Goal: Feedback & Contribution: Contribute content

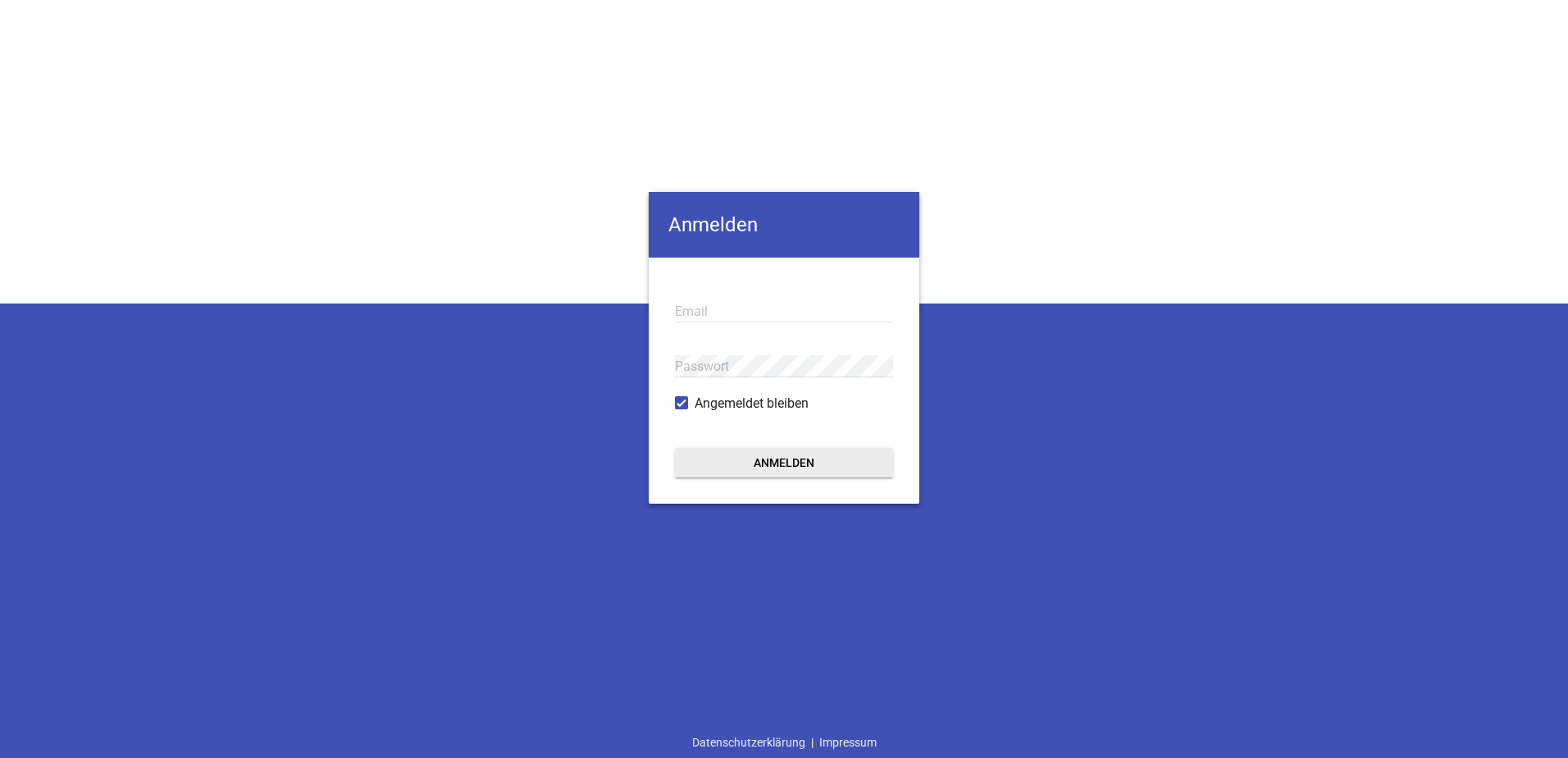
type input "[EMAIL_ADDRESS][DOMAIN_NAME]"
click at [780, 465] on button "Anmelden" at bounding box center [784, 463] width 218 height 30
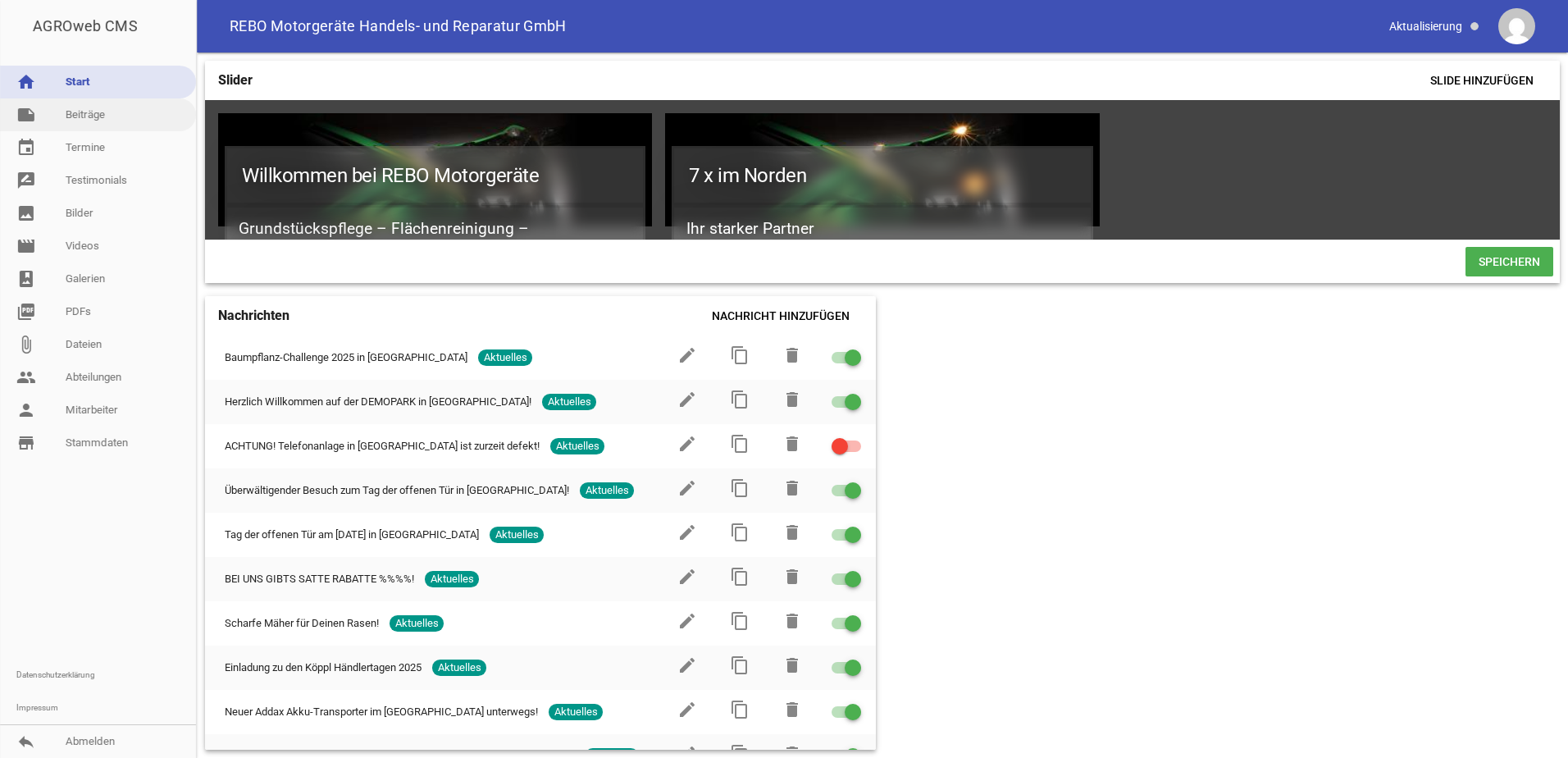
click at [79, 112] on link "note Beiträge" at bounding box center [98, 114] width 196 height 32
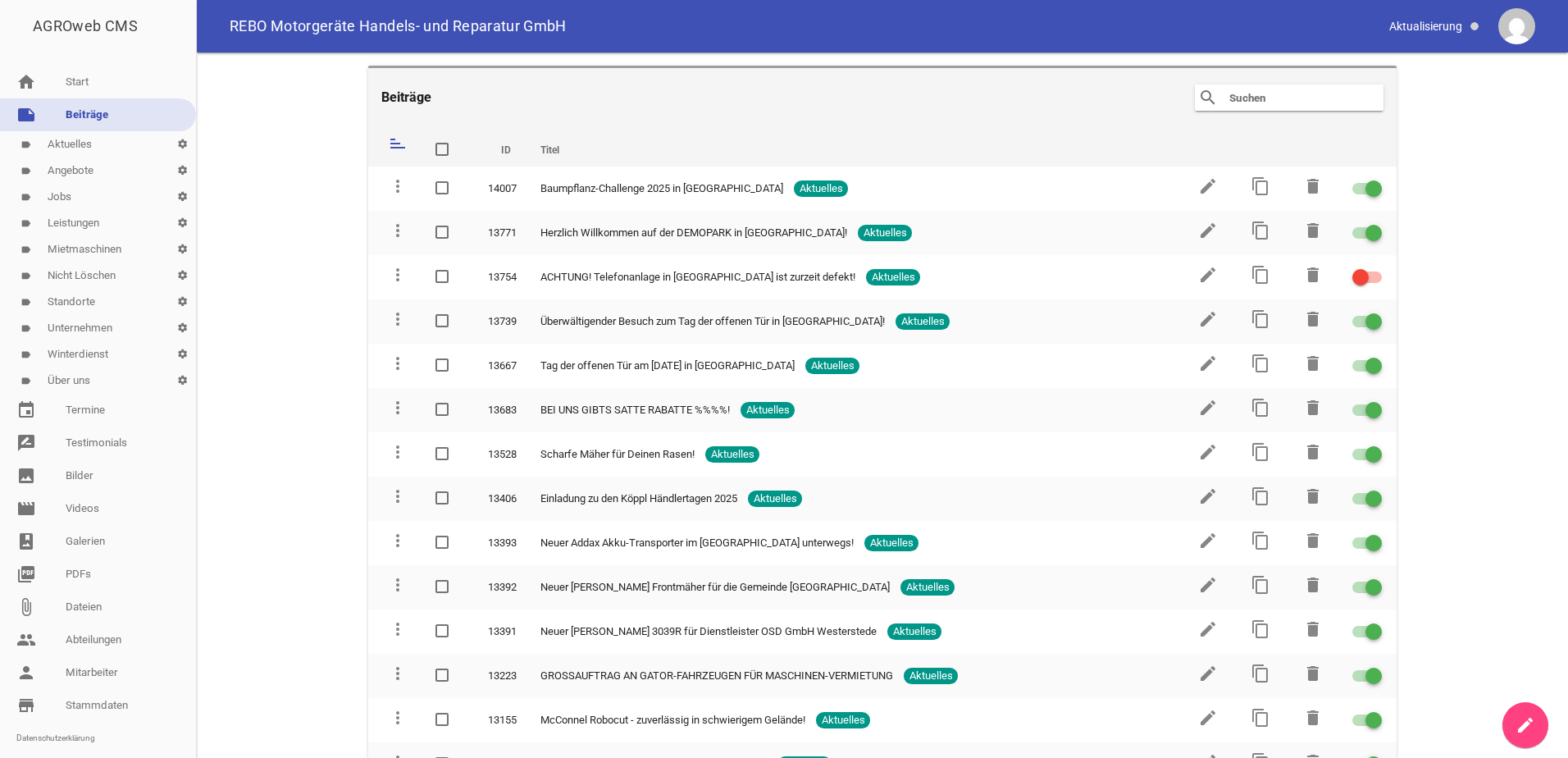
click at [71, 144] on link "label Aktuelles settings" at bounding box center [98, 144] width 196 height 26
click at [1529, 718] on icon "create" at bounding box center [1525, 725] width 19 height 19
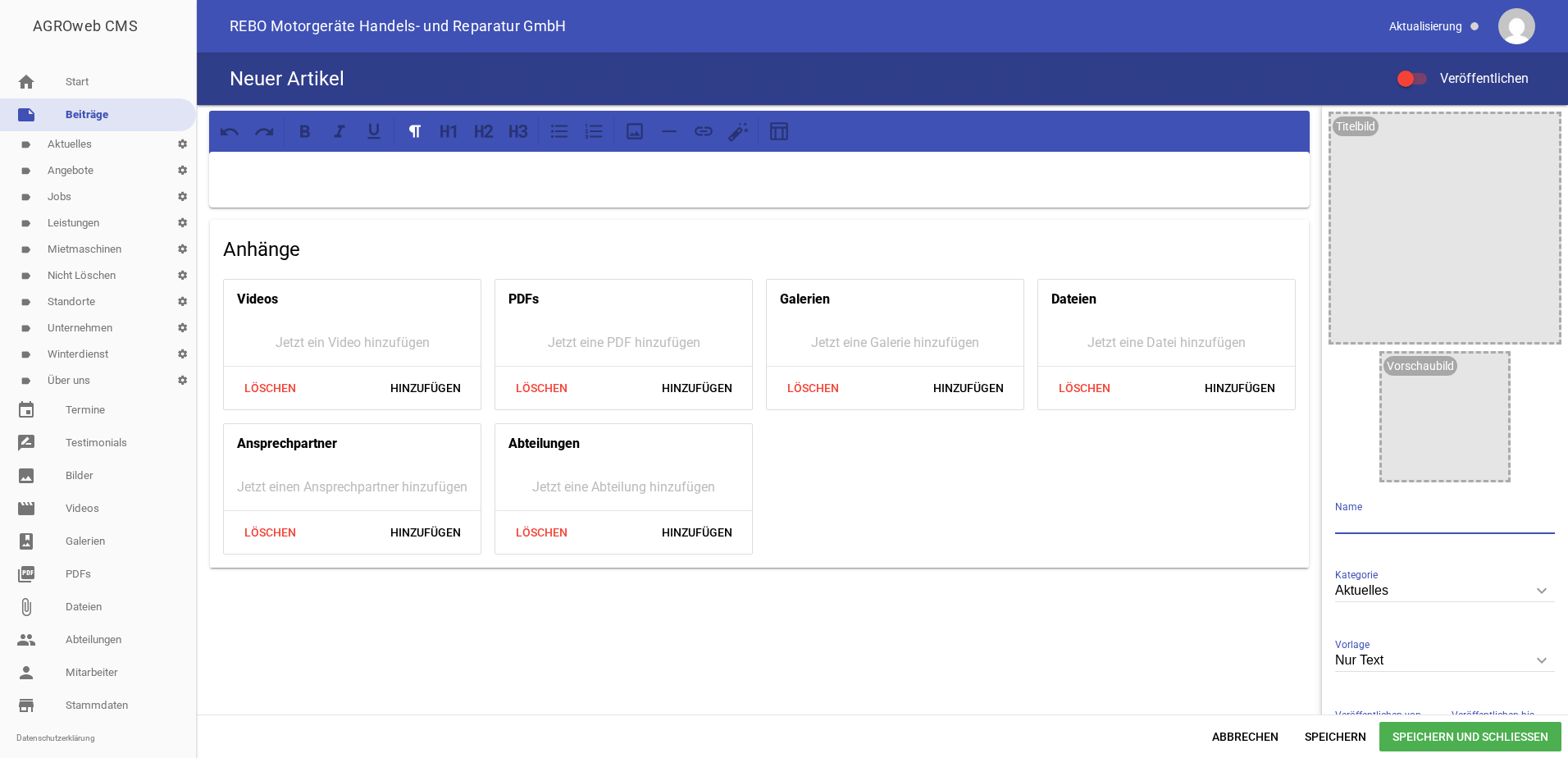
click at [1358, 523] on input "text" at bounding box center [1445, 523] width 220 height 22
drag, startPoint x: 1546, startPoint y: 523, endPoint x: 1319, endPoint y: 538, distance: 227.5
click at [1322, 538] on div "Titelbild image Vorschaubild image Scheckübergabe aus Spendengeldern Name Aktue…" at bounding box center [1445, 438] width 246 height 666
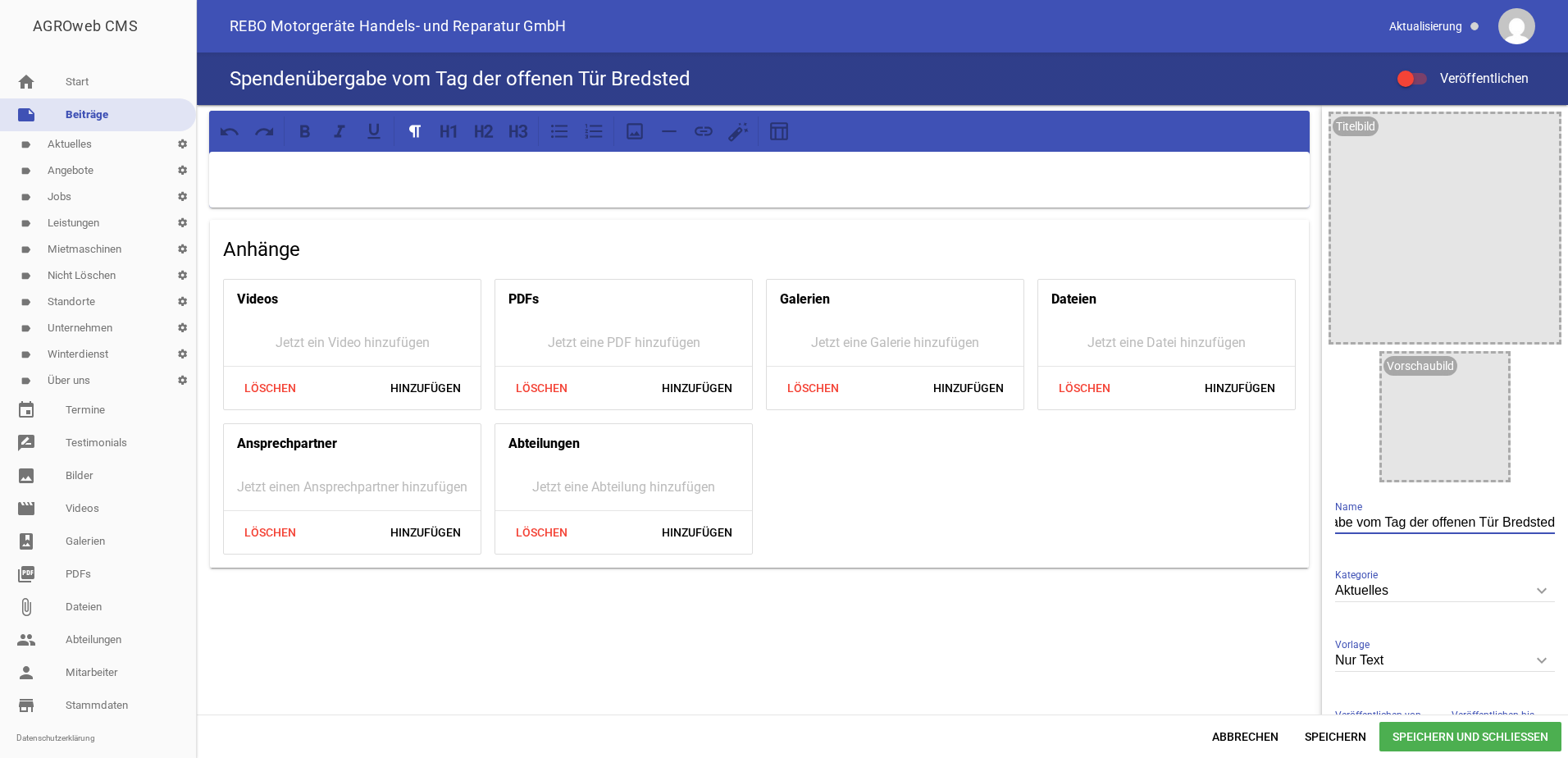
scroll to position [0, 94]
click at [1492, 520] on input "Spendenübergabe vom Tag der offenen Tür Bredstedt" at bounding box center [1445, 523] width 220 height 22
type input "Spendenübergabe vom Tag der offenen Tür in [GEOGRAPHIC_DATA]"
click at [329, 159] on div at bounding box center [760, 179] width 1101 height 56
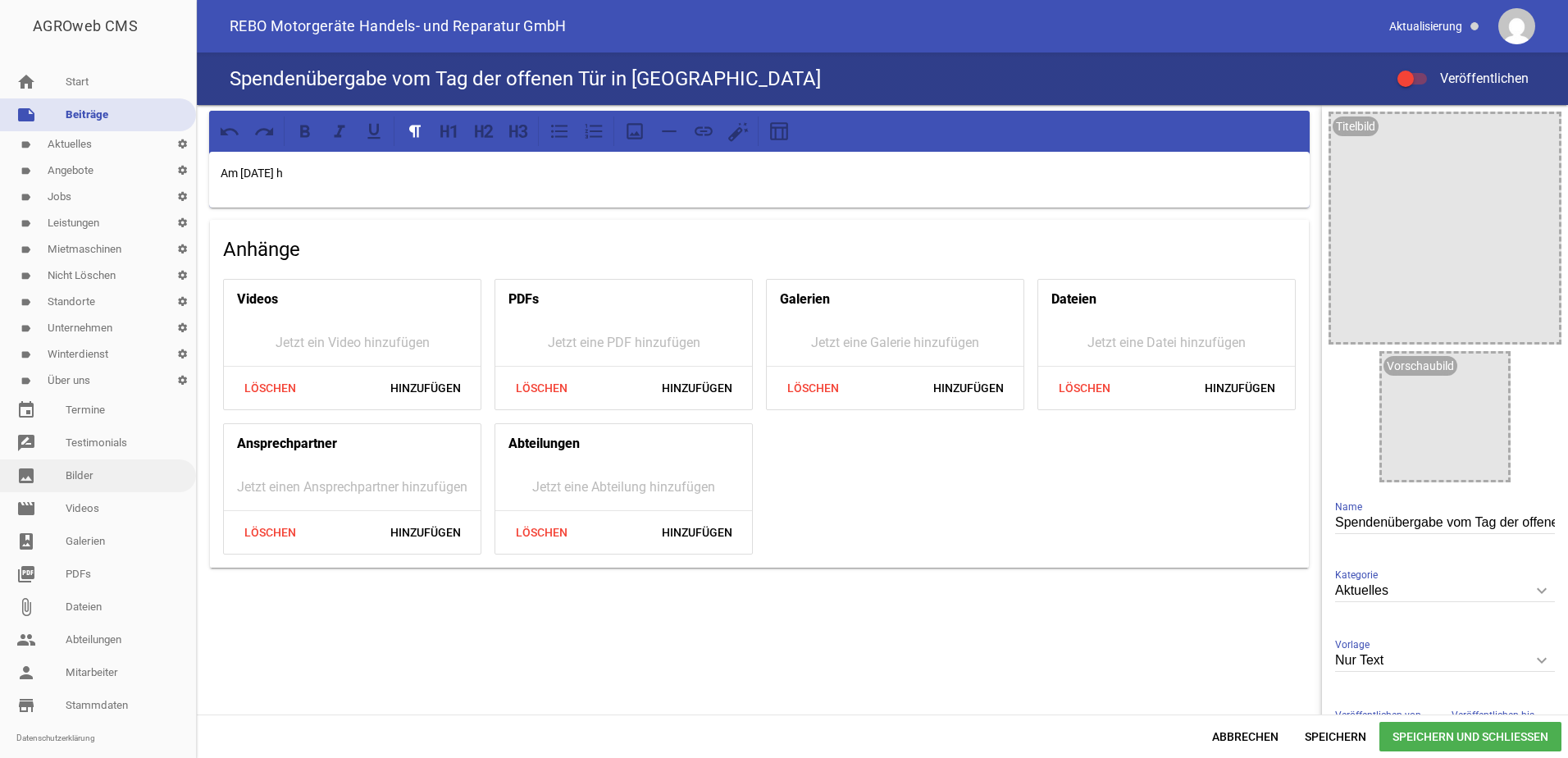
click at [76, 474] on link "image Bilder" at bounding box center [98, 475] width 196 height 32
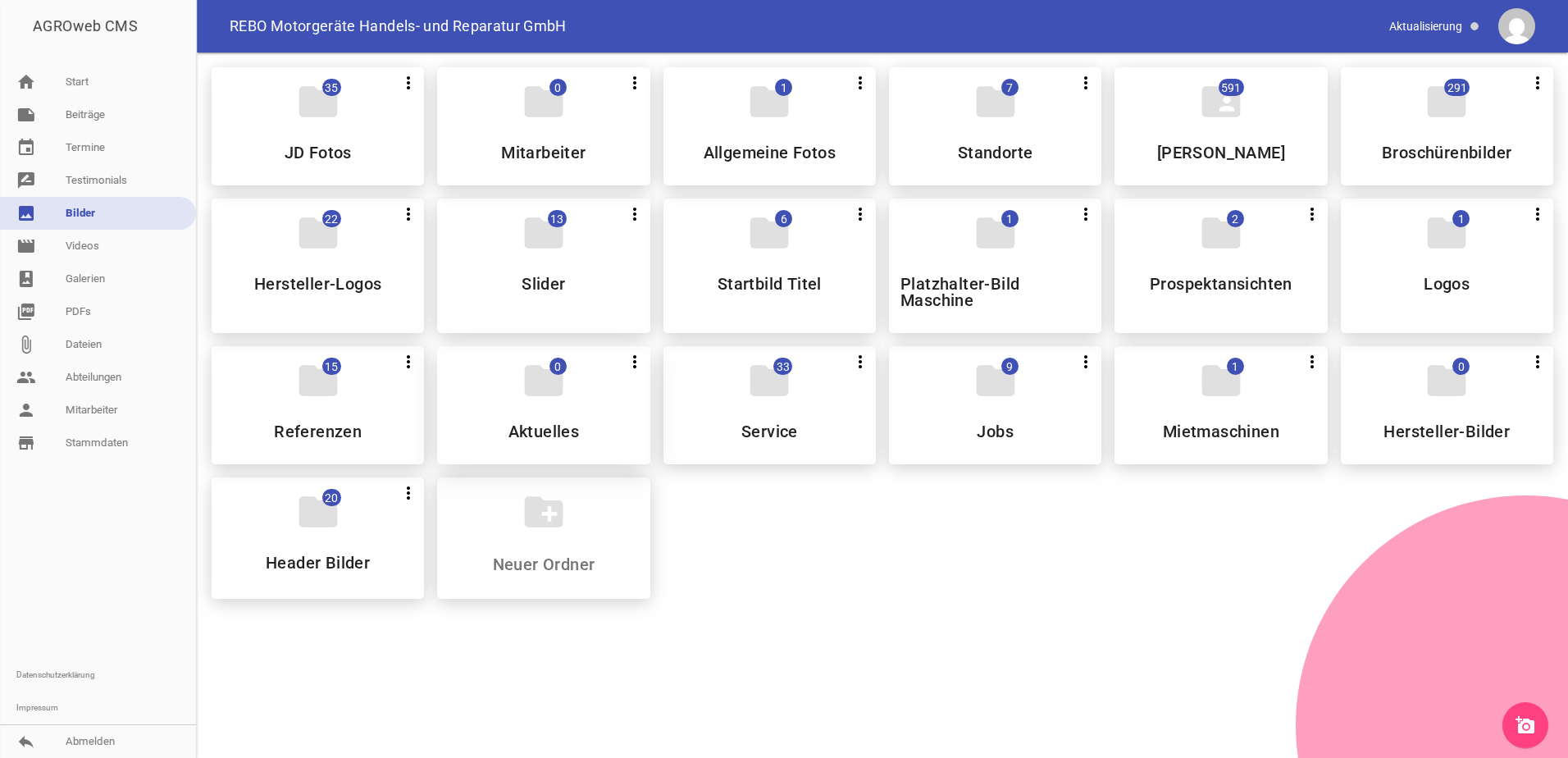
click at [556, 424] on h5 "Aktuelles" at bounding box center [544, 432] width 72 height 17
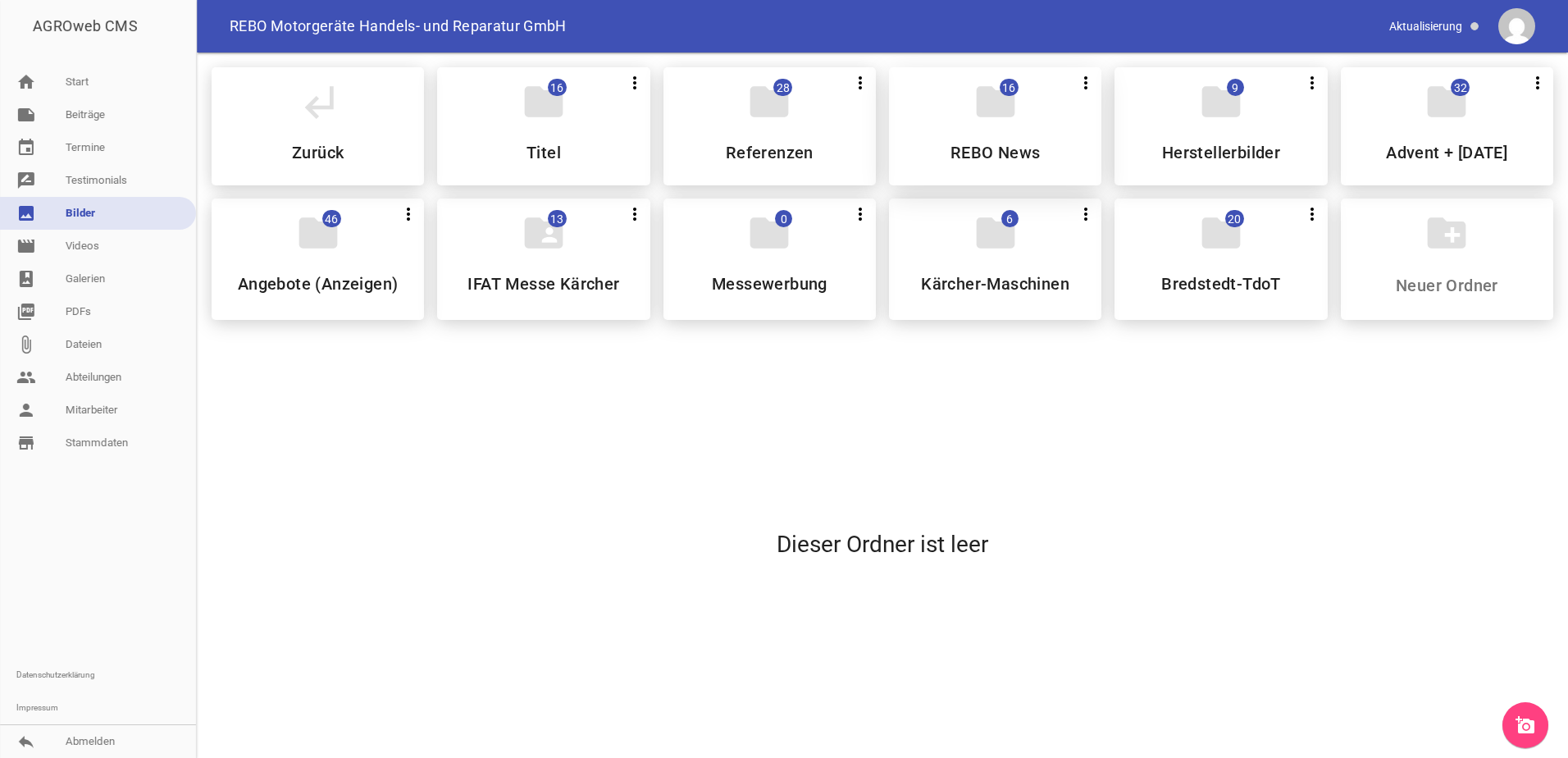
click at [1032, 142] on div "folder 16 more_vert Teilen Bearbeiten Löschen REBO News" at bounding box center [995, 126] width 213 height 118
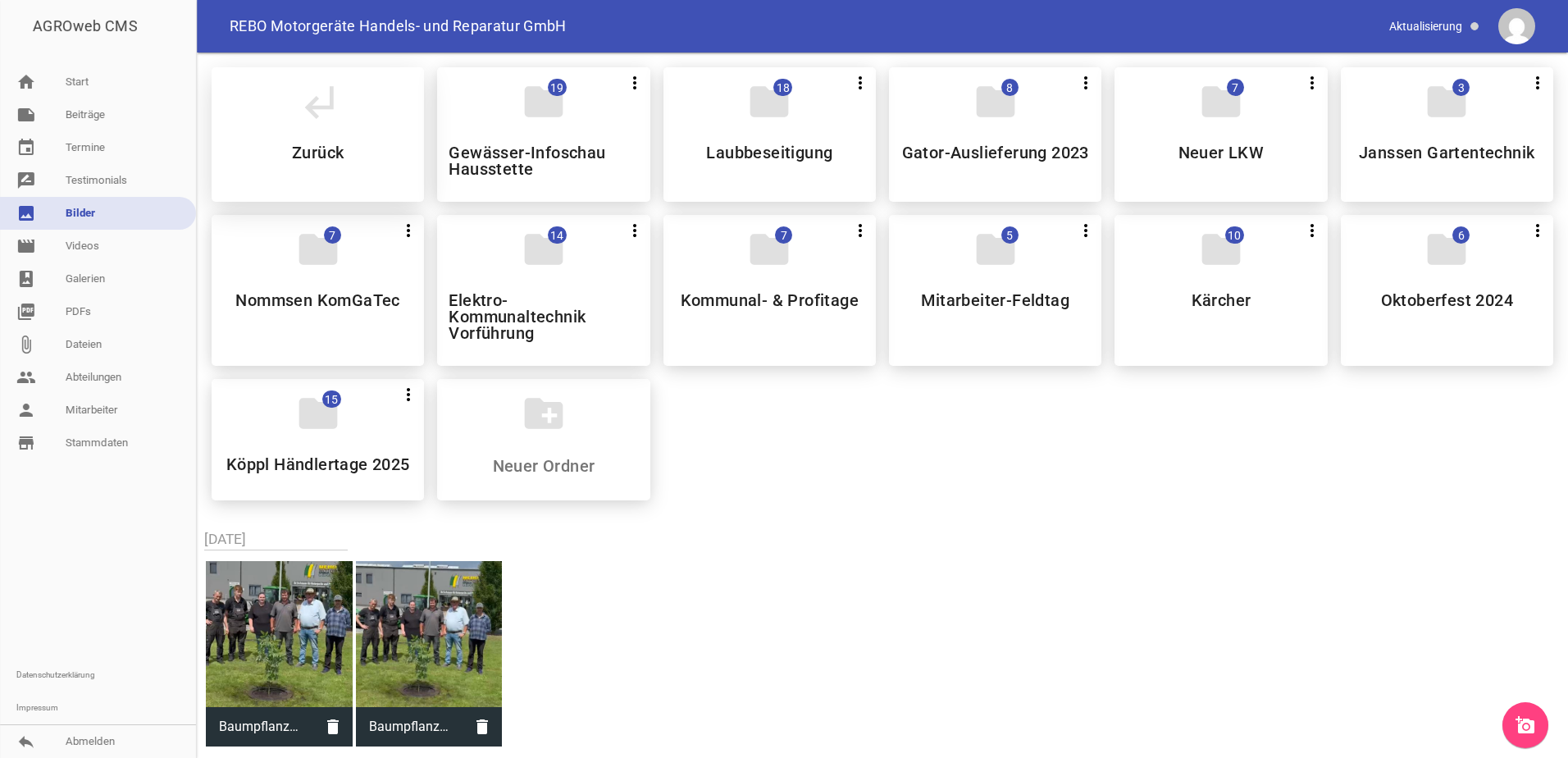
click at [325, 121] on icon "subdirectory_arrow_left" at bounding box center [318, 102] width 46 height 46
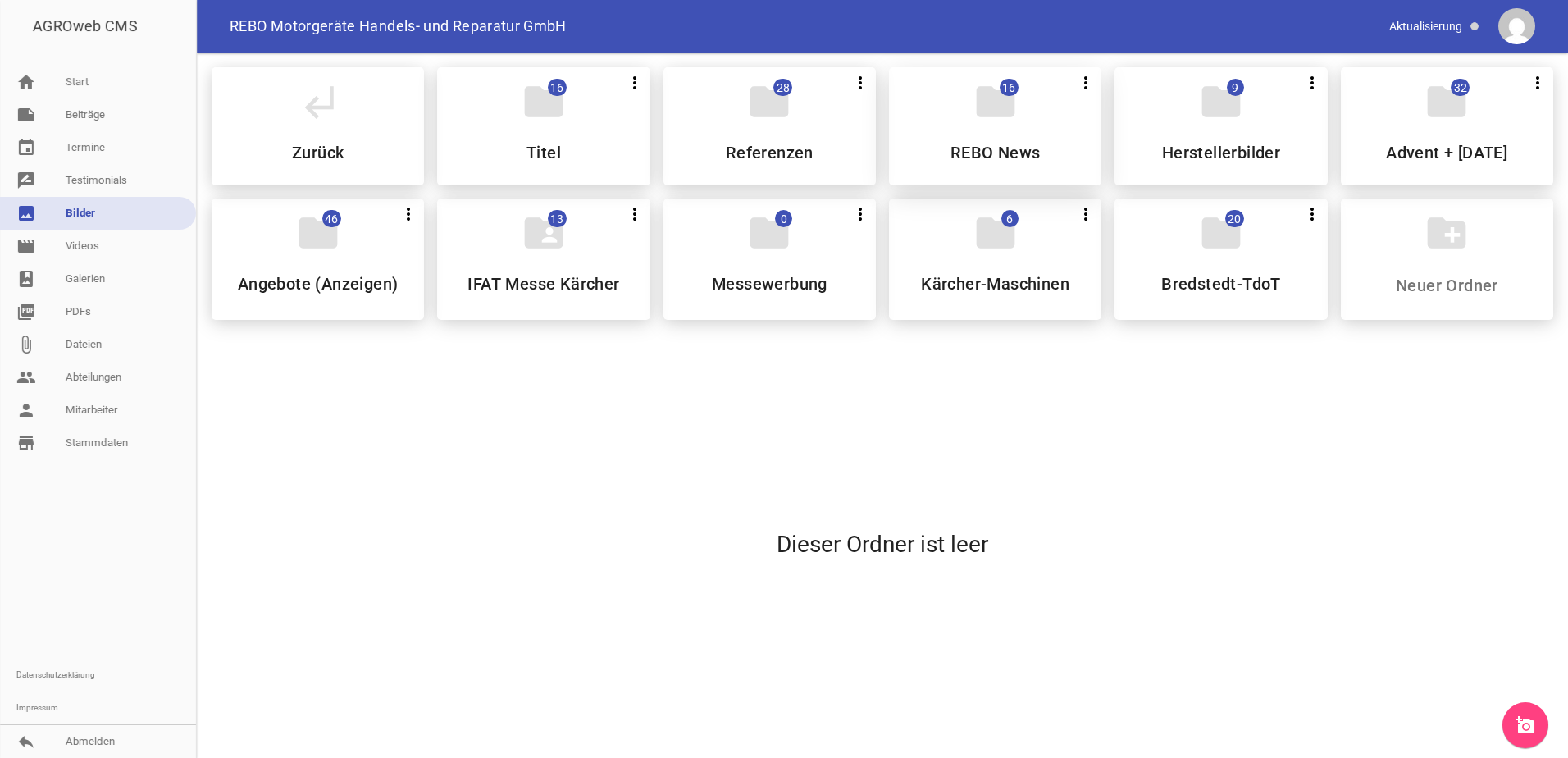
click at [1034, 147] on h5 "REBO News" at bounding box center [996, 152] width 90 height 17
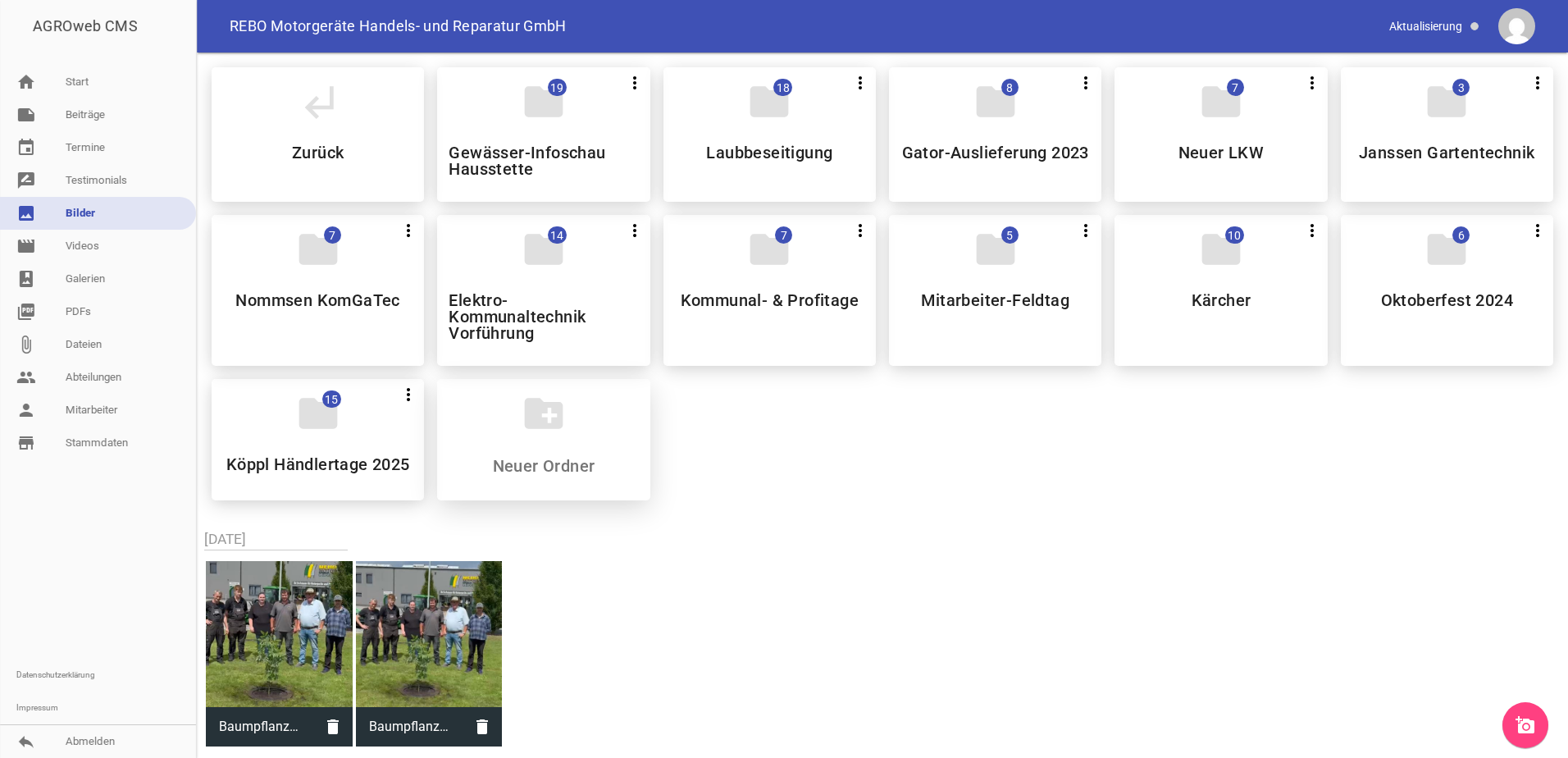
click at [542, 465] on input at bounding box center [544, 466] width 194 height 19
type input "Spendenübergabe [GEOGRAPHIC_DATA]"
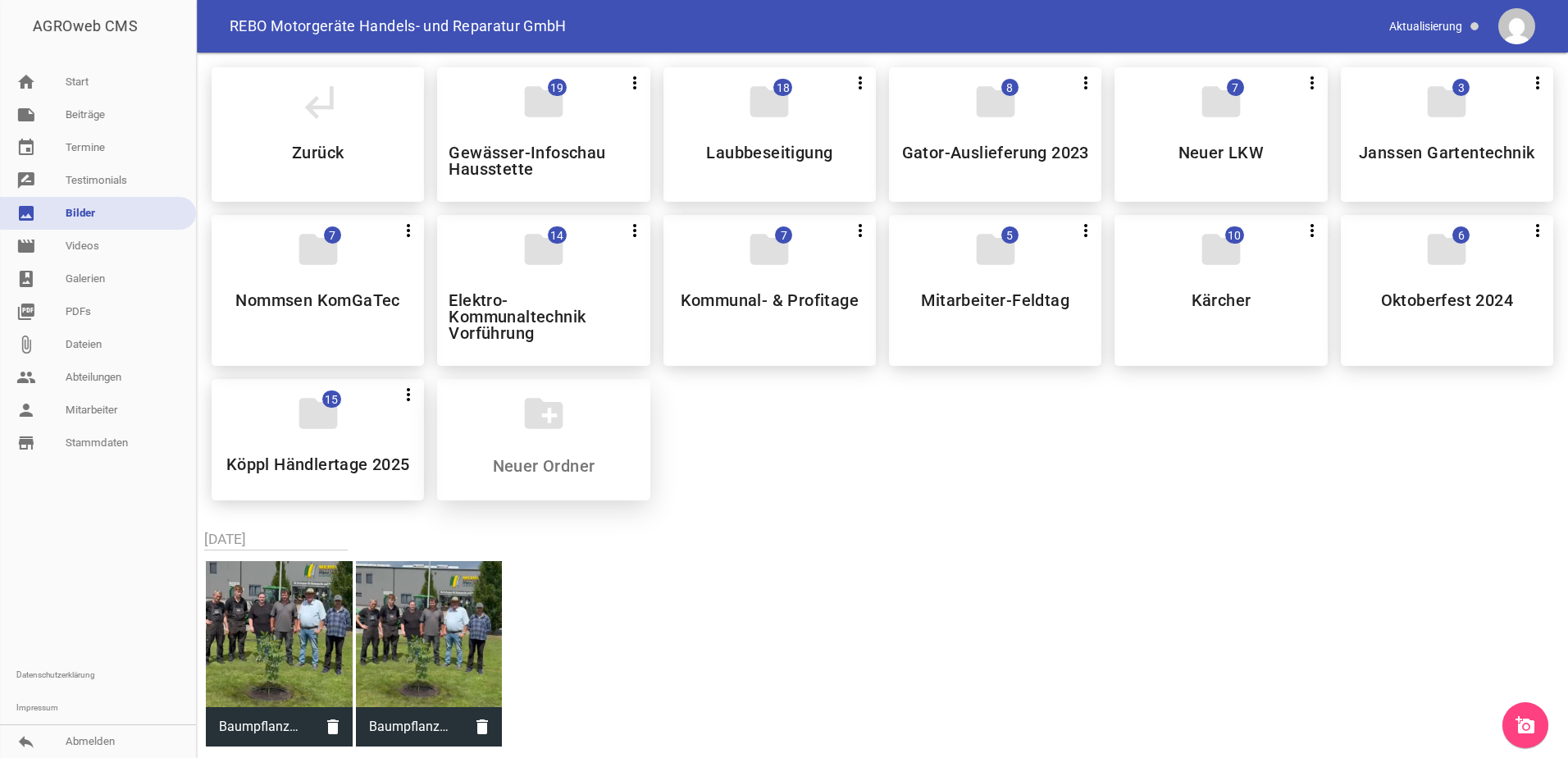
scroll to position [0, 0]
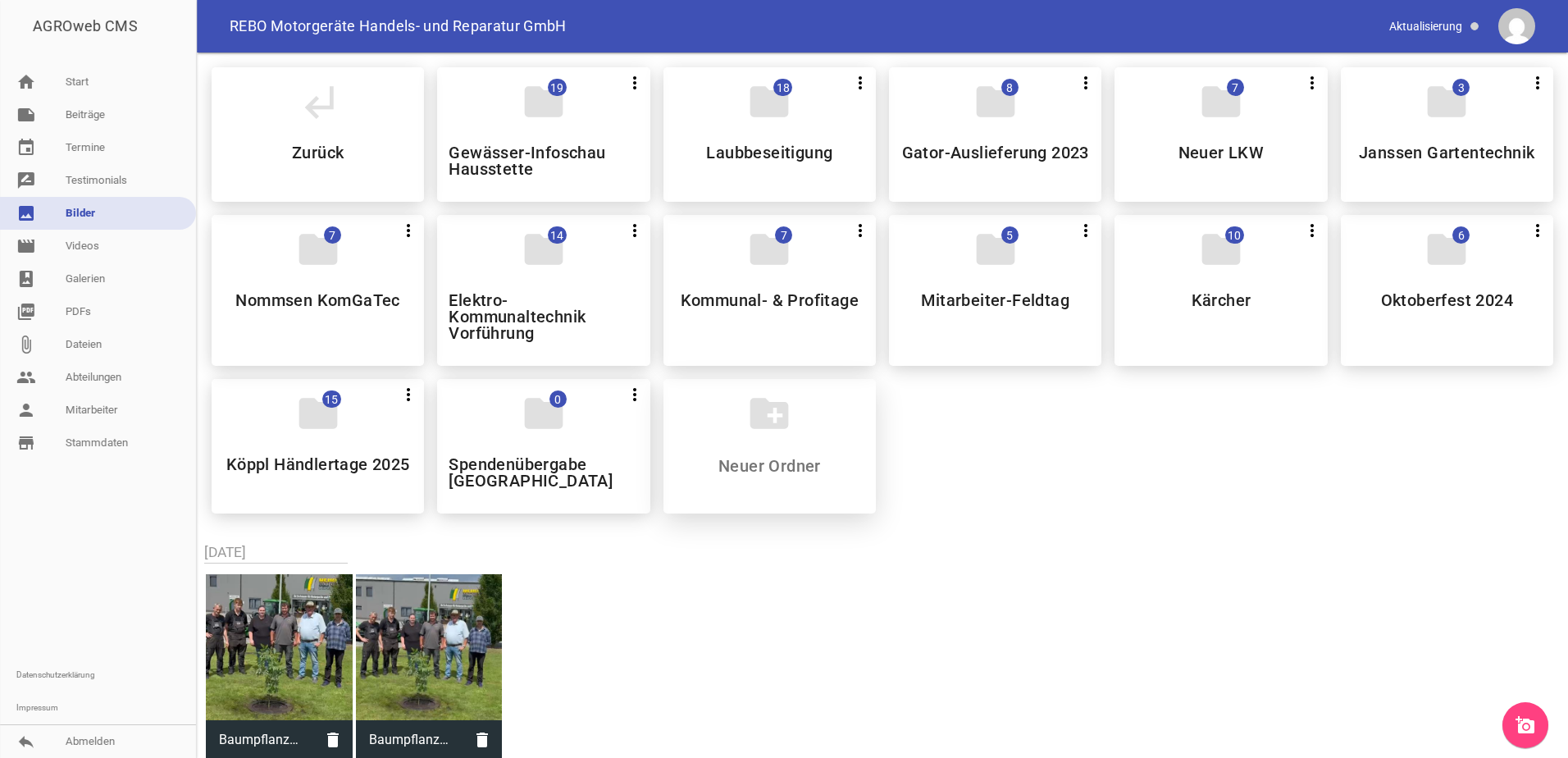
click at [542, 465] on h5 "Spendenübergabe [GEOGRAPHIC_DATA]" at bounding box center [543, 472] width 190 height 32
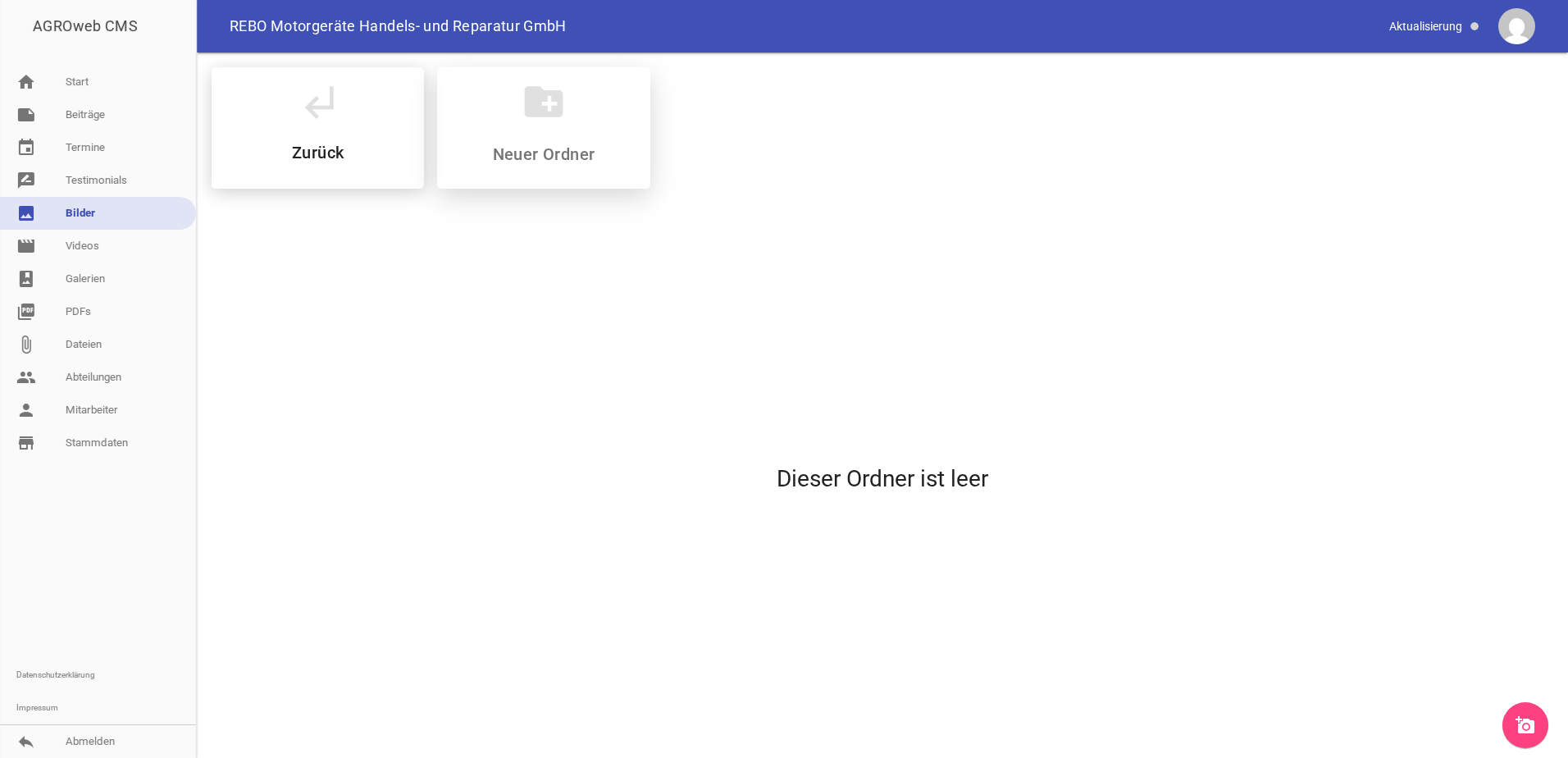
click at [542, 465] on div "Dieser Ordner ist leer" at bounding box center [883, 480] width 1368 height 555
click at [1521, 721] on icon "add_a_photo" at bounding box center [1525, 725] width 19 height 19
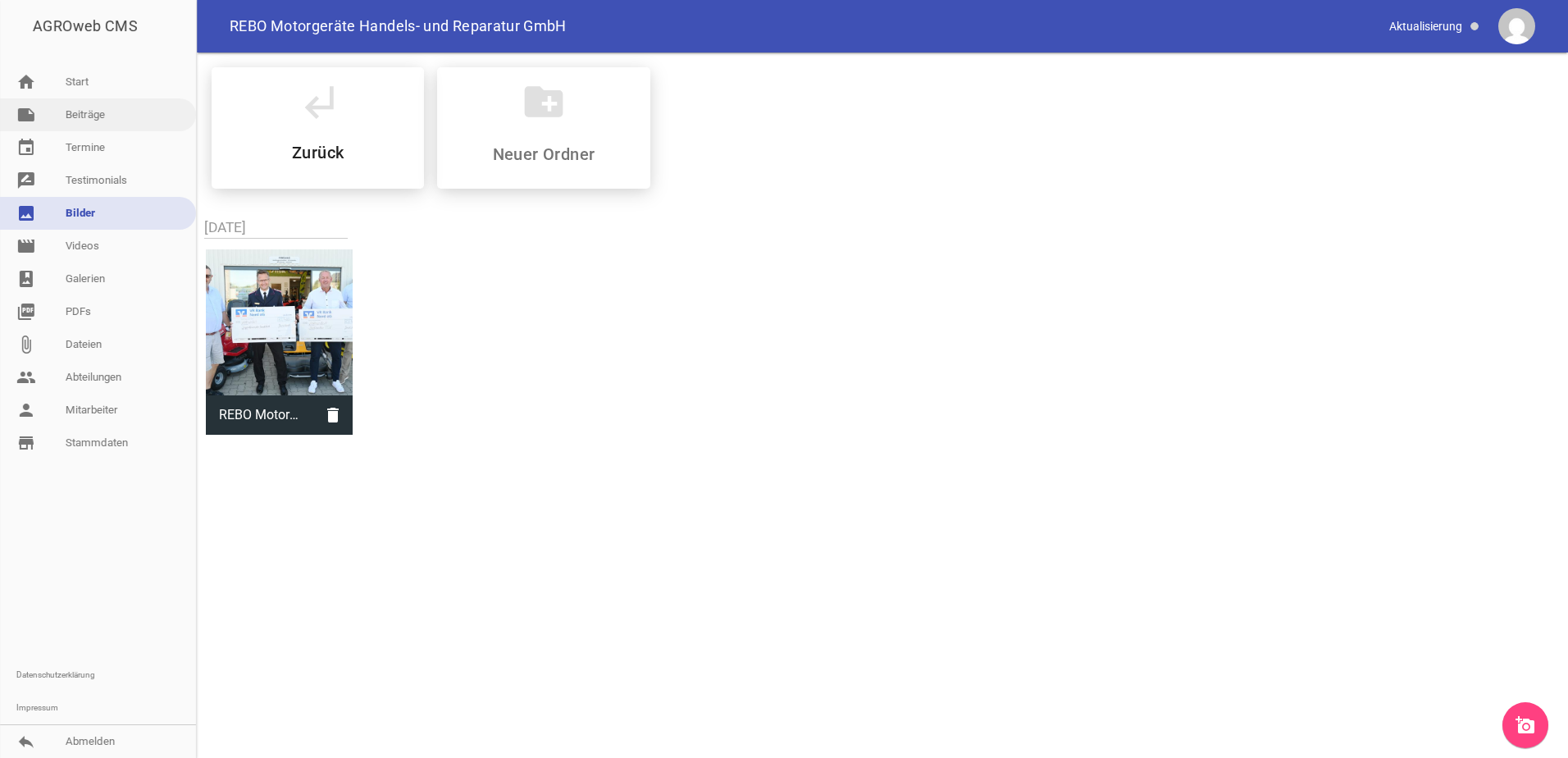
click at [88, 114] on link "note Beiträge" at bounding box center [98, 114] width 196 height 32
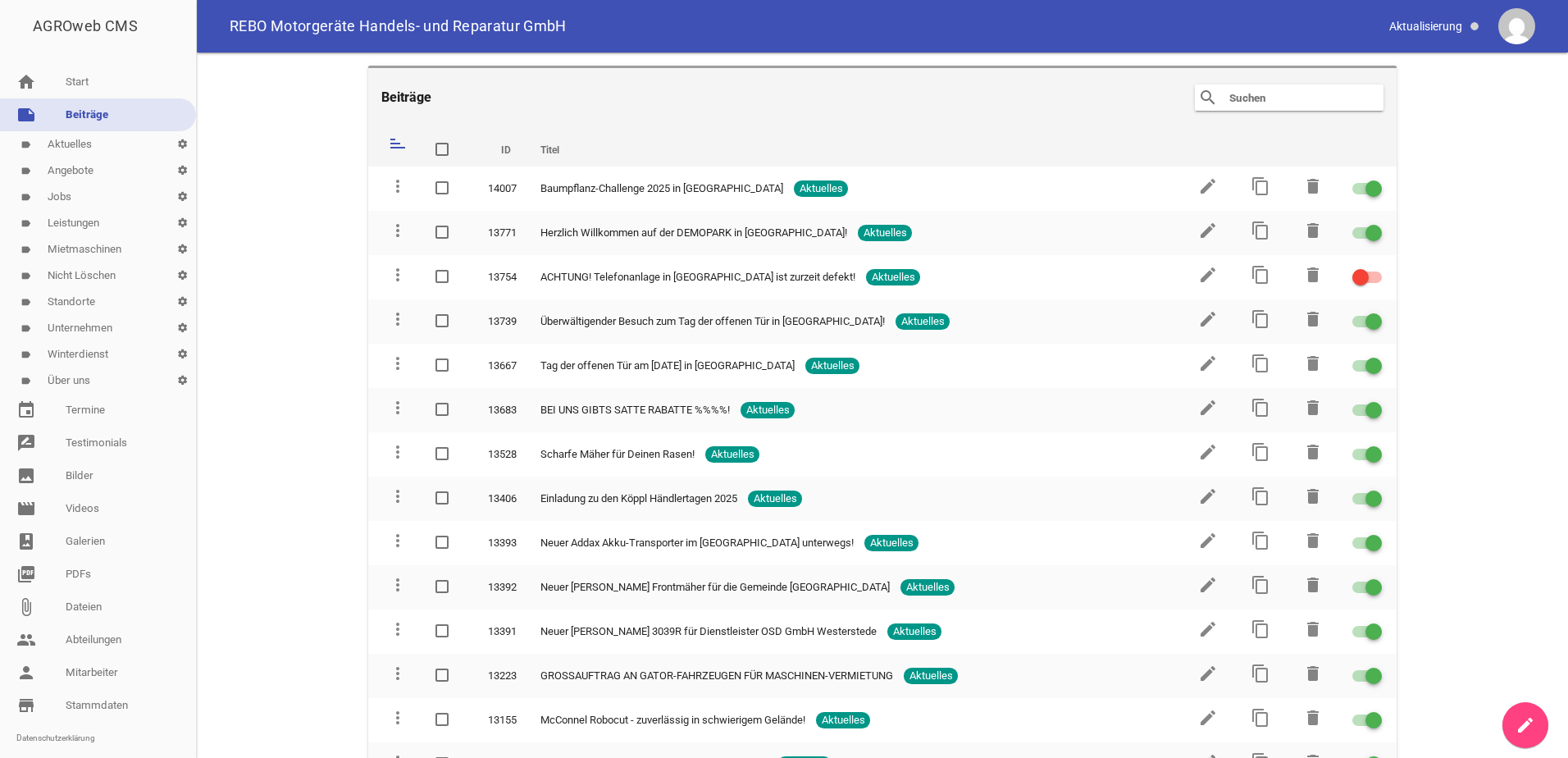
click at [1526, 721] on icon "create" at bounding box center [1525, 725] width 19 height 19
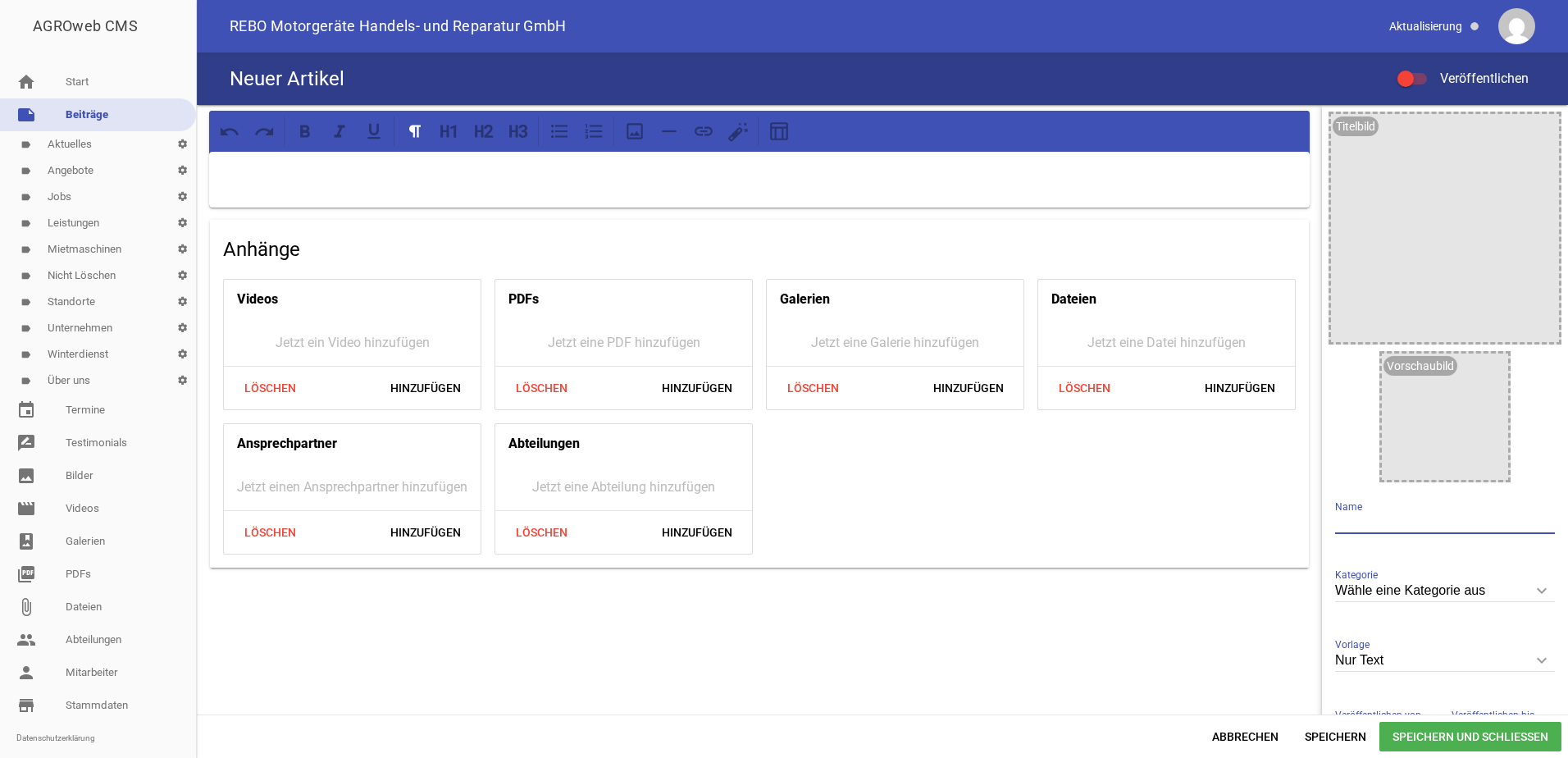
click at [1363, 522] on input "text" at bounding box center [1445, 523] width 220 height 22
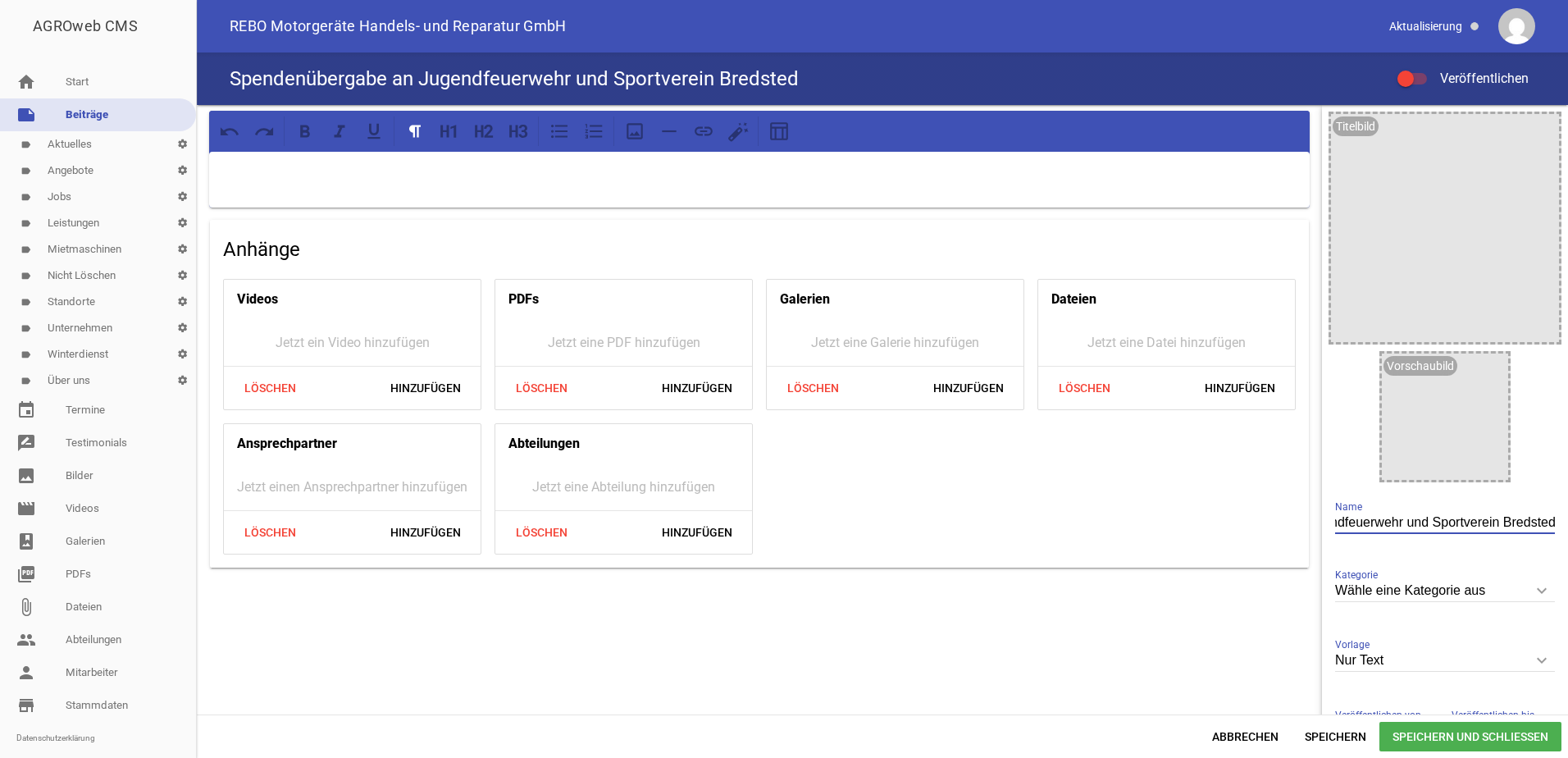
scroll to position [0, 167]
type input "Spendenübergabe an Jugendfeuerwehr und Sportverein Bredstedt"
click at [1532, 128] on icon "image" at bounding box center [1542, 131] width 26 height 26
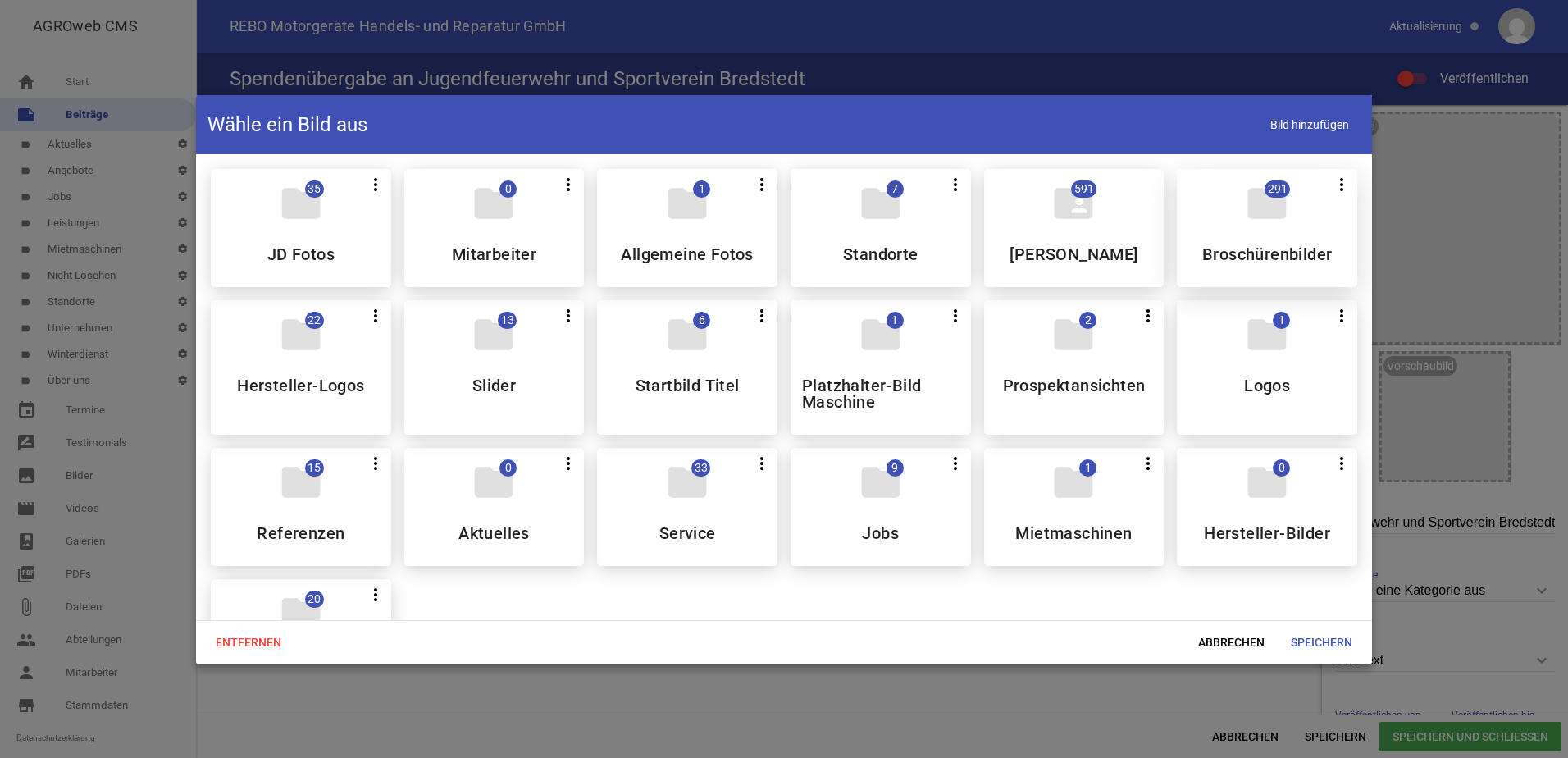
scroll to position [0, 0]
click at [501, 542] on h5 "Aktuelles" at bounding box center [494, 533] width 72 height 17
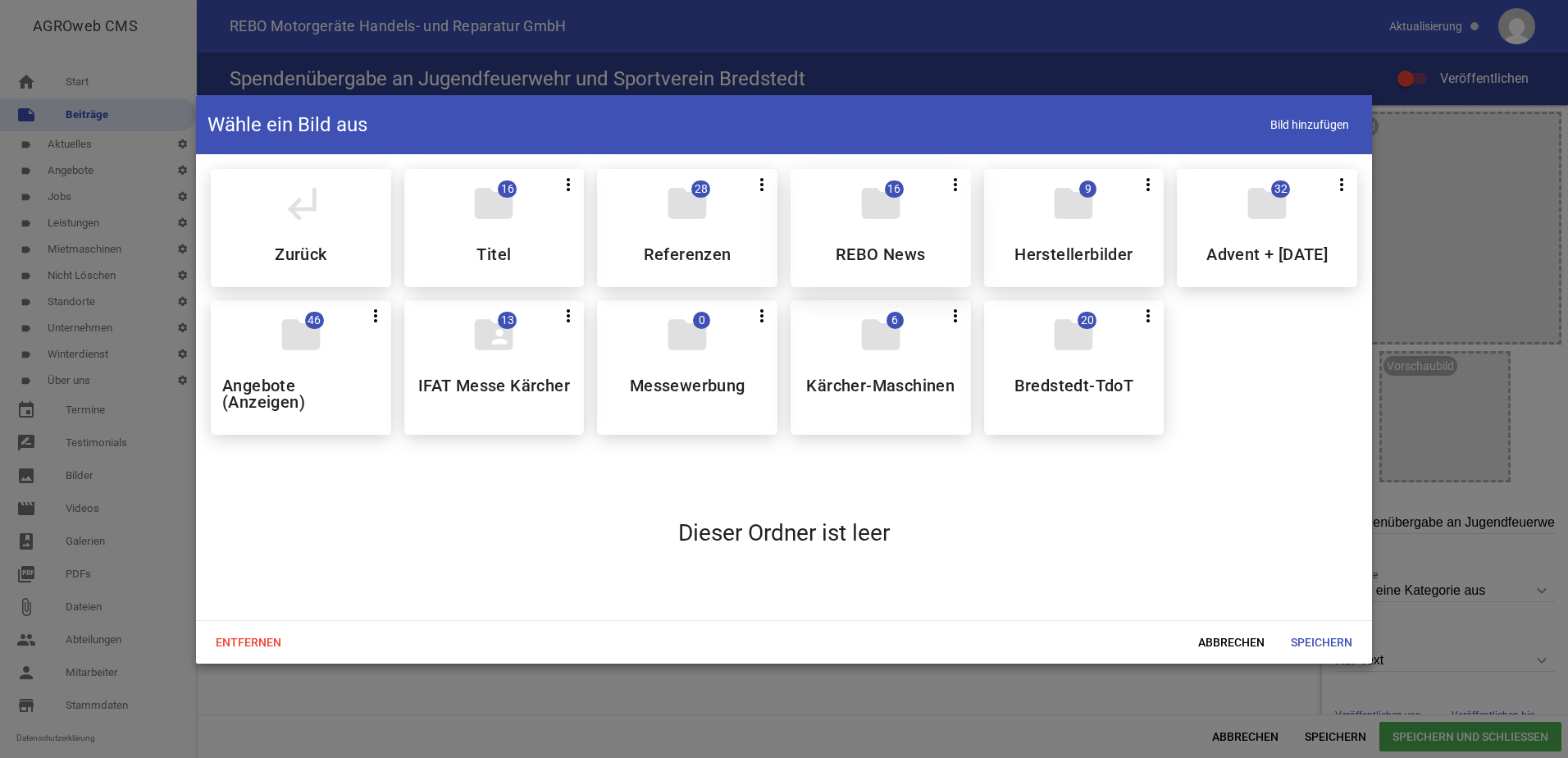
click at [834, 268] on div "folder 16 more_vert Teilen Bearbeiten Löschen REBO News" at bounding box center [881, 228] width 180 height 118
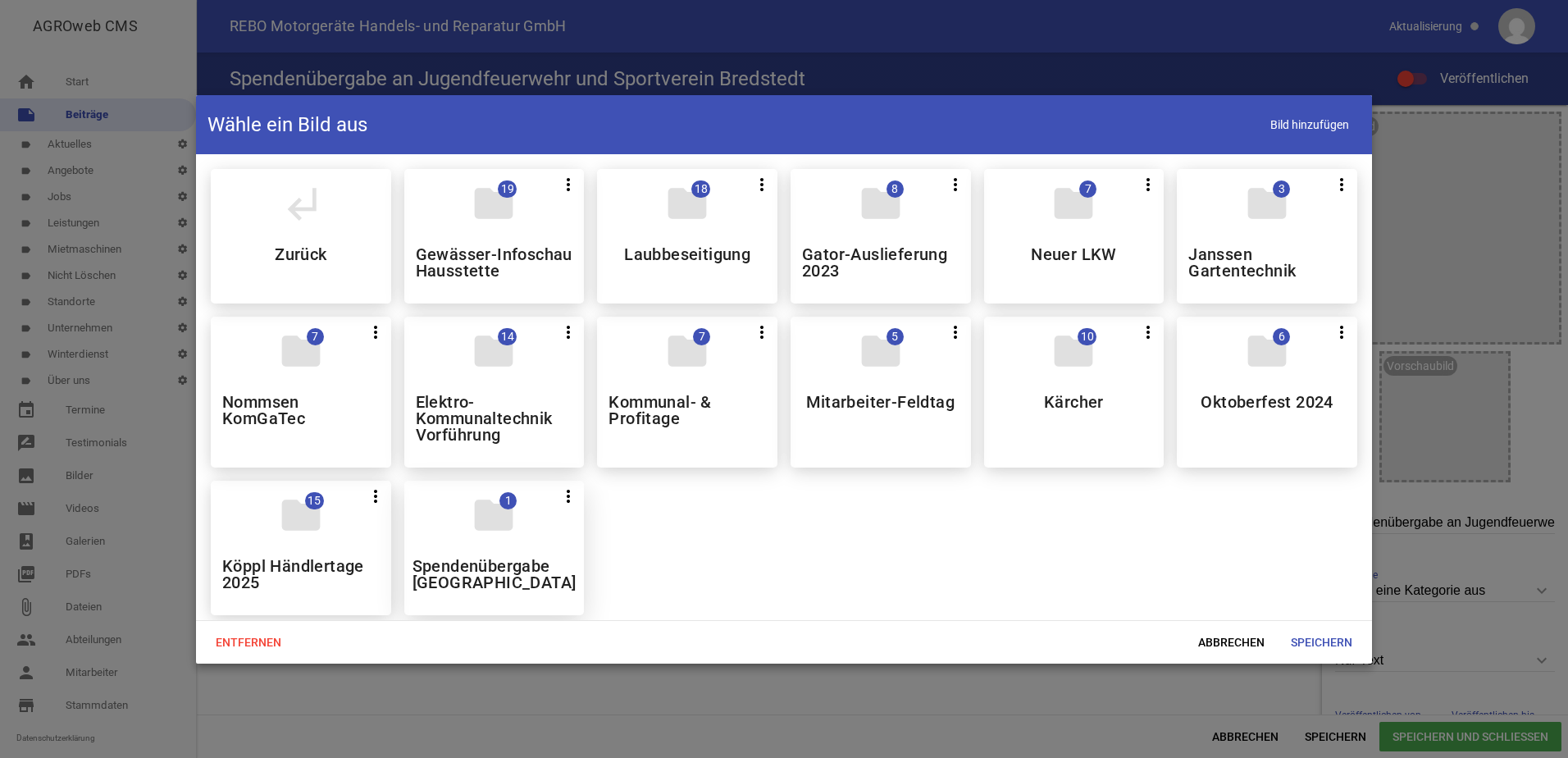
click at [523, 569] on div "folder 1 more_vert Teilen Bearbeiten Löschen Spendenübergabe [GEOGRAPHIC_DATA]" at bounding box center [494, 548] width 180 height 135
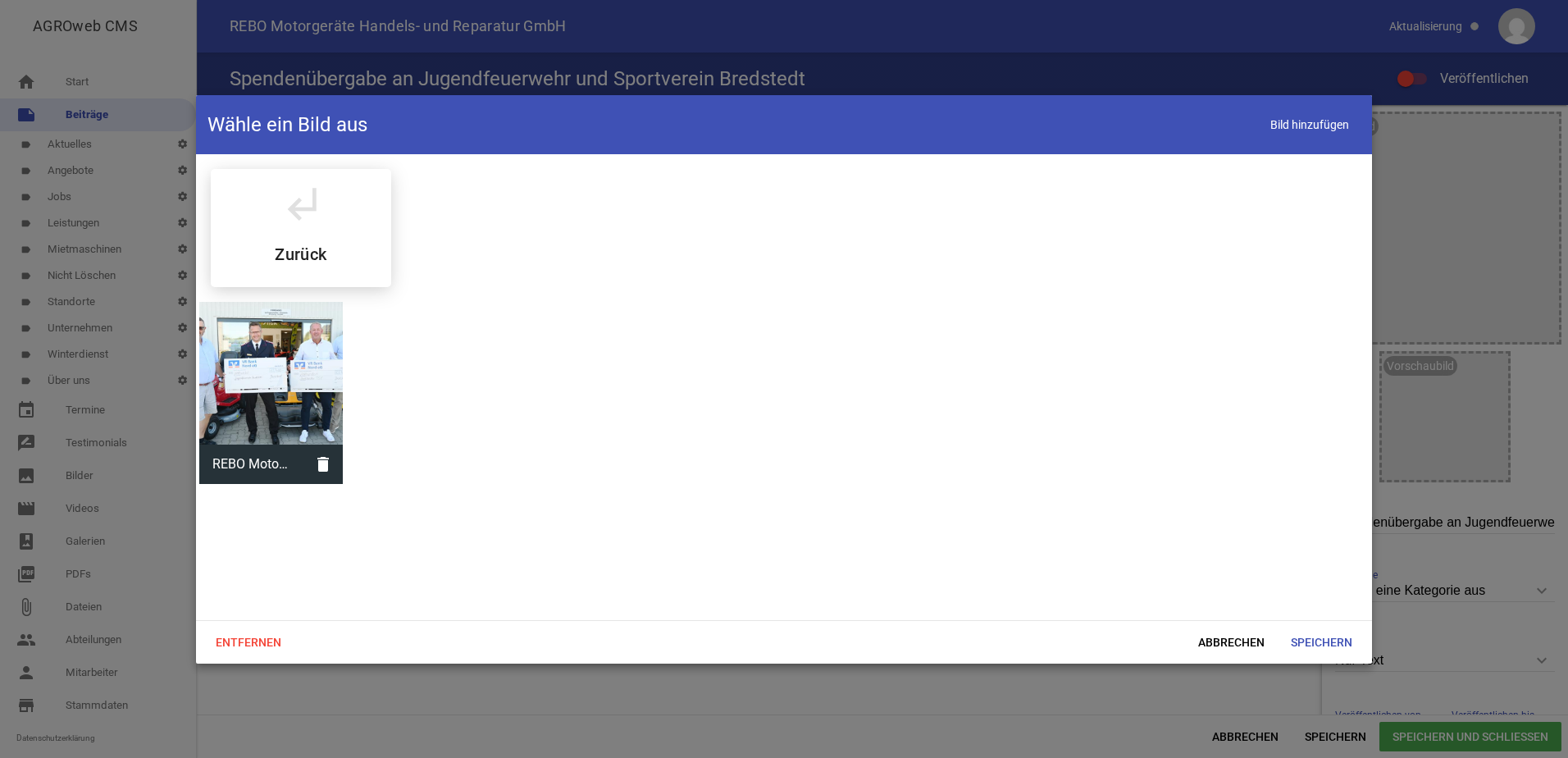
click at [310, 387] on div at bounding box center [271, 374] width 144 height 144
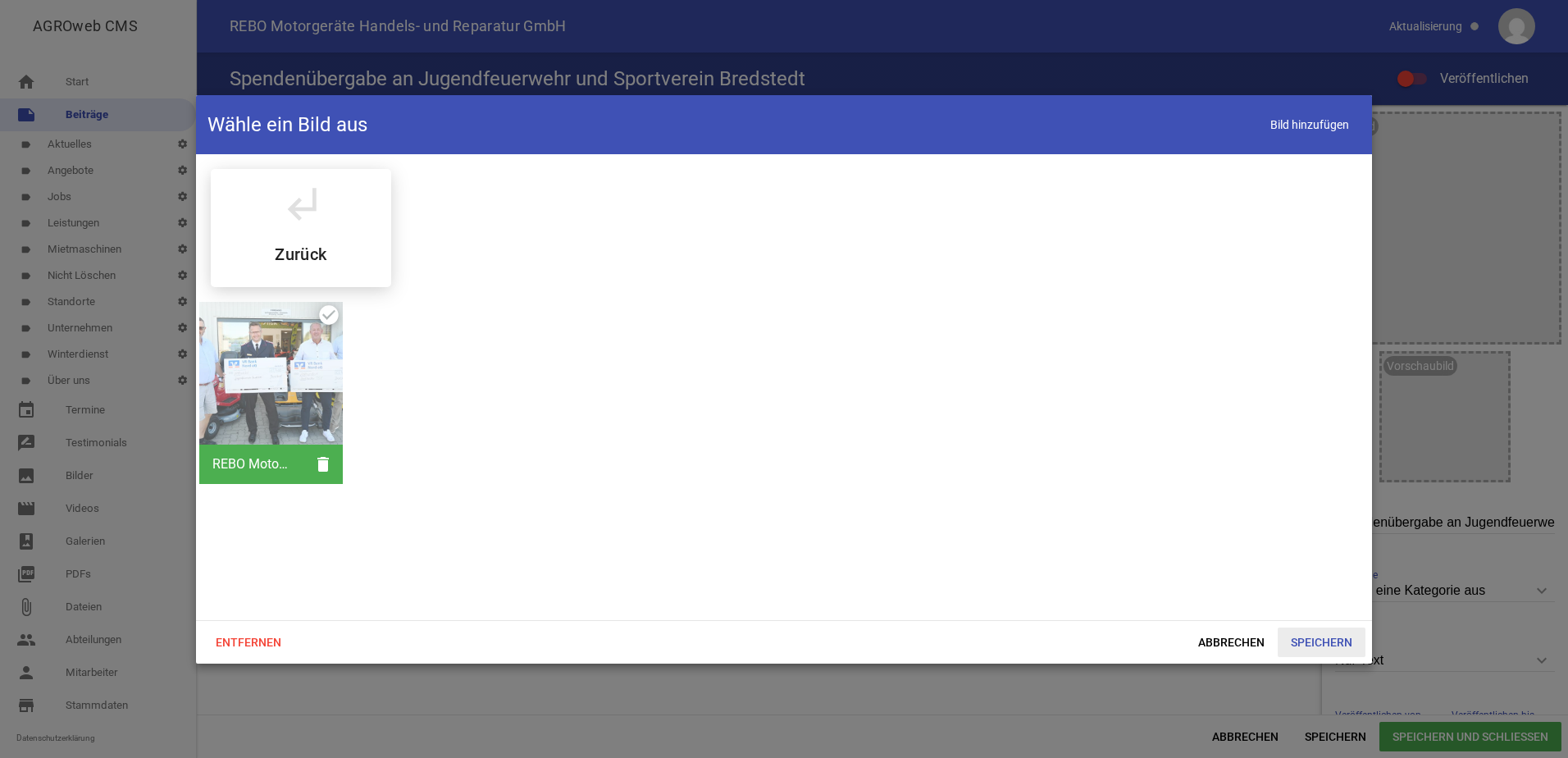
click at [1326, 639] on span "Speichern" at bounding box center [1322, 642] width 88 height 30
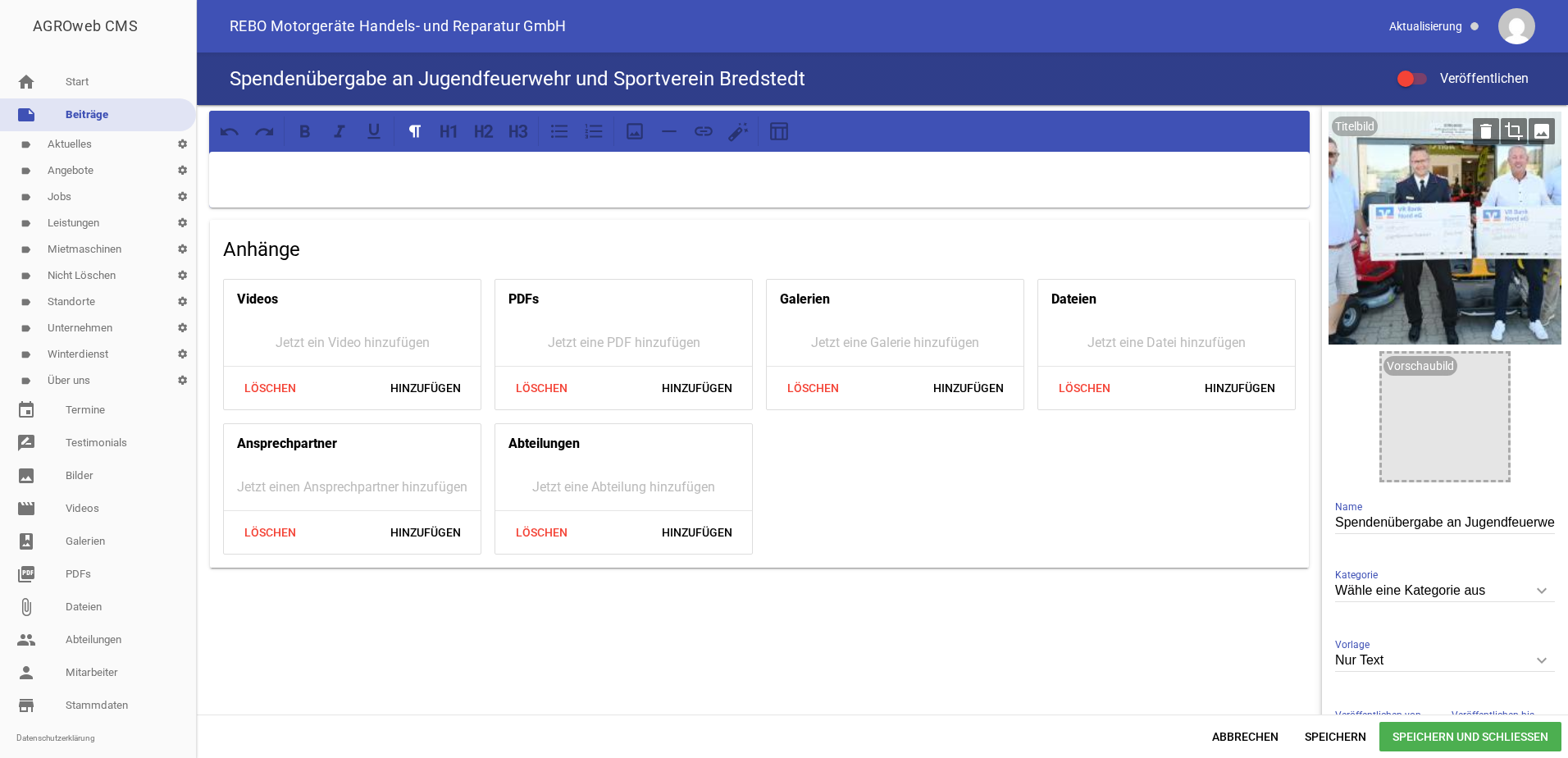
click at [1508, 133] on icon "crop" at bounding box center [1515, 131] width 26 height 26
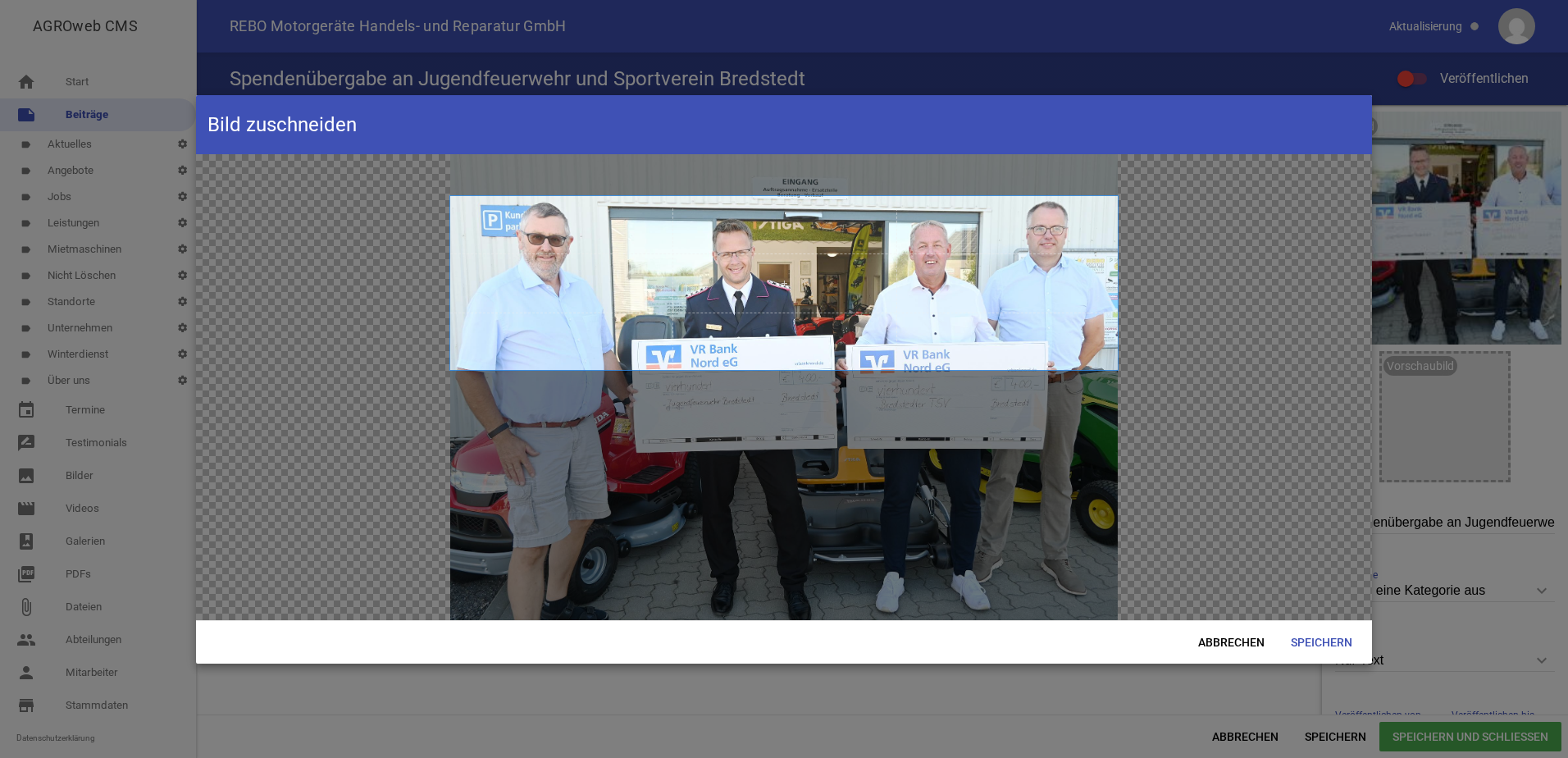
click at [1082, 331] on span at bounding box center [784, 282] width 668 height 174
click at [1315, 642] on span "Speichern" at bounding box center [1322, 642] width 88 height 30
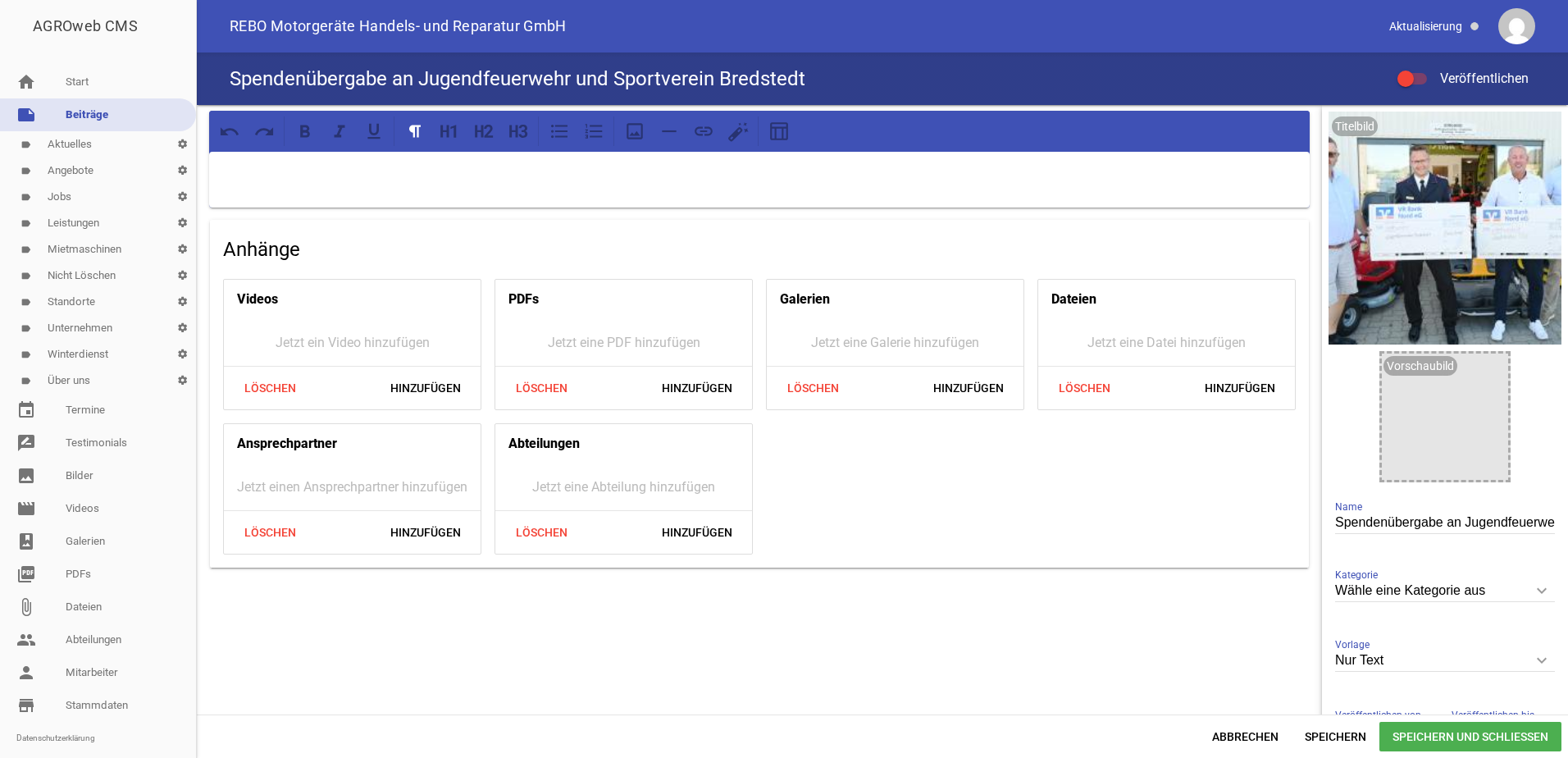
click at [1529, 588] on icon "keyboard_arrow_down" at bounding box center [1542, 591] width 26 height 26
click at [1522, 588] on input "Wähle eine Kategorie aus" at bounding box center [1445, 591] width 220 height 22
click at [1418, 663] on li "Aktuelles" at bounding box center [1445, 668] width 220 height 39
type input "Aktuelles"
click at [1529, 658] on icon "keyboard_arrow_down" at bounding box center [1542, 661] width 26 height 26
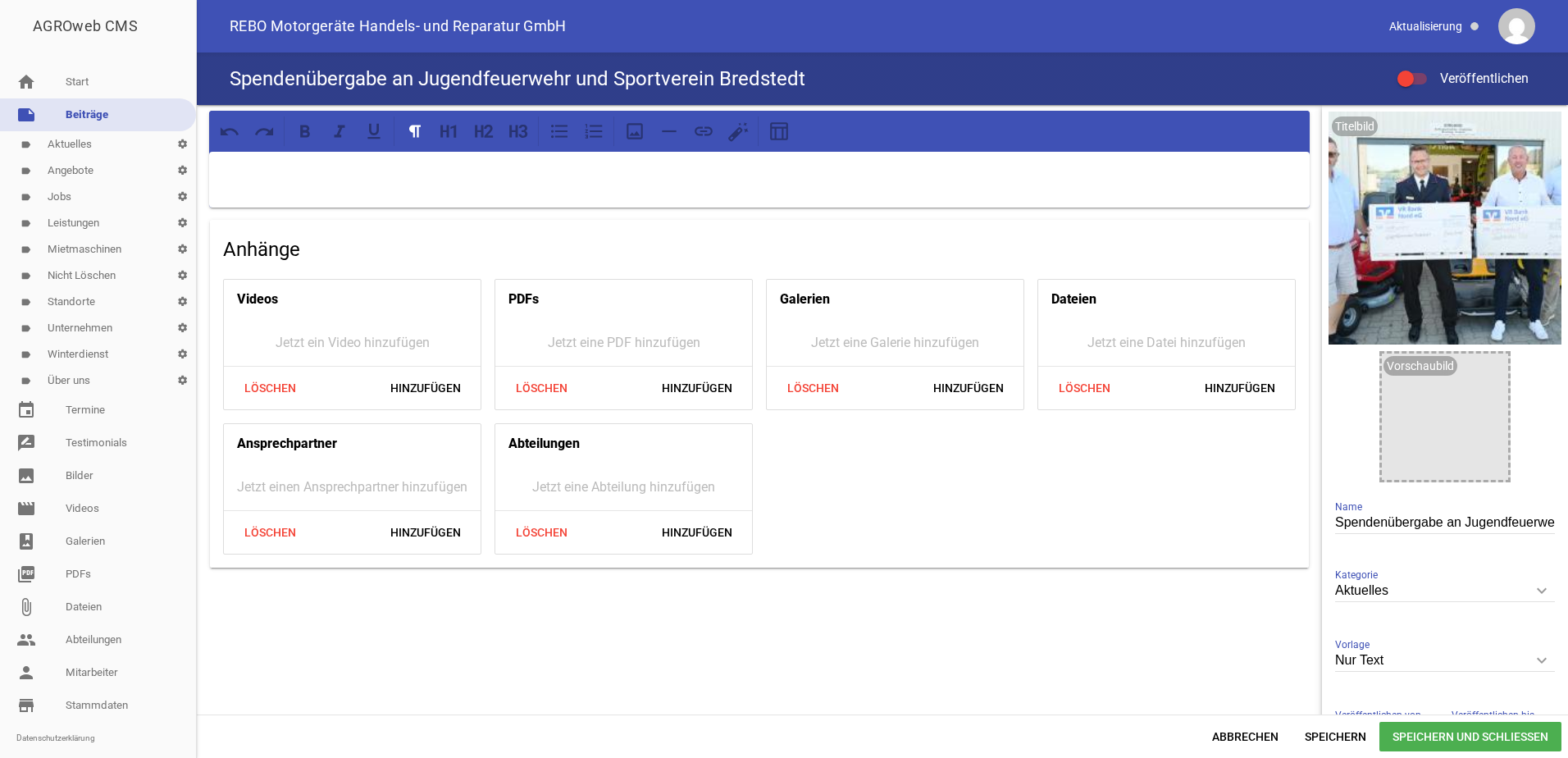
click at [1529, 658] on input "Nur Text" at bounding box center [1445, 660] width 220 height 22
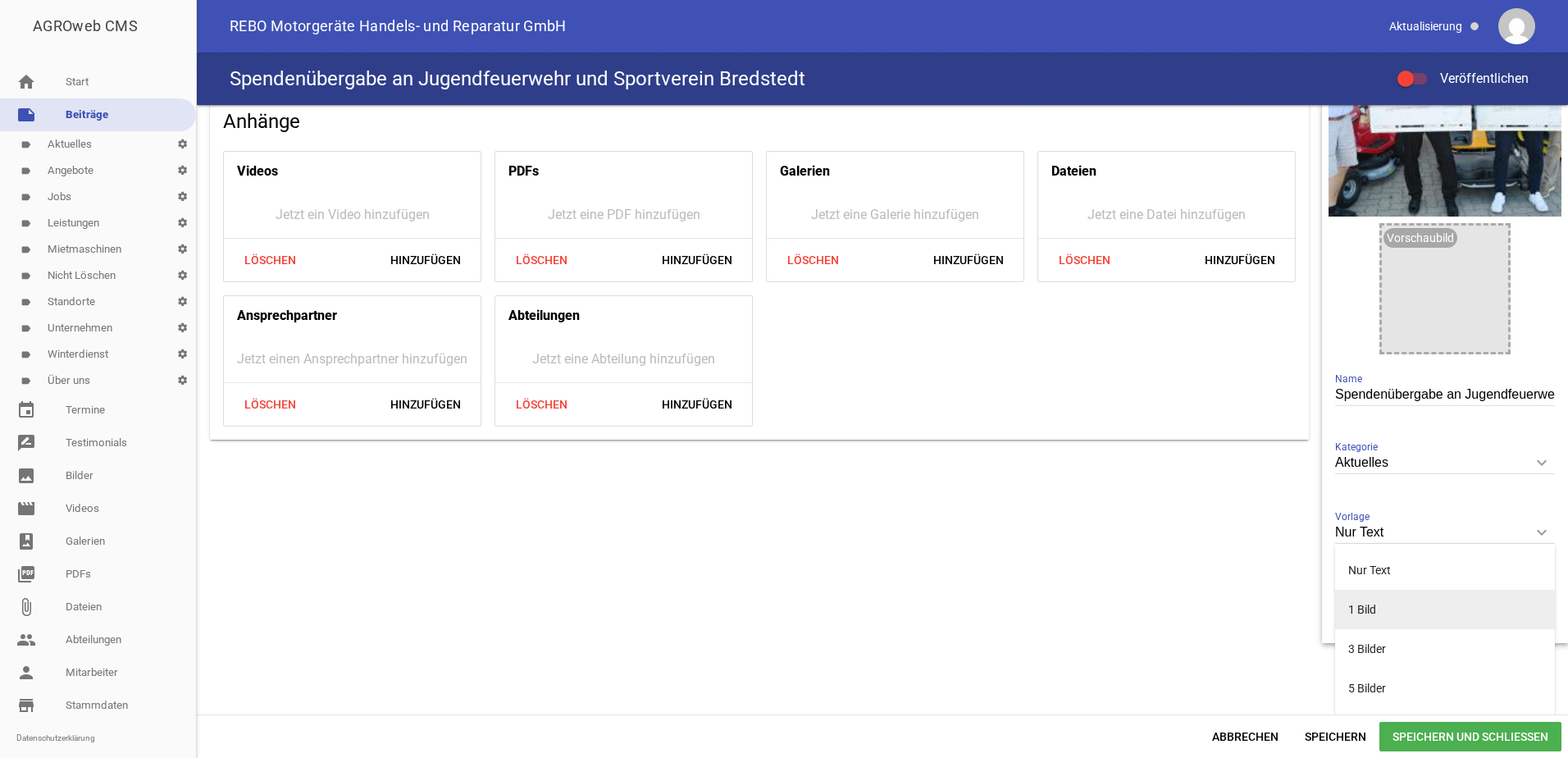
click at [1361, 611] on li "1 Bild" at bounding box center [1445, 609] width 220 height 39
type input "1 Bild"
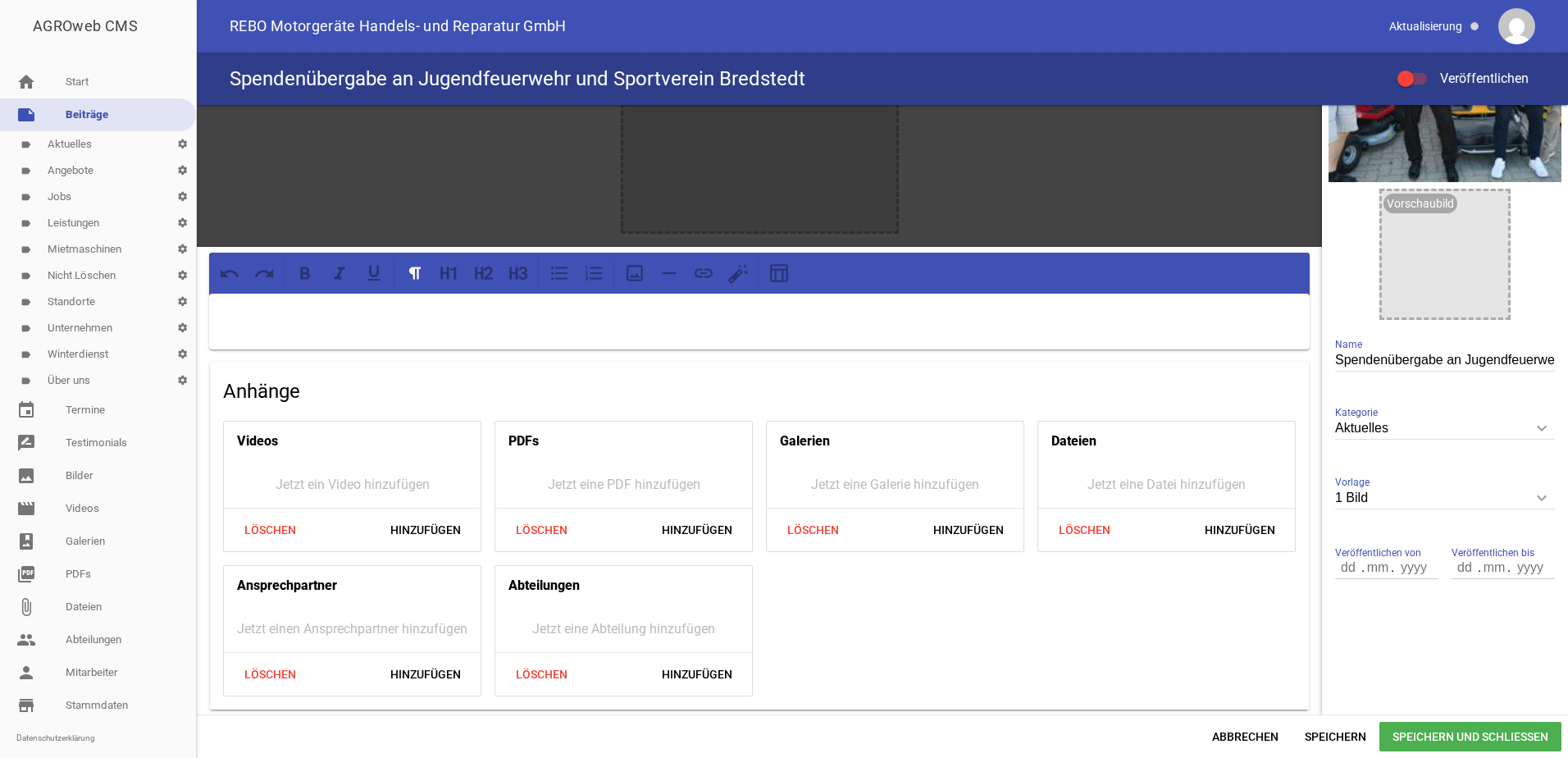
click at [847, 177] on div at bounding box center [760, 95] width 273 height 273
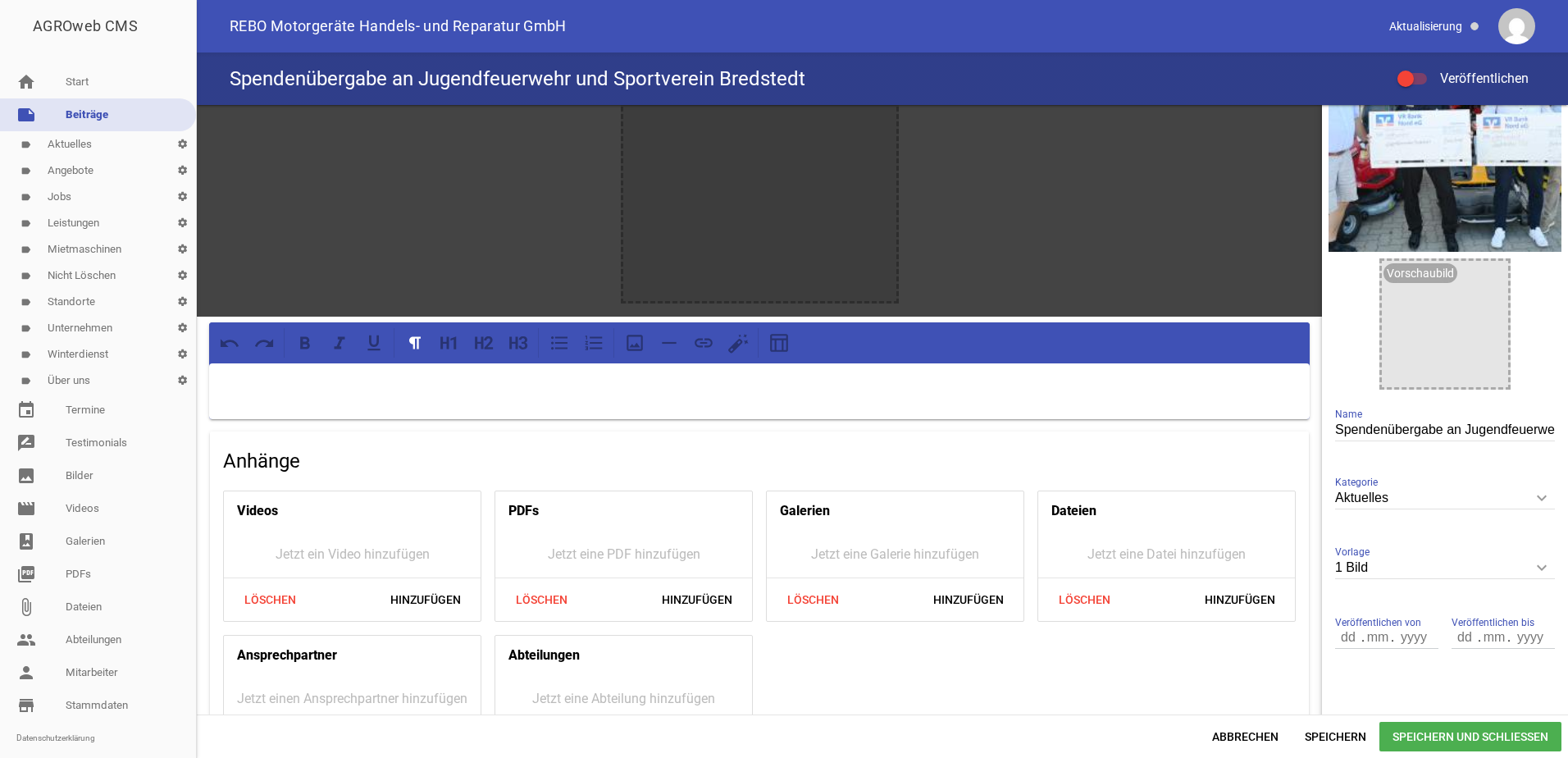
scroll to position [0, 0]
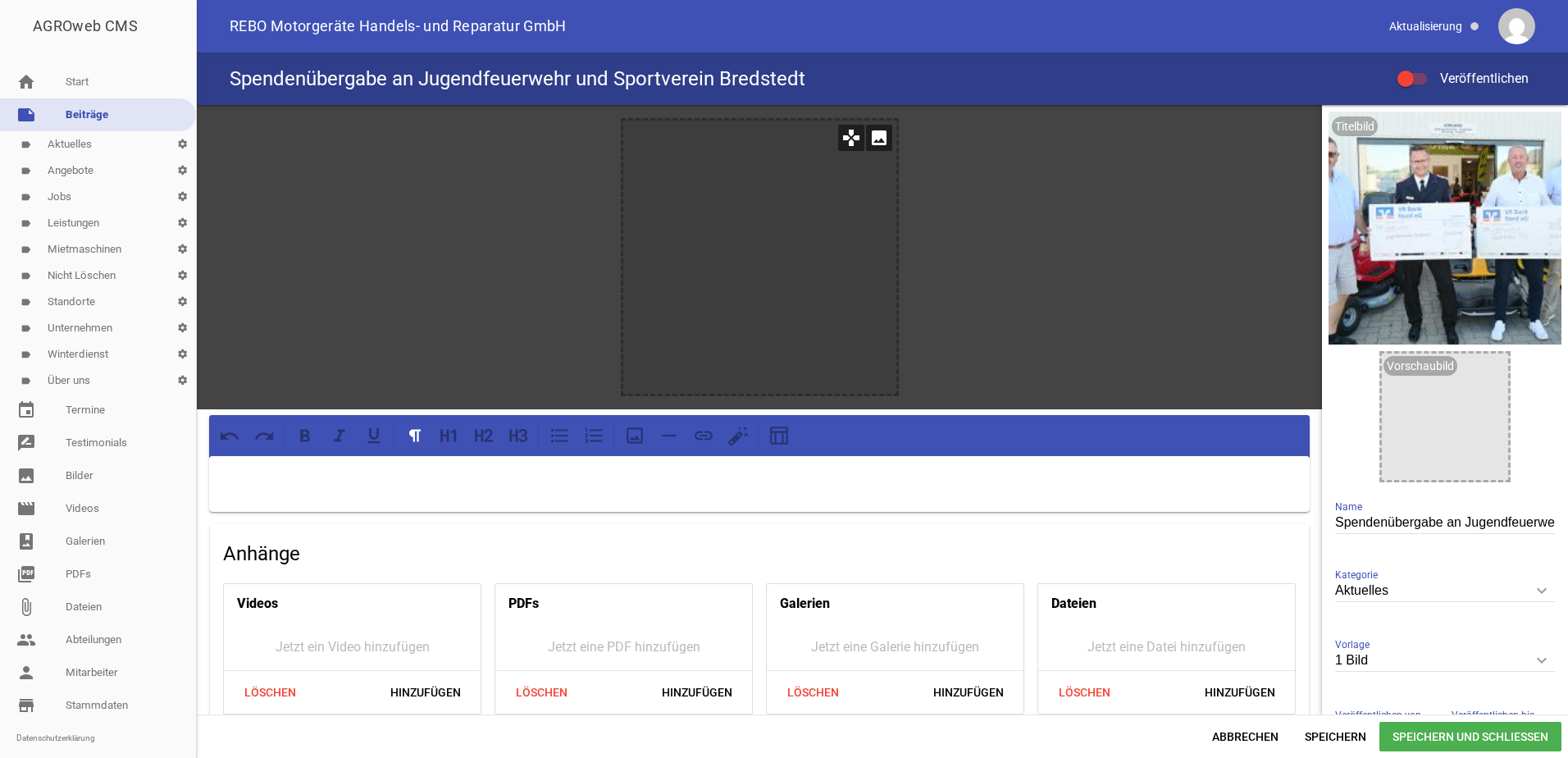
click at [877, 142] on icon "image" at bounding box center [879, 137] width 26 height 26
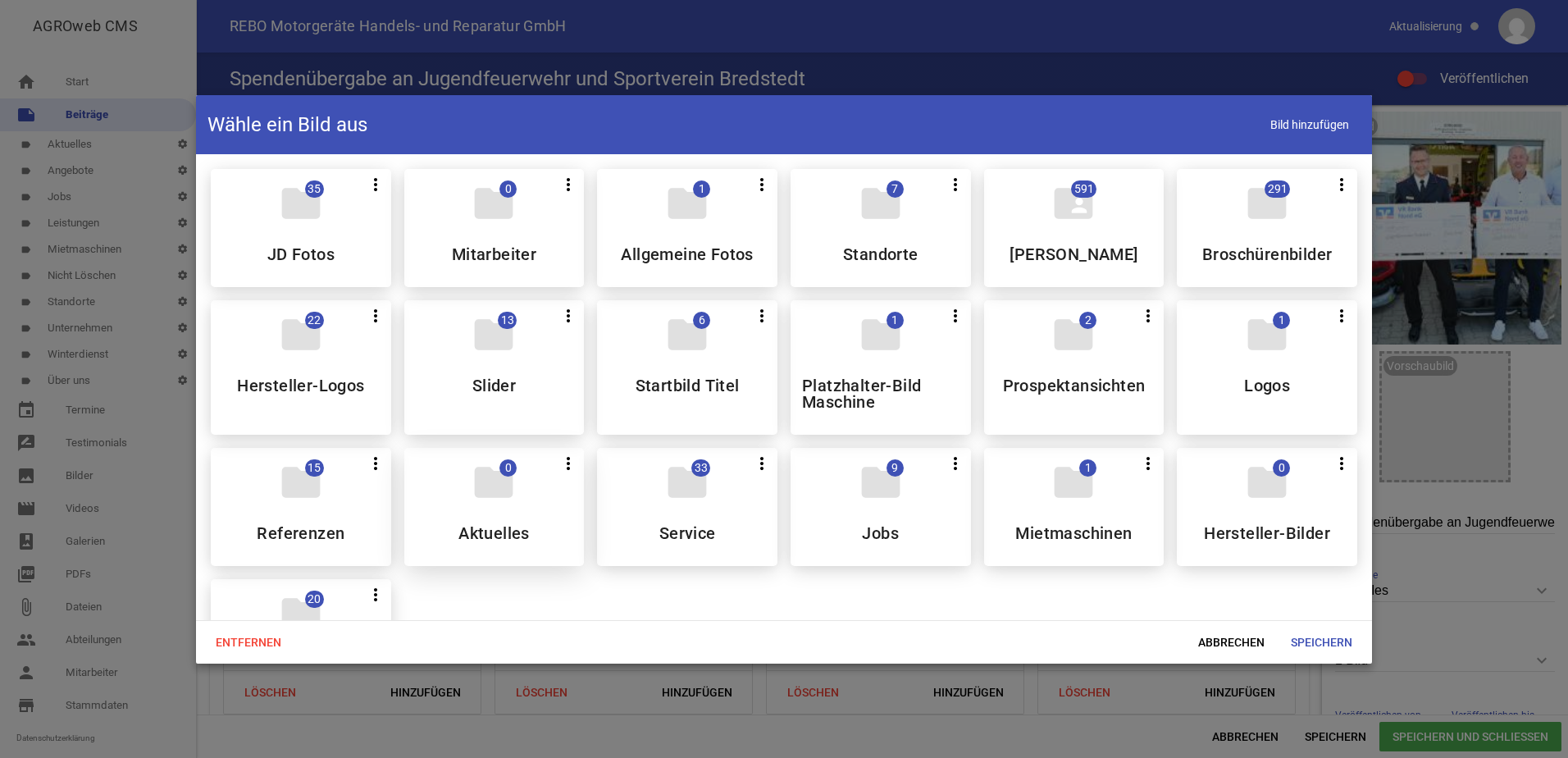
click at [521, 507] on div "folder 0 more_vert Teilen Bearbeiten Löschen Aktuelles" at bounding box center [494, 507] width 180 height 118
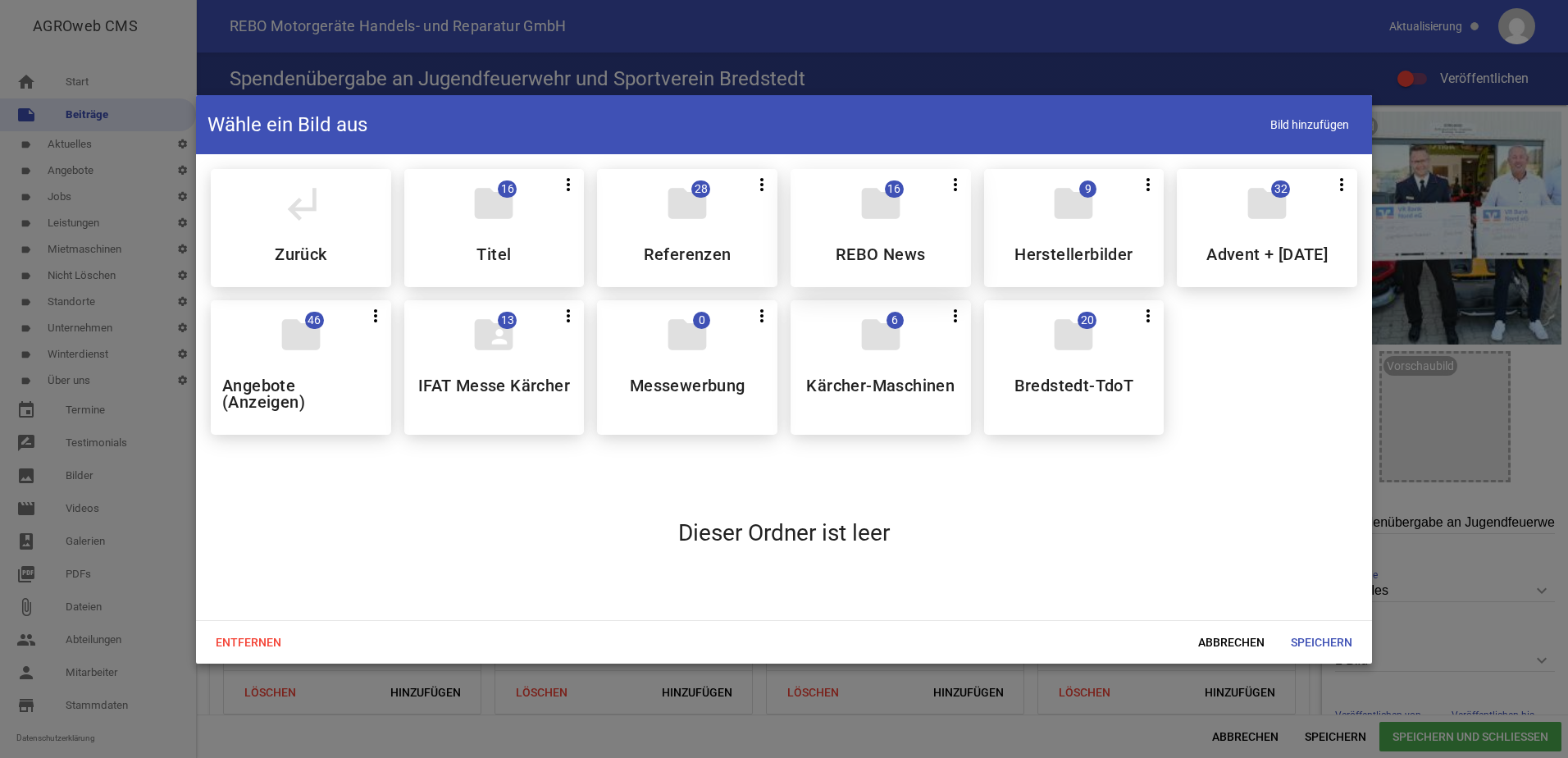
click at [839, 273] on div "folder 16 more_vert Teilen Bearbeiten Löschen REBO News" at bounding box center [881, 228] width 180 height 118
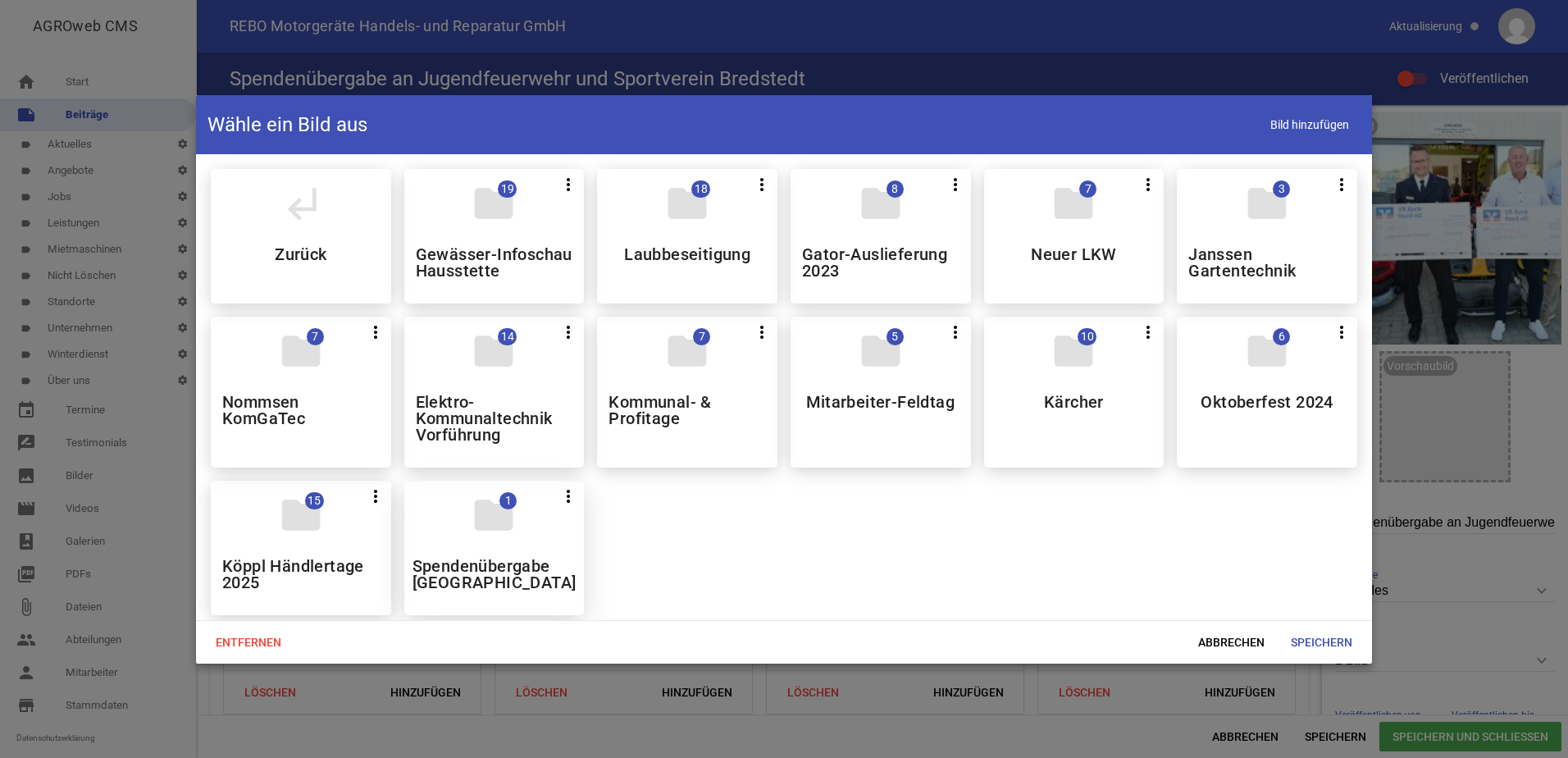
click at [506, 538] on icon "folder" at bounding box center [494, 515] width 46 height 46
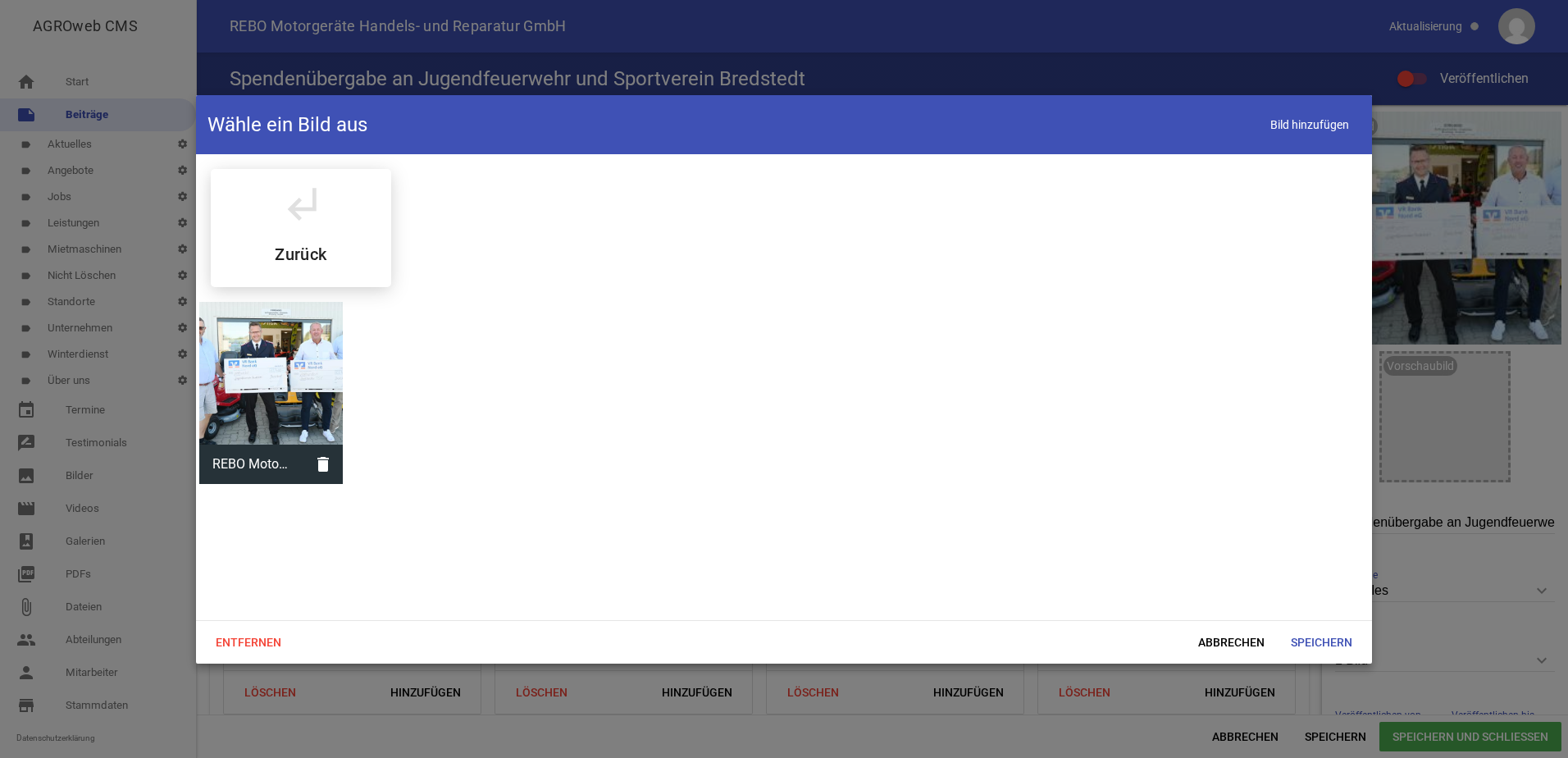
click at [290, 375] on div at bounding box center [271, 374] width 144 height 144
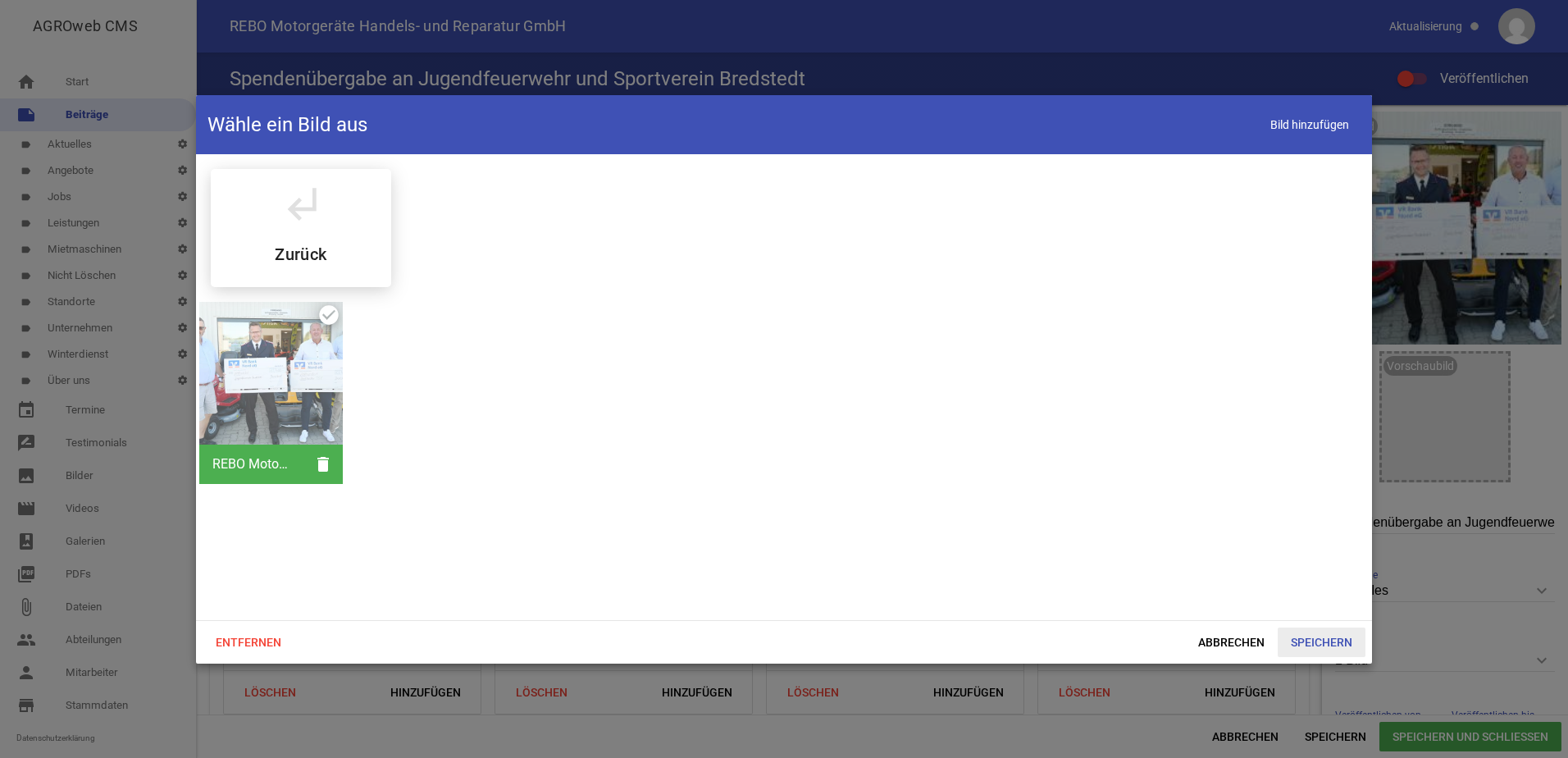
click at [1331, 642] on span "Speichern" at bounding box center [1322, 642] width 88 height 30
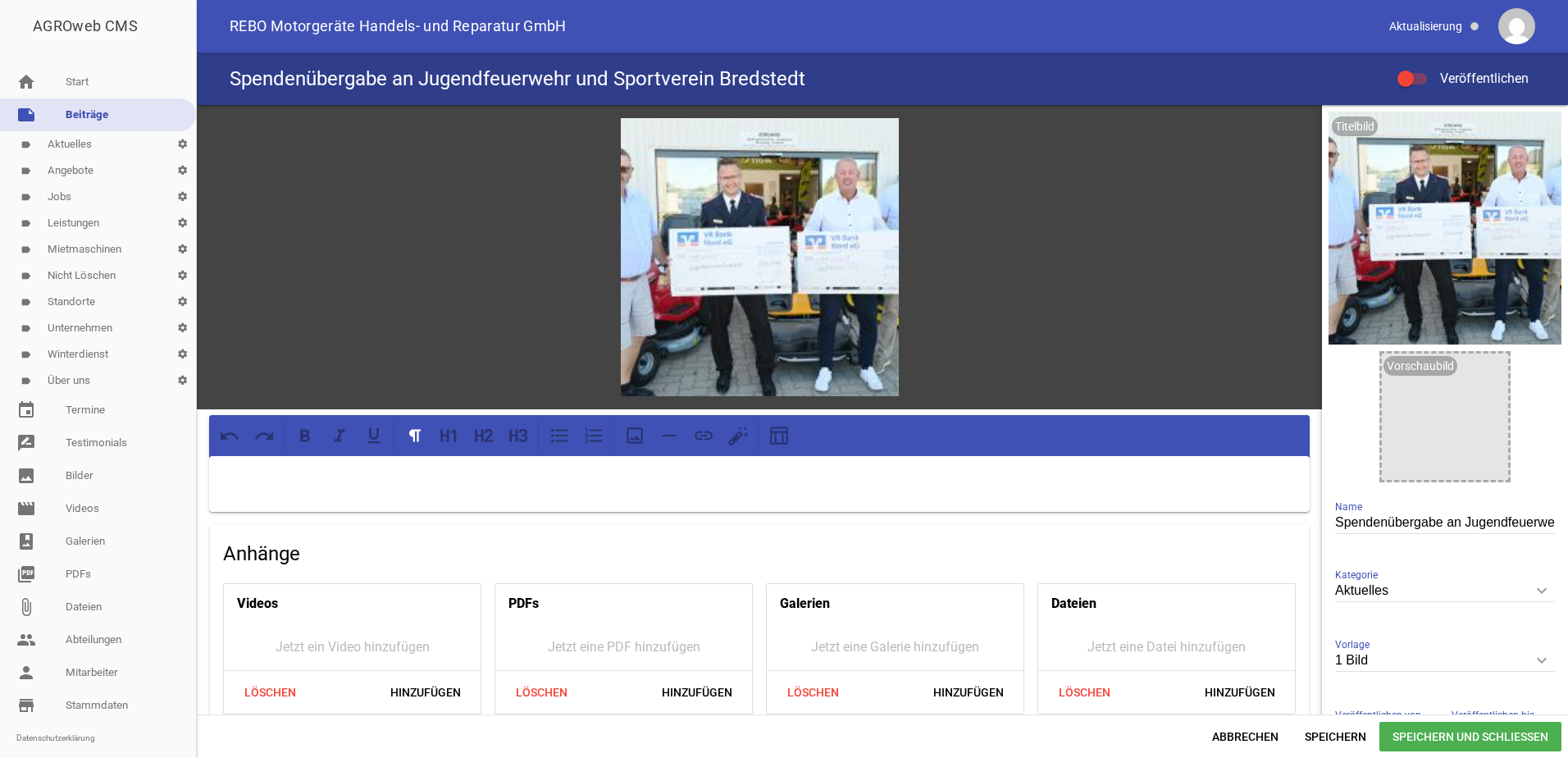
click at [258, 467] on p at bounding box center [760, 477] width 1078 height 19
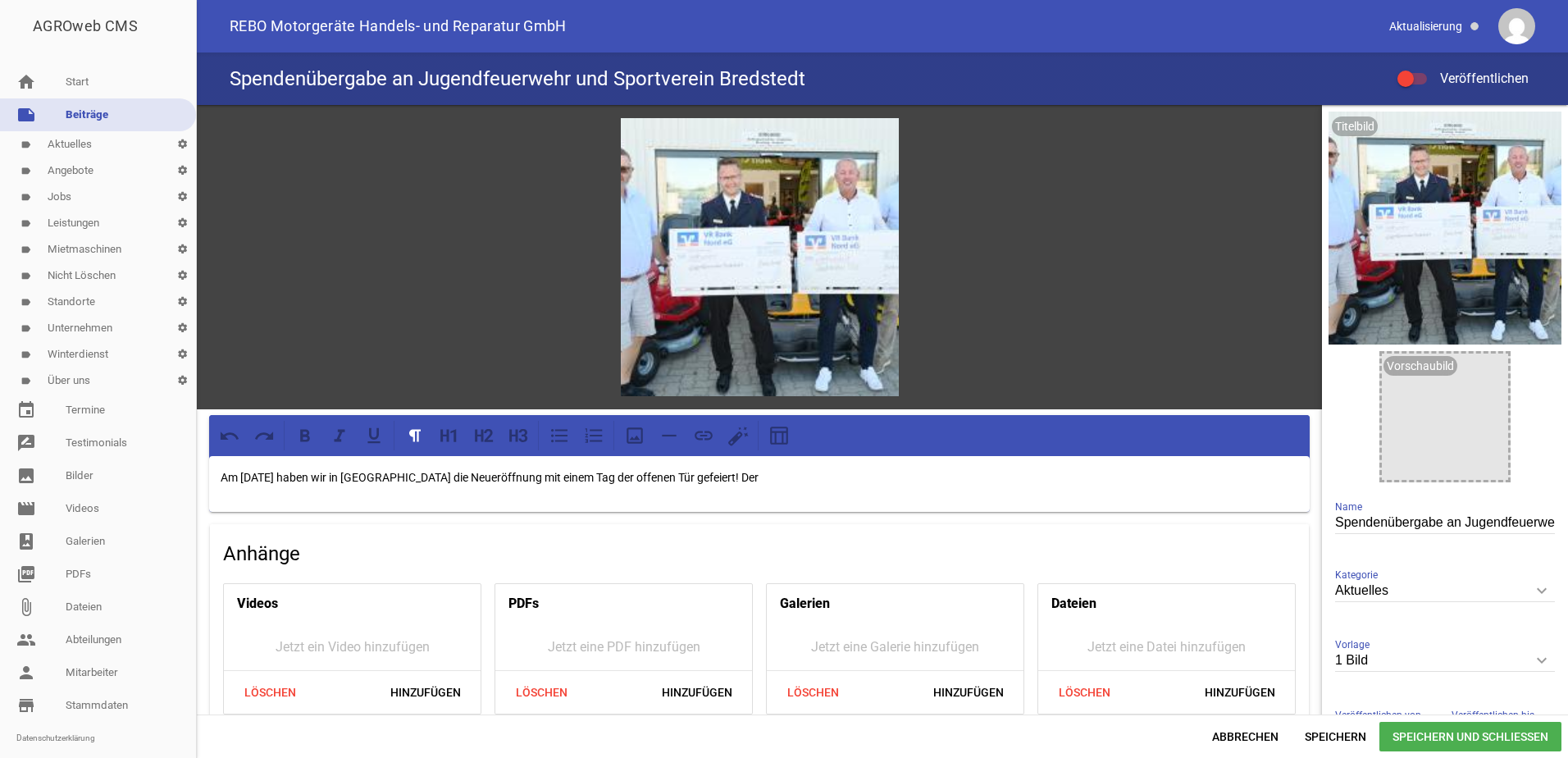
click at [374, 475] on p "Am [DATE] haben wir in [GEOGRAPHIC_DATA] die Neueröffnung mit einem Tag der off…" at bounding box center [760, 477] width 1078 height 19
click at [876, 473] on p "Am [DATE] haben wir in unserem Standort in [GEOGRAPHIC_DATA] die Neueröffnung m…" at bounding box center [760, 477] width 1078 height 19
drag, startPoint x: 847, startPoint y: 475, endPoint x: 833, endPoint y: 475, distance: 14.0
click at [833, 475] on p "Am [DATE] haben wir in unserem Standort in [GEOGRAPHIC_DATA] die Neueröffnung m…" at bounding box center [760, 477] width 1078 height 19
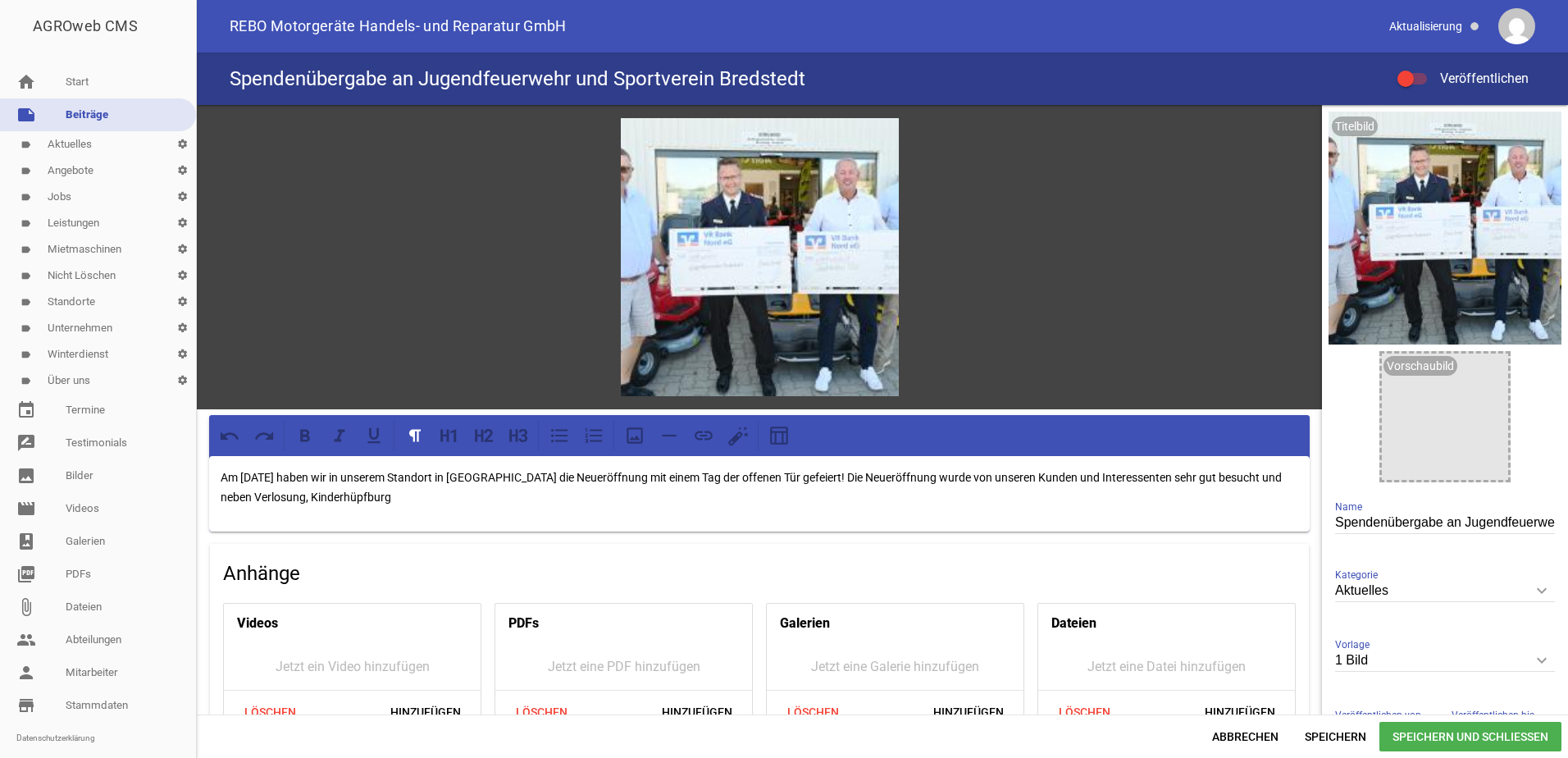
click at [256, 494] on p "Am [DATE] haben wir in unserem Standort in [GEOGRAPHIC_DATA] die Neueröffnung m…" at bounding box center [760, 487] width 1078 height 39
click at [439, 495] on p "Am [DATE] haben wir in unserem Standort in [GEOGRAPHIC_DATA] die Neueröffnung m…" at bounding box center [760, 487] width 1078 height 39
drag, startPoint x: 426, startPoint y: 494, endPoint x: 393, endPoint y: 496, distance: 33.1
click at [393, 496] on p "Am [DATE] haben wir in unserem Standort in [GEOGRAPHIC_DATA] die Neueröffnung m…" at bounding box center [760, 487] width 1078 height 39
click at [523, 491] on p "Am [DATE] haben wir in unserem Standort in [GEOGRAPHIC_DATA] die Neueröffnung m…" at bounding box center [760, 487] width 1078 height 39
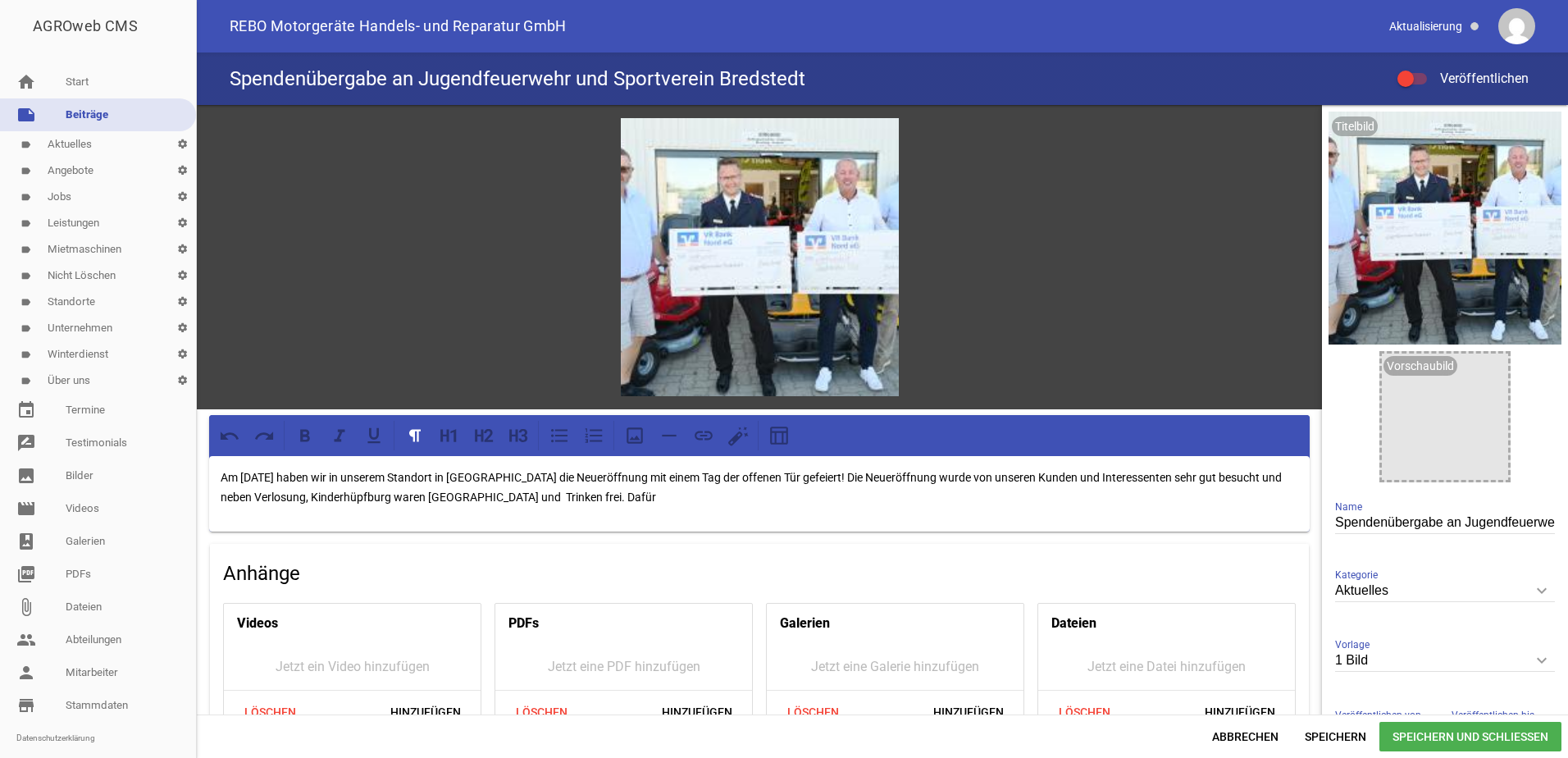
click at [485, 492] on p "Am [DATE] haben wir in unserem Standort in [GEOGRAPHIC_DATA] die Neueröffnung m…" at bounding box center [760, 487] width 1078 height 39
drag, startPoint x: 584, startPoint y: 494, endPoint x: 396, endPoint y: 496, distance: 188.0
click at [396, 496] on p "Am [DATE] haben wir in unserem Standort in [GEOGRAPHIC_DATA] die Neueröffnung m…" at bounding box center [760, 487] width 1078 height 39
click at [921, 476] on p "Am [DATE] haben wir in unserem Standort in [GEOGRAPHIC_DATA] die Neueröffnung m…" at bounding box center [760, 487] width 1078 height 39
click at [354, 494] on p "Am [DATE] haben wir in unserem Standort in [GEOGRAPHIC_DATA] die Neueröffnung m…" at bounding box center [760, 487] width 1078 height 39
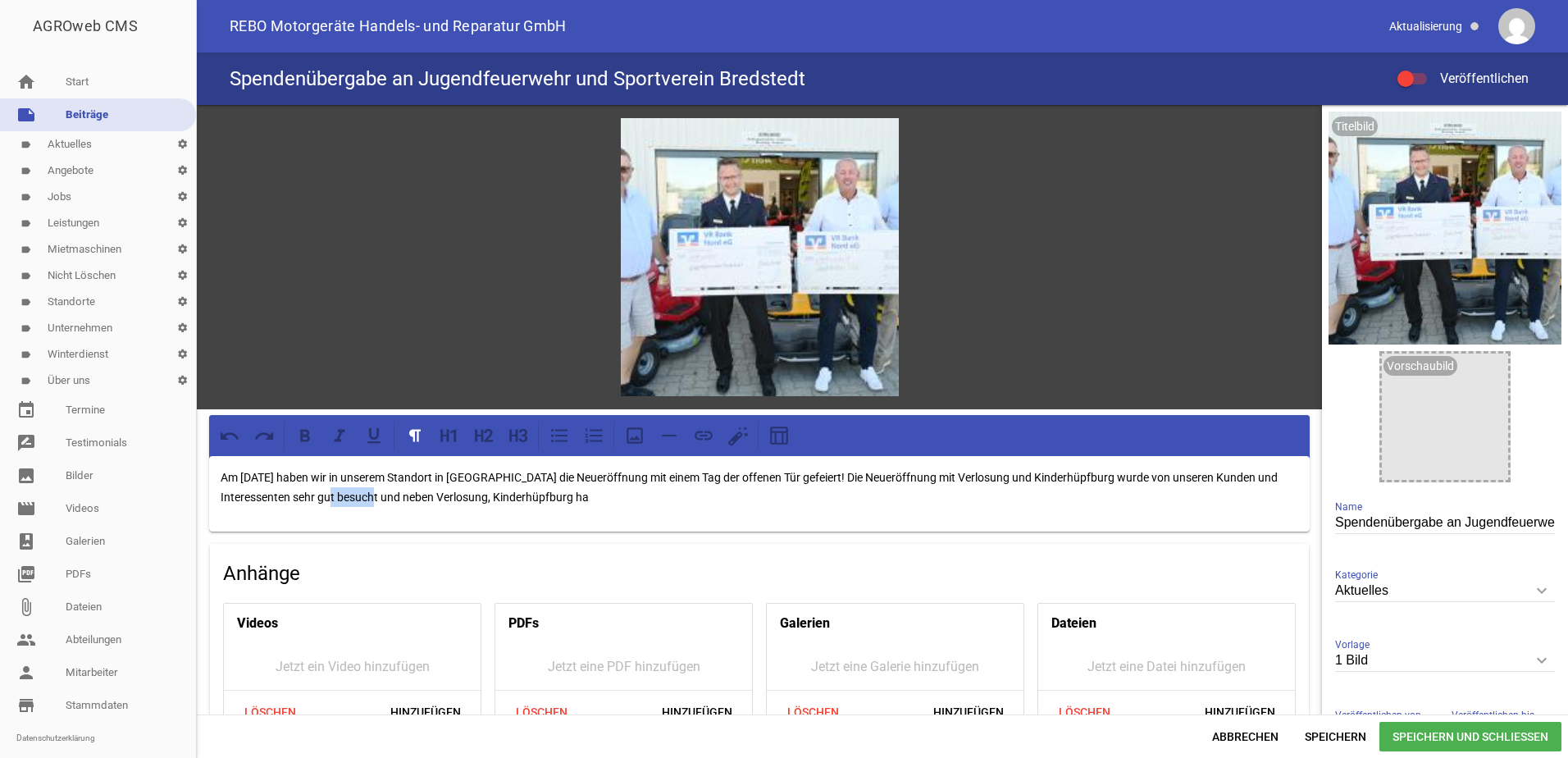
click at [354, 494] on p "Am [DATE] haben wir in unserem Standort in [GEOGRAPHIC_DATA] die Neueröffnung m…" at bounding box center [760, 487] width 1078 height 39
drag, startPoint x: 626, startPoint y: 494, endPoint x: 634, endPoint y: 544, distance: 50.6
click at [421, 495] on p "Am [DATE] haben wir in unserem Standort in [GEOGRAPHIC_DATA] die Neueröffnung m…" at bounding box center [760, 487] width 1078 height 39
click at [598, 493] on p "Am [DATE] haben wir in unserem Standort in [GEOGRAPHIC_DATA] die Neueröffnung m…" at bounding box center [760, 487] width 1078 height 39
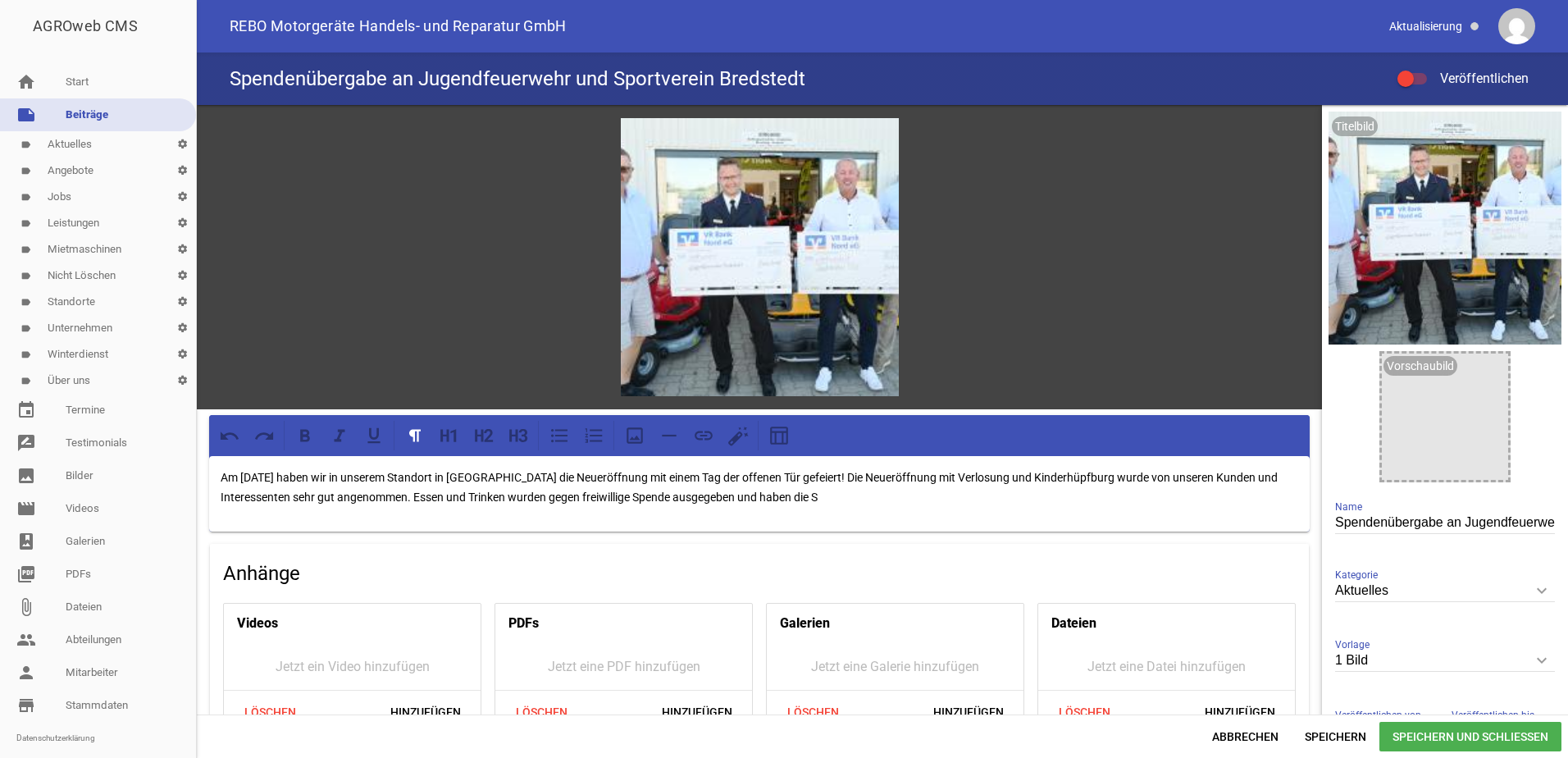
click at [675, 494] on p "Am [DATE] haben wir in unserem Standort in [GEOGRAPHIC_DATA] die Neueröffnung m…" at bounding box center [760, 487] width 1078 height 39
click at [841, 496] on p "Am [DATE] haben wir in unserem Standort in [GEOGRAPHIC_DATA] die Neueröffnung m…" at bounding box center [760, 487] width 1078 height 39
click at [684, 492] on p "Am [DATE] haben wir in unserem Standort in [GEOGRAPHIC_DATA] die Neueröffnung m…" at bounding box center [760, 487] width 1078 height 39
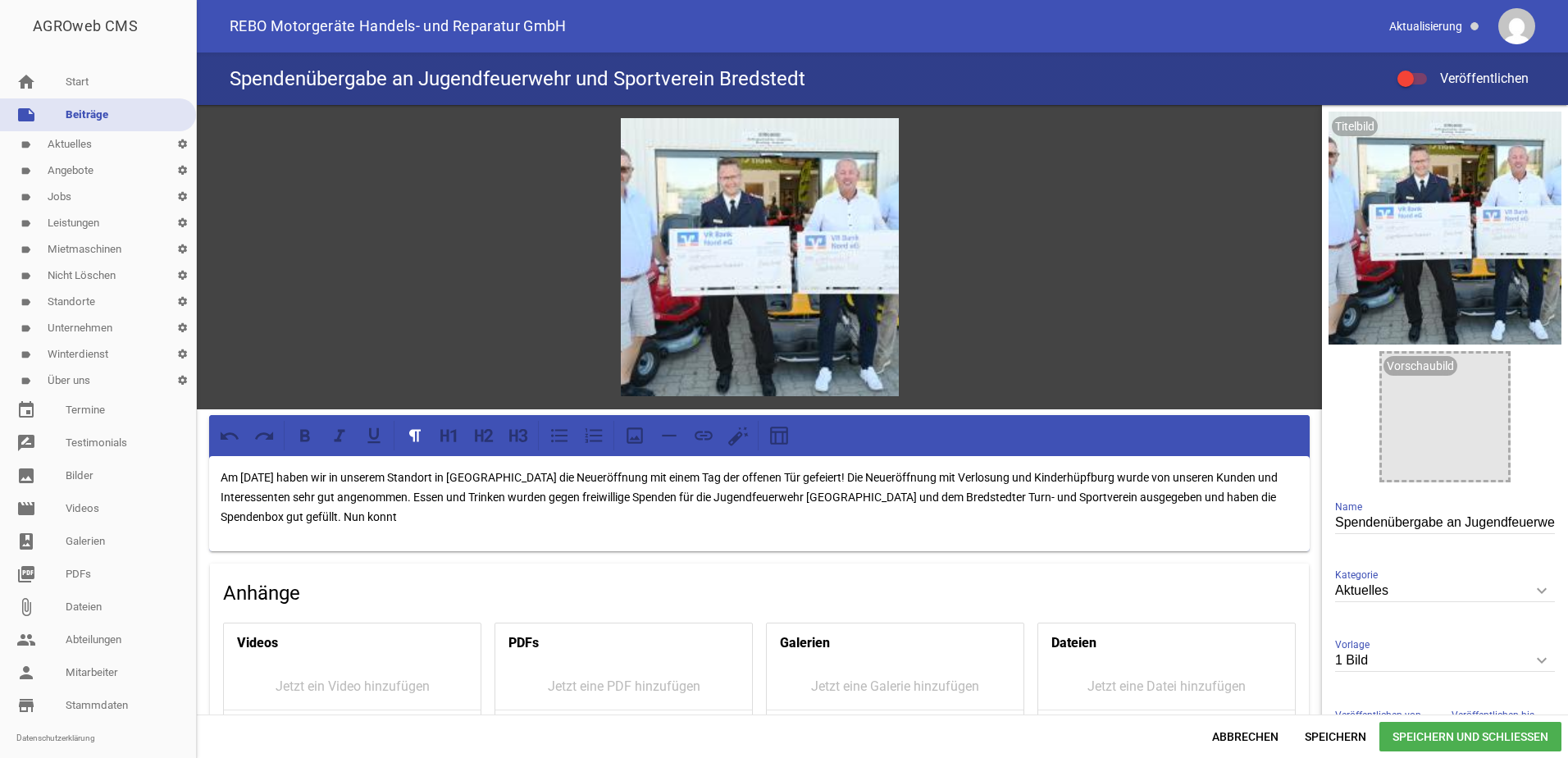
click at [350, 505] on p "Am [DATE] haben wir in unserem Standort in [GEOGRAPHIC_DATA] die Neueröffnung m…" at bounding box center [760, 496] width 1078 height 59
click at [1341, 735] on span "Speichern" at bounding box center [1336, 737] width 88 height 30
click at [1264, 474] on p "Am [DATE] haben wir in unserem Standort in [GEOGRAPHIC_DATA] die Neueröffnung m…" at bounding box center [760, 496] width 1078 height 59
click at [690, 492] on p "Am [DATE] haben wir in unserem Standort in [GEOGRAPHIC_DATA] die Neueröffnung m…" at bounding box center [760, 496] width 1078 height 59
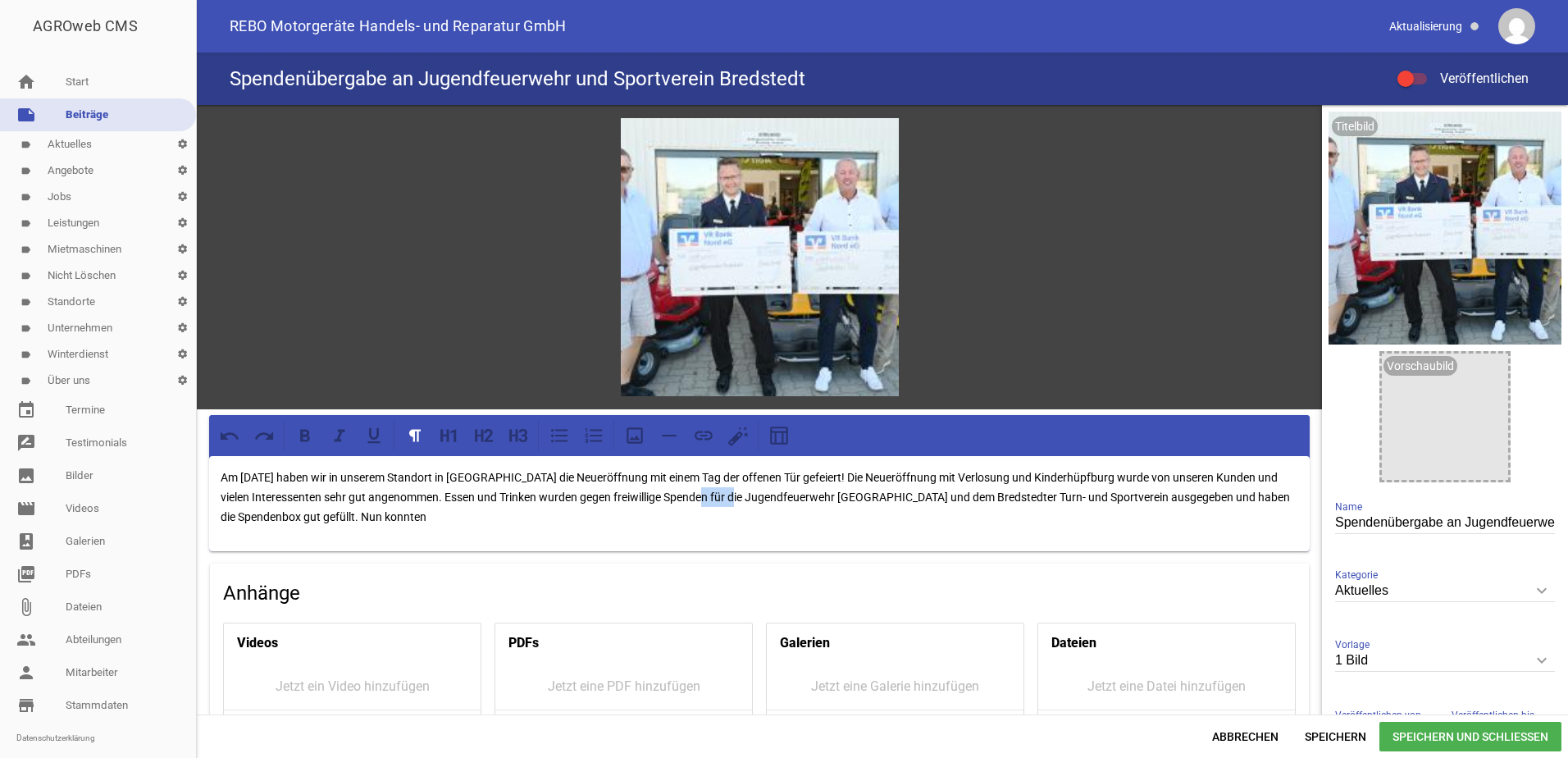
drag, startPoint x: 715, startPoint y: 495, endPoint x: 685, endPoint y: 497, distance: 30.1
click at [685, 497] on p "Am [DATE] haben wir in unserem Standort in [GEOGRAPHIC_DATA] die Neueröffnung m…" at bounding box center [760, 496] width 1078 height 59
click at [426, 516] on p "Am [DATE] haben wir in unserem Standort in [GEOGRAPHIC_DATA] die Neueröffnung m…" at bounding box center [760, 496] width 1078 height 59
click at [345, 516] on p "Am [DATE] haben wir in unserem Standort in [GEOGRAPHIC_DATA] die Neueröffnung m…" at bounding box center [760, 496] width 1078 height 59
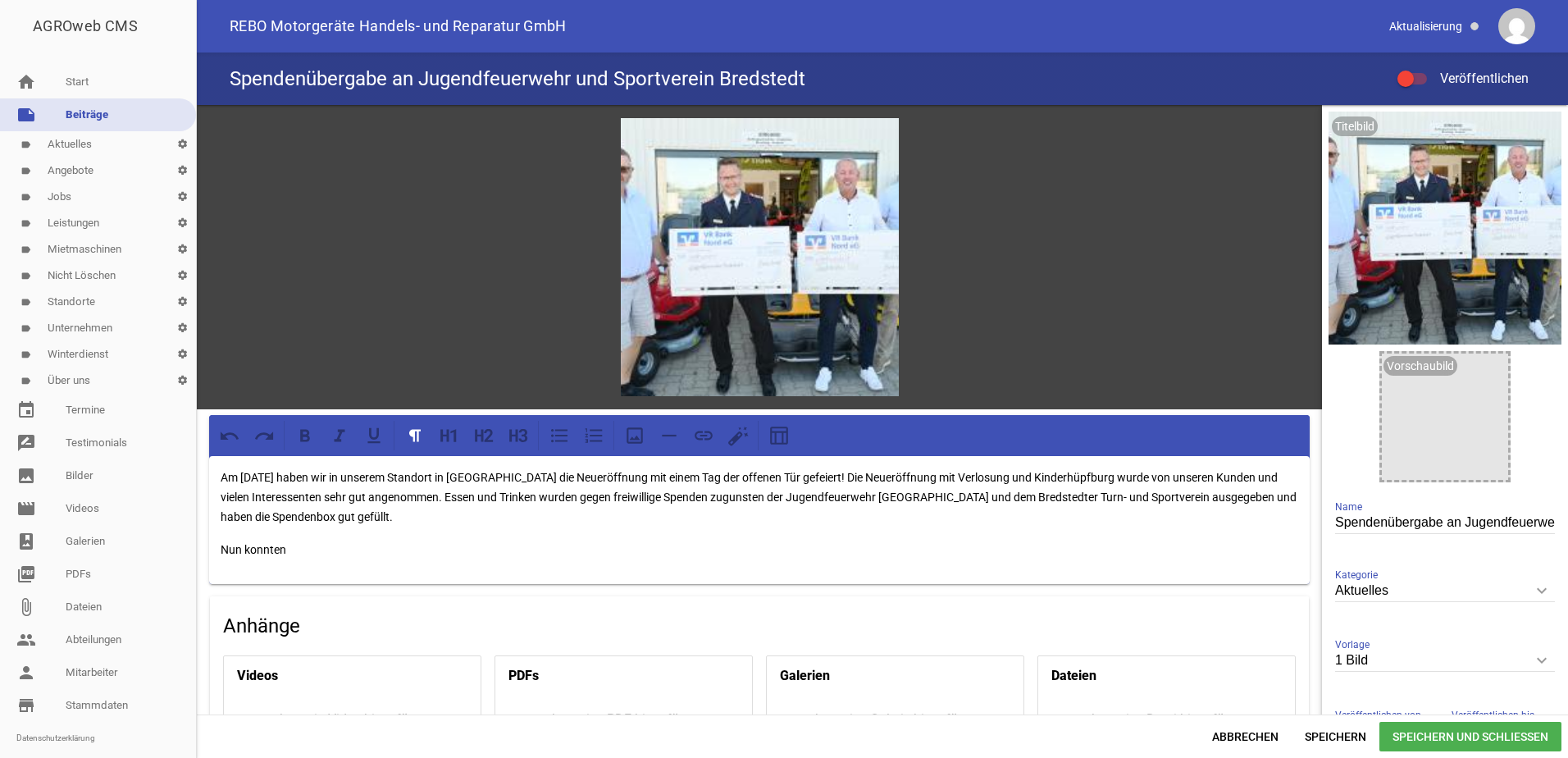
click at [299, 551] on p "Nun konnten" at bounding box center [760, 550] width 1078 height 19
click at [360, 512] on p "Am [DATE] haben wir in unserem Standort in [GEOGRAPHIC_DATA] die Neueröffnung m…" at bounding box center [760, 496] width 1078 height 59
click at [420, 548] on p "Nun konnten die Spendenschecks von" at bounding box center [760, 550] width 1078 height 19
click at [396, 546] on p "Nun konnten die Spendenschecks von" at bounding box center [760, 550] width 1078 height 19
click at [426, 549] on p "Nun konnten die Spendenschecks von" at bounding box center [760, 550] width 1078 height 19
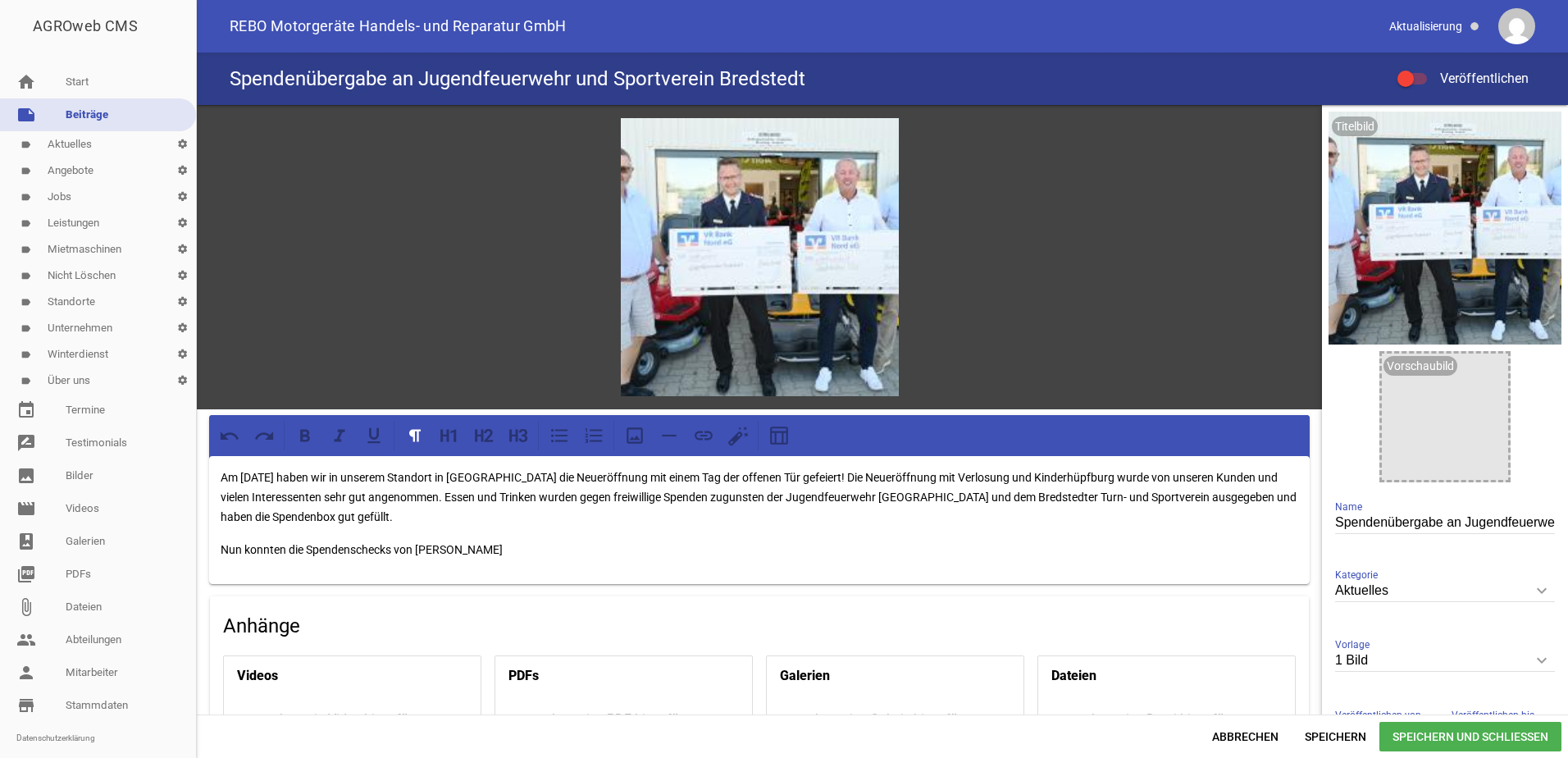
click at [477, 546] on p "Nun konnten die Spendenschecks von [PERSON_NAME]" at bounding box center [760, 550] width 1078 height 19
click at [549, 547] on p "Nun konnten die Spendenschecks von [PERSON_NAME]" at bounding box center [760, 550] width 1078 height 19
click at [416, 545] on p "Nun konnten die Spendenschecks von [PERSON_NAME] (Foto links)" at bounding box center [760, 550] width 1078 height 19
drag, startPoint x: 551, startPoint y: 546, endPoint x: 500, endPoint y: 548, distance: 51.0
click at [500, 548] on p "Nun konnten die Spendenschecks von Geschäftsleiter KomGaTec [PERSON_NAME] (Foto…" at bounding box center [760, 550] width 1078 height 19
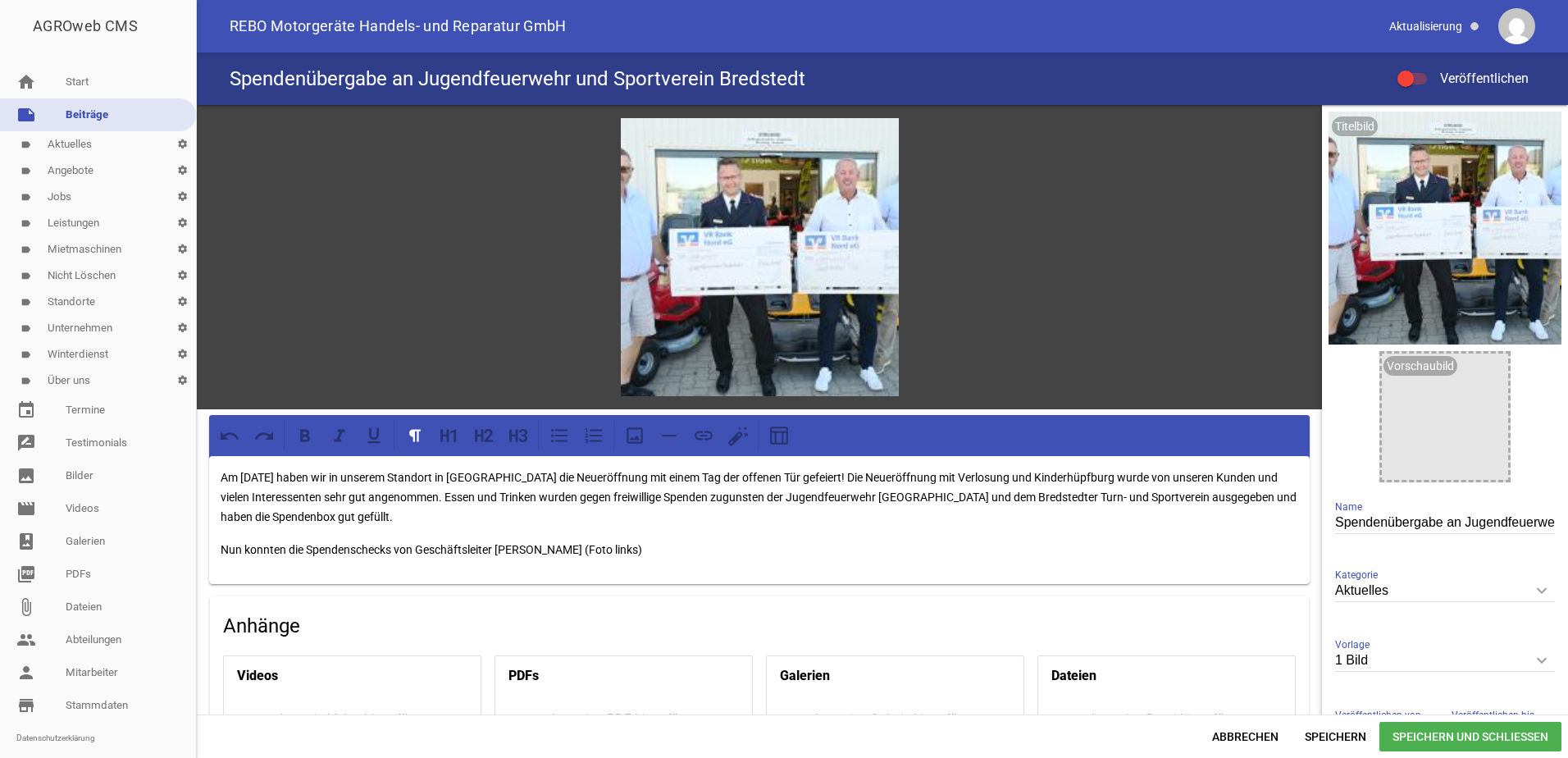
click at [420, 547] on p "Nun konnten die Spendenschecks von Geschäftsleiter [PERSON_NAME] (Foto links)" at bounding box center [760, 550] width 1078 height 19
drag, startPoint x: 416, startPoint y: 474, endPoint x: 374, endPoint y: 477, distance: 42.1
click at [374, 477] on p "Am [DATE] haben wir in unserem Standort in [GEOGRAPHIC_DATA] die Neueröffnung m…" at bounding box center [760, 496] width 1078 height 59
drag, startPoint x: 482, startPoint y: 474, endPoint x: 377, endPoint y: 478, distance: 105.1
click at [377, 478] on p "Am [DATE] haben wir in unserem Standort in [GEOGRAPHIC_DATA] die Neueröffnung m…" at bounding box center [760, 496] width 1078 height 59
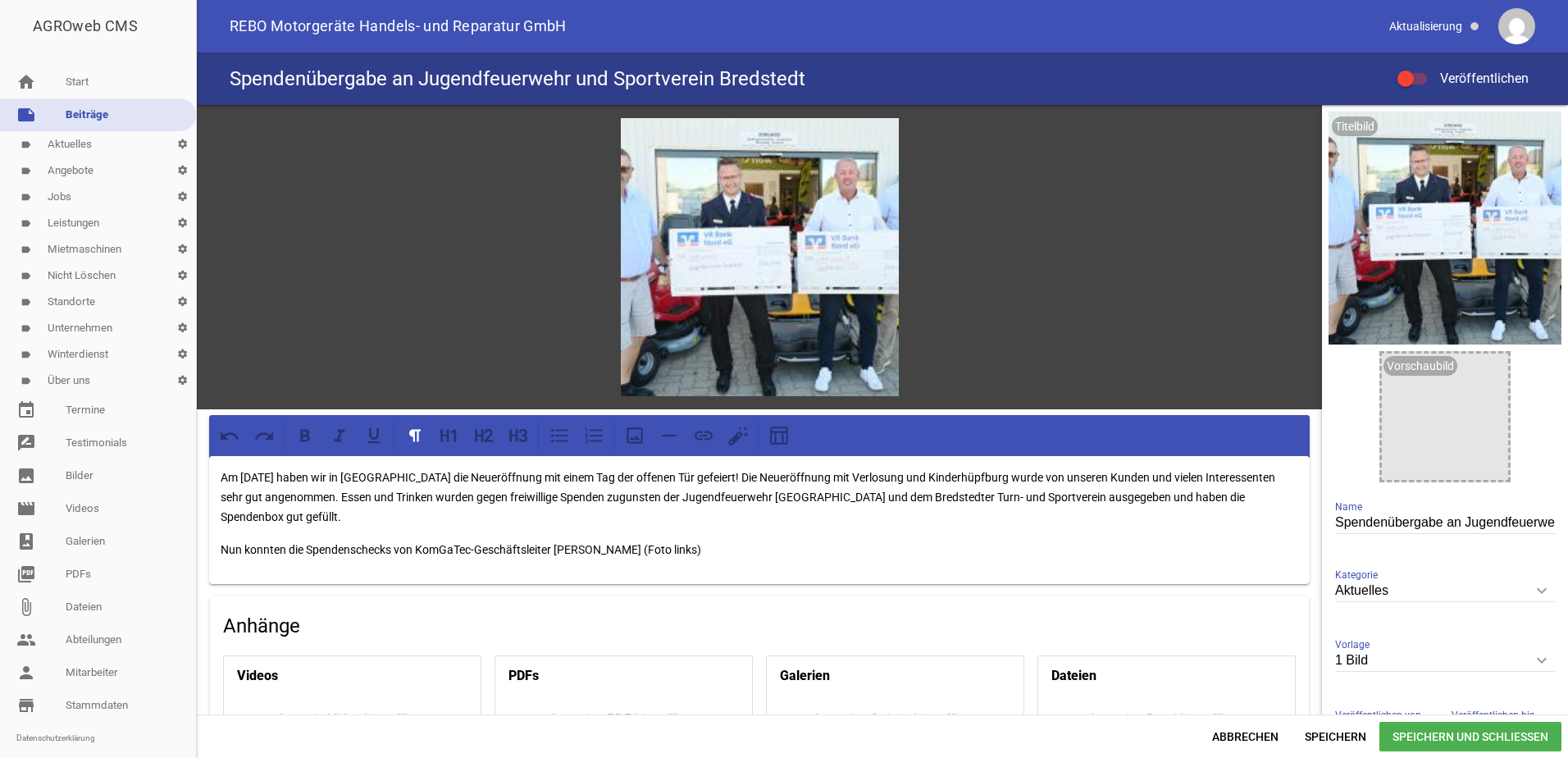
click at [518, 476] on p "Am [DATE] haben wir in [GEOGRAPHIC_DATA] die Neueröffnung mit einem Tag der off…" at bounding box center [760, 496] width 1078 height 59
click at [374, 475] on p "Am [DATE] haben wir in [GEOGRAPHIC_DATA] die Neueröffnung mit einem Tag der off…" at bounding box center [760, 496] width 1078 height 59
click at [445, 474] on p "Am [DATE] haben wir in [GEOGRAPHIC_DATA] die Neueröffnung mit einem Tag der off…" at bounding box center [760, 496] width 1078 height 59
click at [519, 474] on p "Am [DATE] haben wir in [GEOGRAPHIC_DATA] die Neueröffnung mit einem Tag der off…" at bounding box center [760, 496] width 1078 height 59
drag, startPoint x: 1082, startPoint y: 474, endPoint x: 1010, endPoint y: 474, distance: 72.0
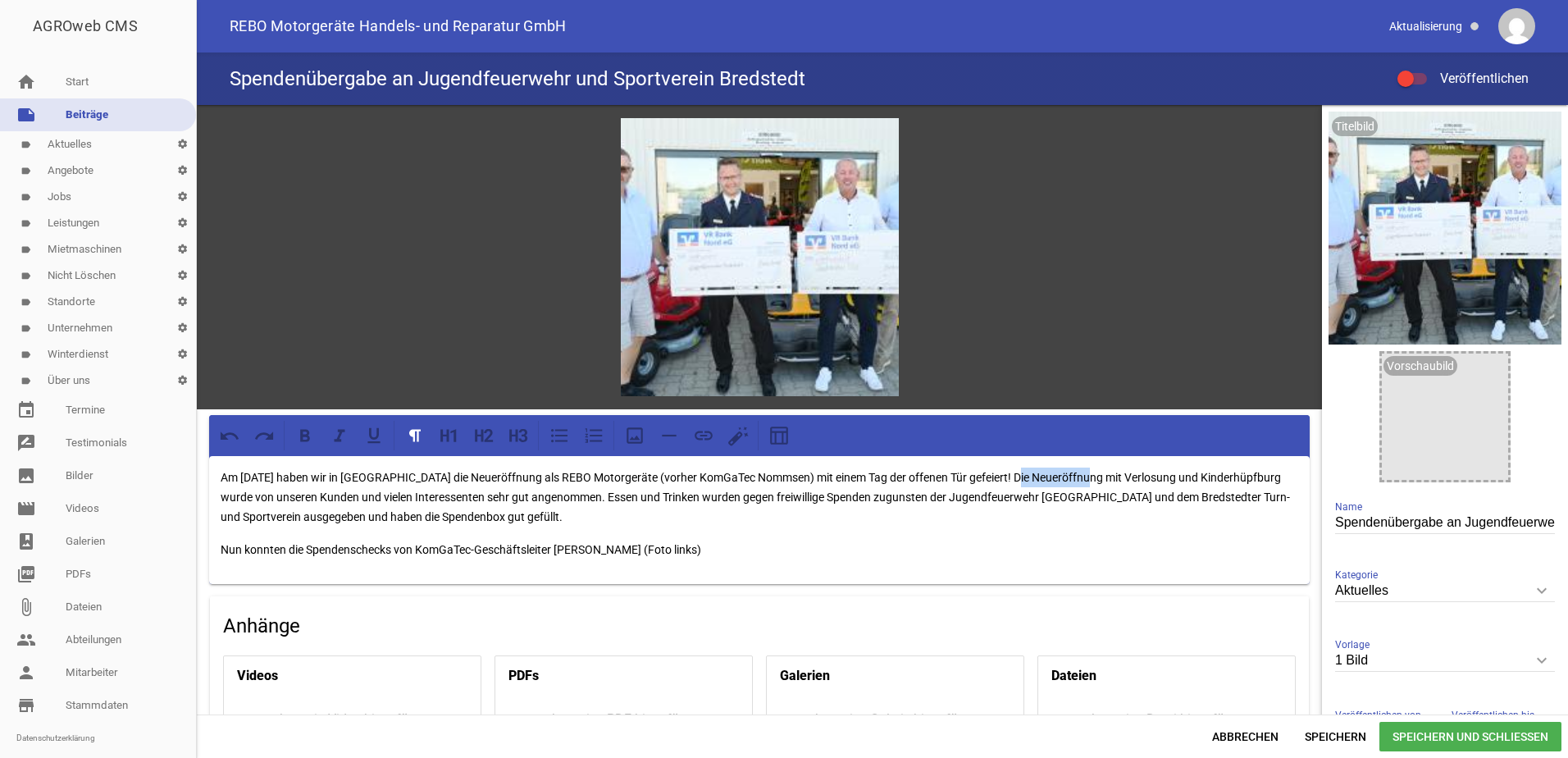
click at [1010, 474] on p "Am [DATE] haben wir in [GEOGRAPHIC_DATA] die Neueröffnung als REBO Motorgeräte …" at bounding box center [760, 496] width 1078 height 59
click at [1347, 733] on span "Speichern" at bounding box center [1336, 737] width 88 height 30
click at [753, 546] on p "Nun konnten die Spendenschecks von KomGaTec-Geschäftsleiter [PERSON_NAME] (Foto…" at bounding box center [760, 550] width 1078 height 19
click at [396, 545] on p "Nun konnten die Spendenschecks von KomGaTec-Geschäftsleiter [PERSON_NAME] (Foto…" at bounding box center [760, 550] width 1078 height 19
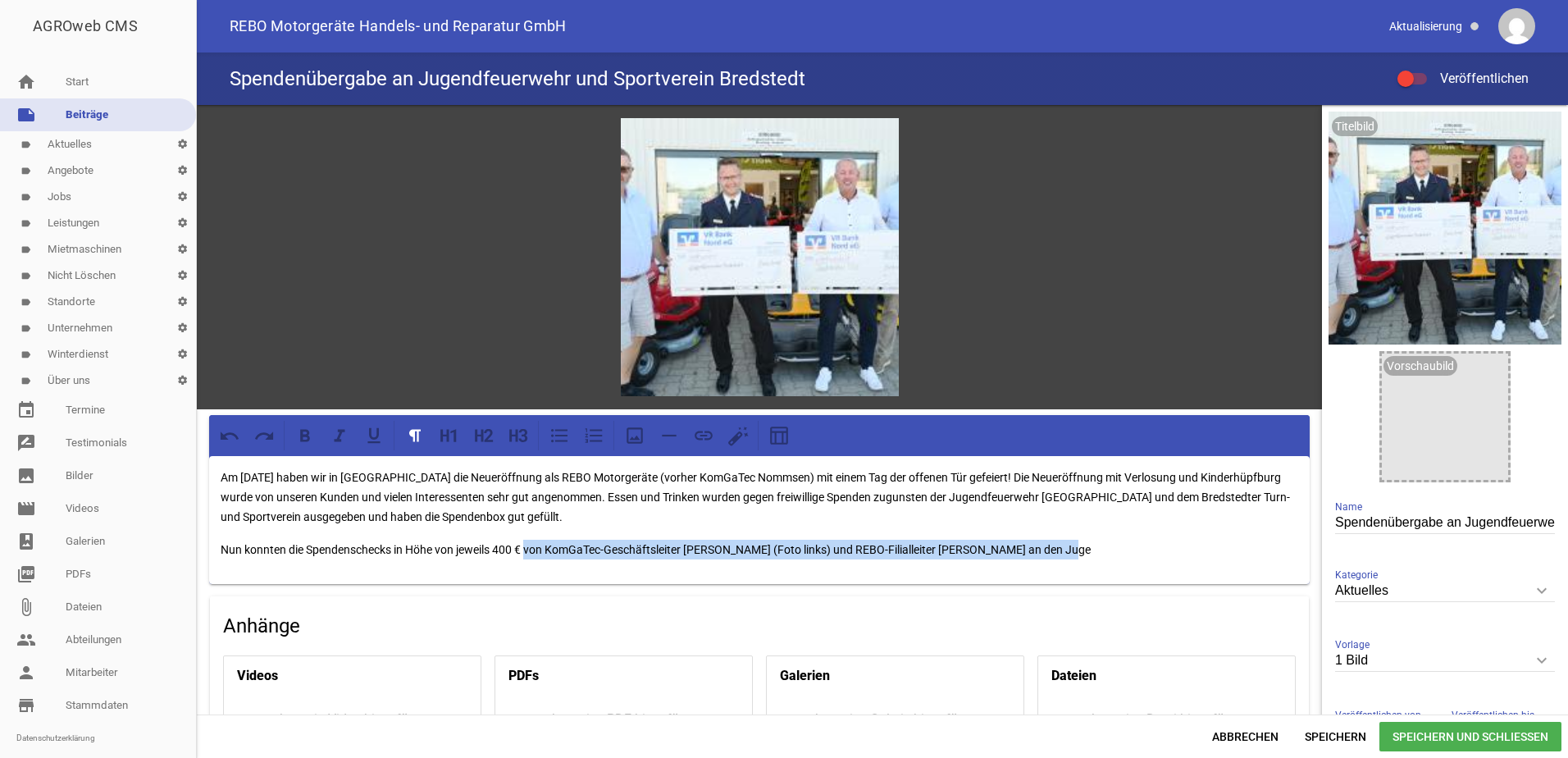
drag, startPoint x: 1066, startPoint y: 547, endPoint x: 531, endPoint y: 554, distance: 535.0
click at [531, 554] on p "Nun konnten die Spendenschecks in Höhe von jeweils 400 € von KomGaTec-Geschäfts…" at bounding box center [760, 550] width 1078 height 19
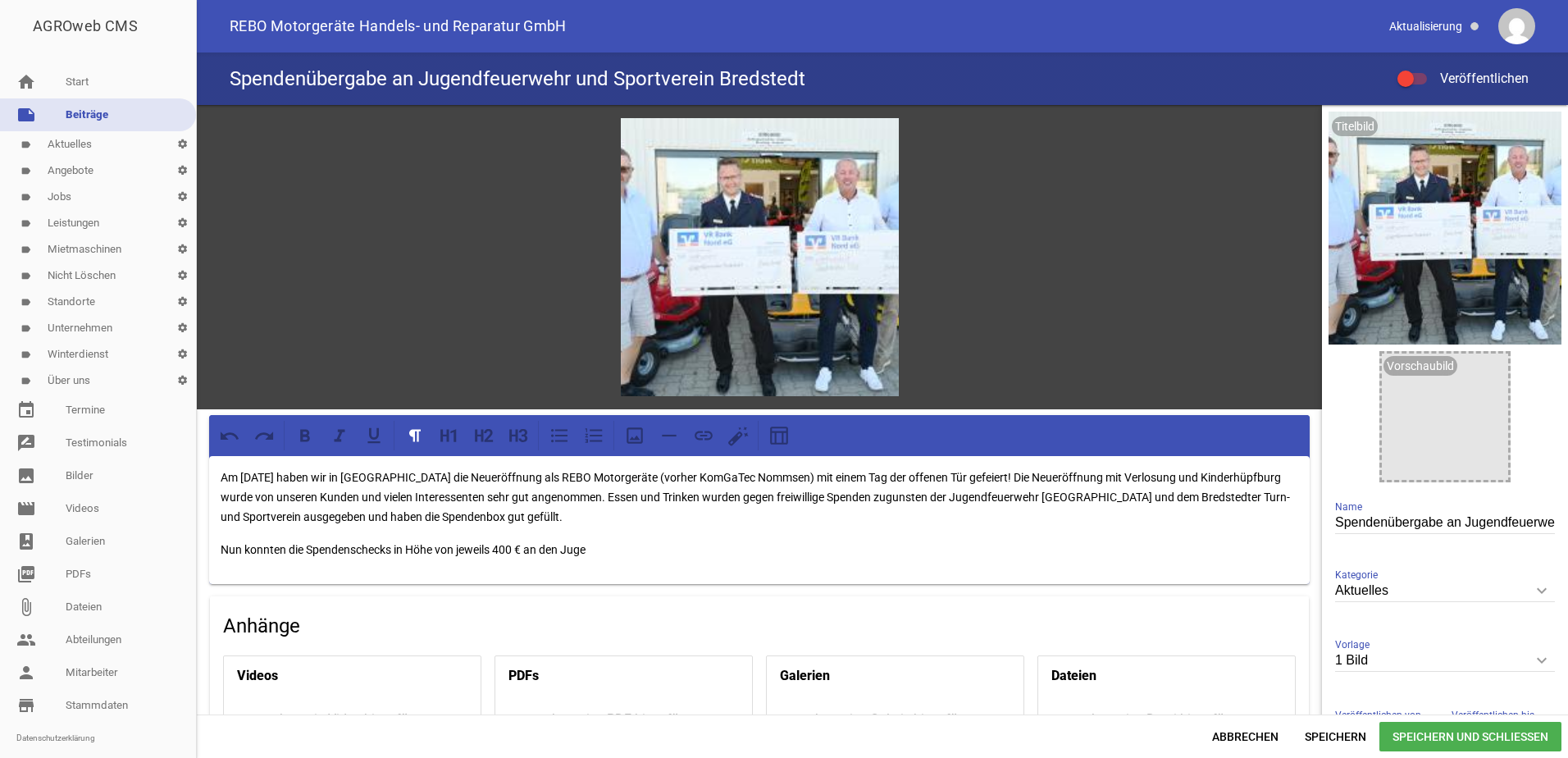
click at [604, 540] on p "Nun konnten die Spendenschecks in Höhe von jeweils 400 € an den Juge" at bounding box center [760, 550] width 1078 height 19
click at [766, 544] on p "Nun konnten die Spendenschecks in Höhe von jeweils 400 € an den Jugendfeuerwehr…" at bounding box center [760, 550] width 1078 height 19
click at [964, 544] on p "Nun konnten die Spendenschecks in Höhe von jeweils 400 € an den Jugendfeuerwehr…" at bounding box center [760, 550] width 1078 height 19
click at [976, 548] on p "Nun konnten die Spendenschecks in Höhe von jeweils 400 € an den Jugendfeuerwehr…" at bounding box center [760, 550] width 1078 height 19
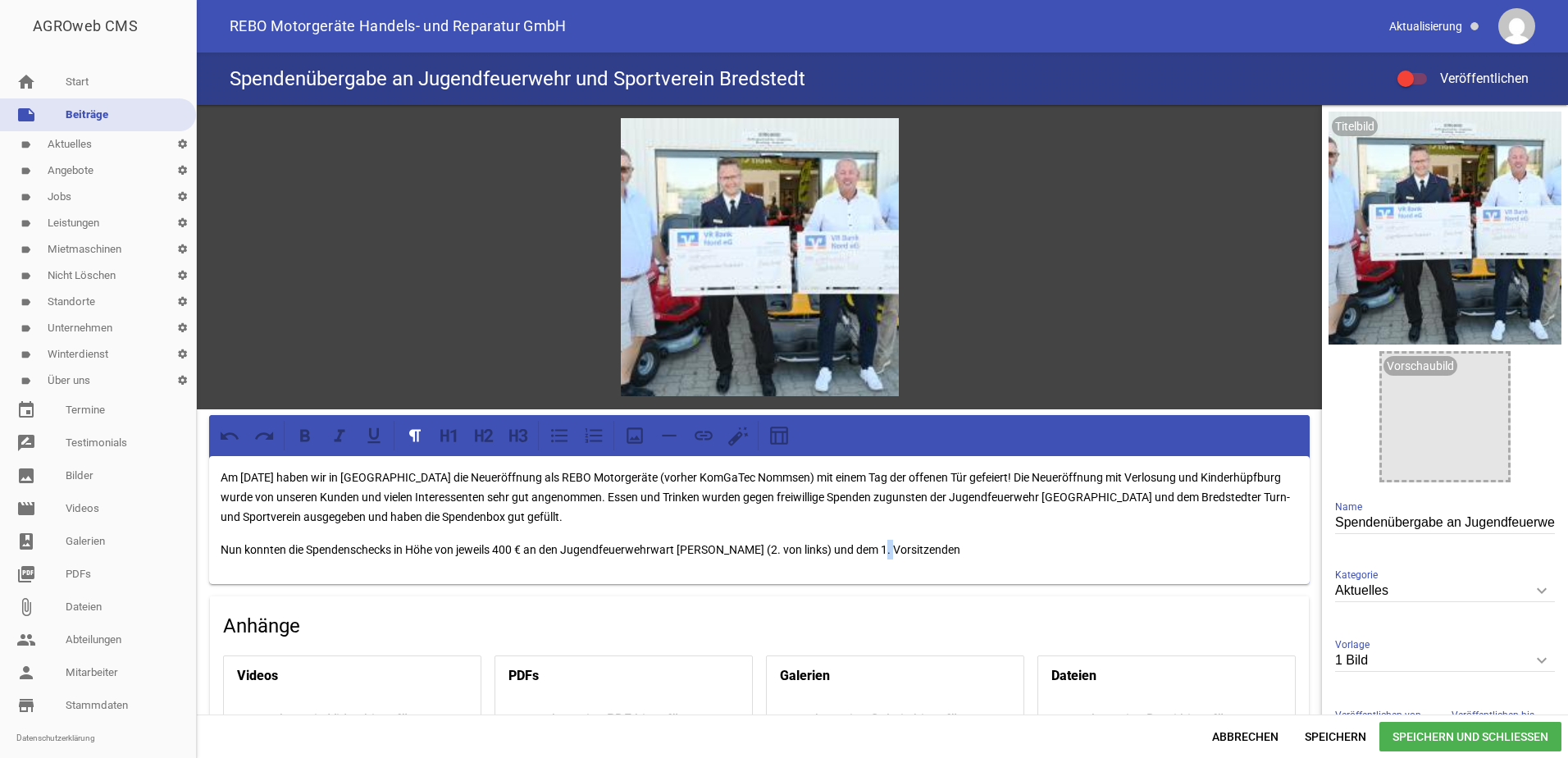
click at [885, 547] on p "Nun konnten die Spendenschecks in Höhe von jeweils 400 € an den Jugendfeuerwehr…" at bounding box center [760, 550] width 1078 height 19
click at [1044, 551] on p "Nun konnten die Spendenschecks in Höhe von jeweils 400 € an den Jugendfeuerwehr…" at bounding box center [760, 550] width 1078 height 19
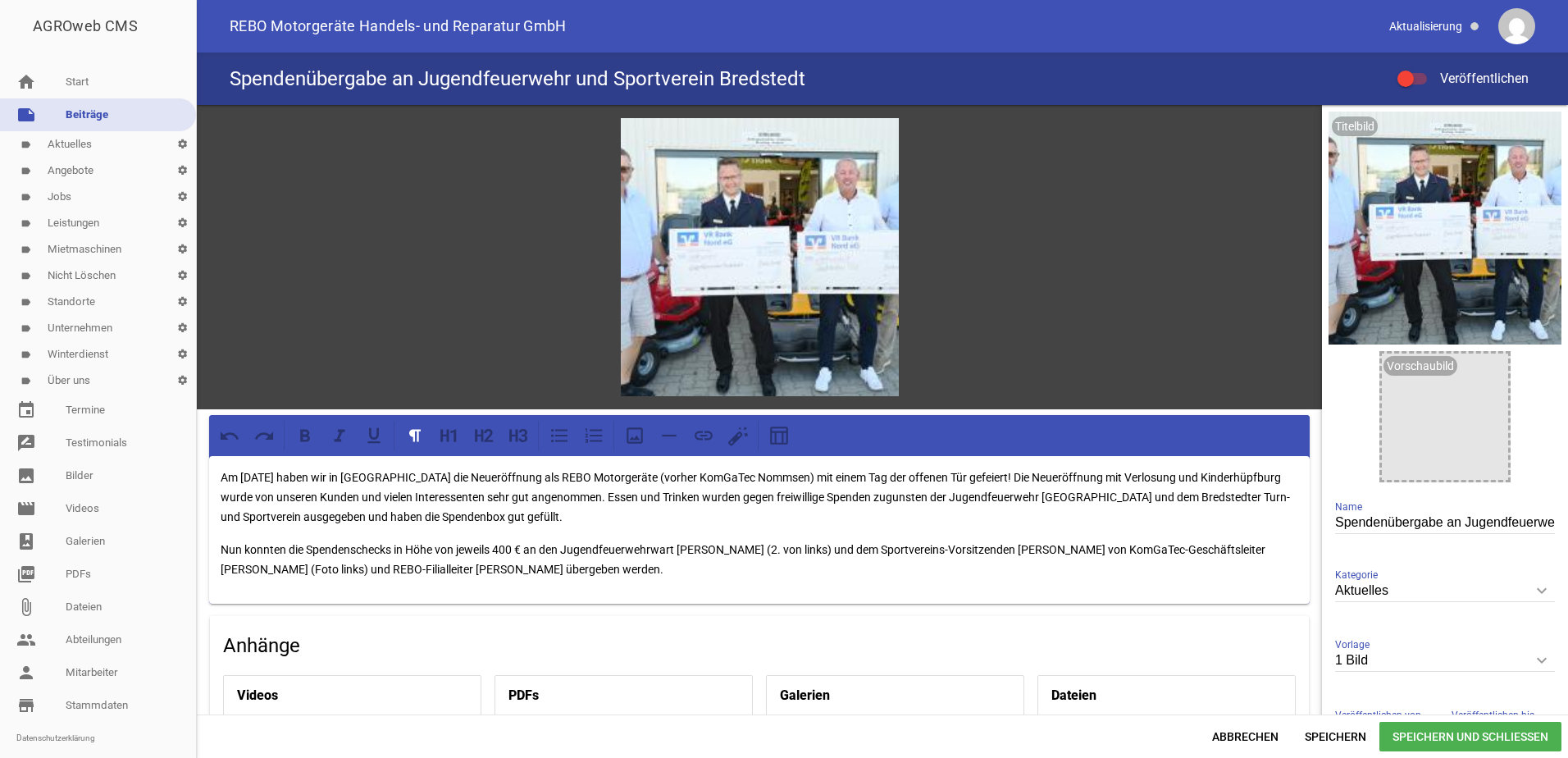
click at [1107, 475] on p "Am [DATE] haben wir in [GEOGRAPHIC_DATA] die Neueröffnung als REBO Motorgeräte …" at bounding box center [760, 496] width 1078 height 59
click at [676, 496] on p "Am [DATE] haben wir in [GEOGRAPHIC_DATA] die Neueröffnung als REBO Motorgeräte …" at bounding box center [760, 496] width 1078 height 59
click at [793, 516] on p "Am [DATE] haben wir in [GEOGRAPHIC_DATA] die Neueröffnung als REBO Motorgeräte …" at bounding box center [760, 496] width 1078 height 59
click at [1091, 546] on p "Nun konnten die Spendenschecks in Höhe von jeweils 400 € an den Jugendfeuerwehr…" at bounding box center [760, 559] width 1078 height 39
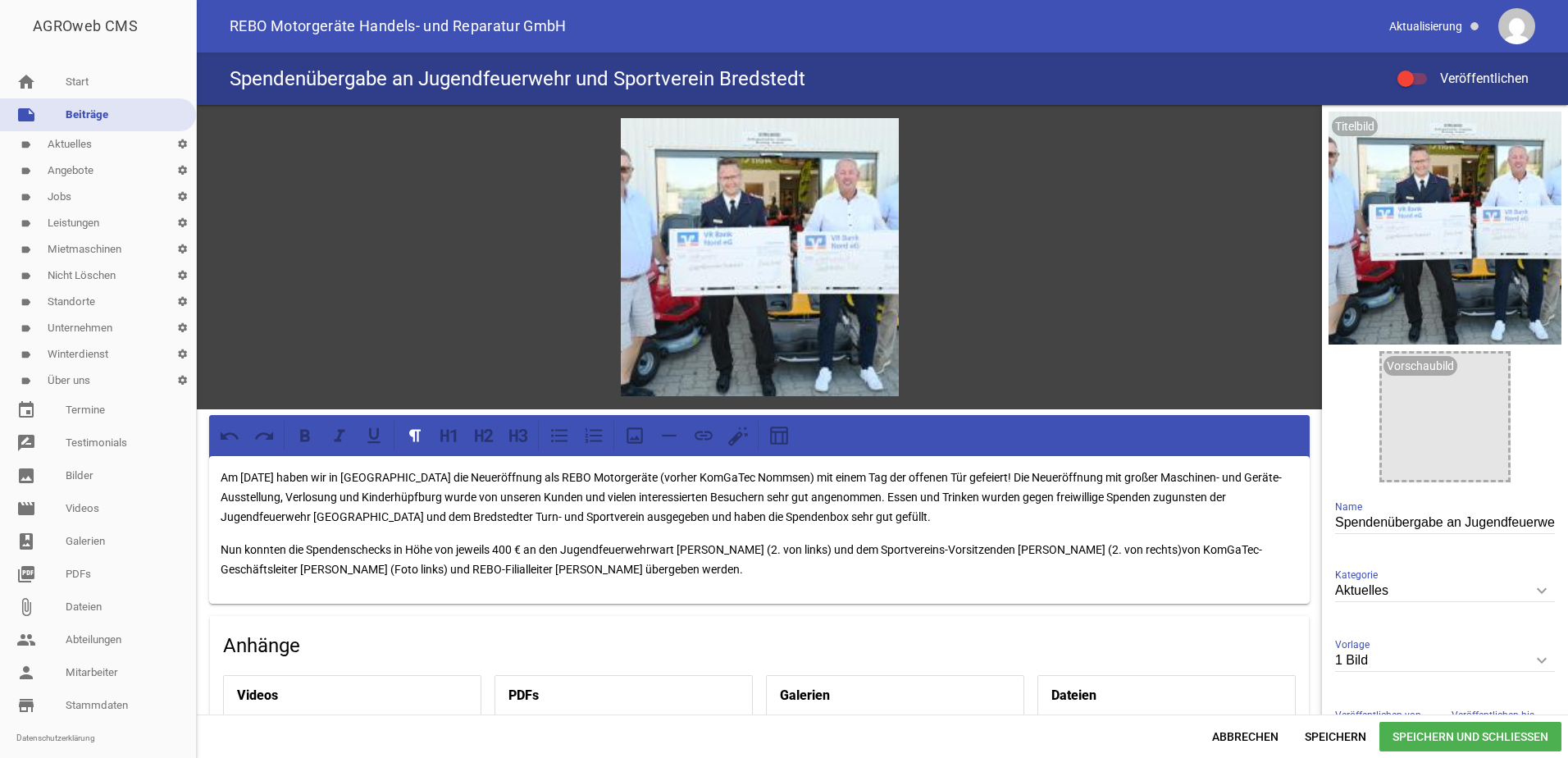
click at [771, 546] on p "Nun konnten die Spendenschecks in Höhe von jeweils 400 € an den Jugendfeuerwehr…" at bounding box center [760, 559] width 1078 height 39
click at [1120, 547] on p "Nun konnten die Spendenschecks in Höhe von jeweils 400 € an den Jugendfeuerwehr…" at bounding box center [760, 559] width 1078 height 39
click at [1215, 547] on p "Nun konnten die Spendenschecks in Höhe von jeweils 400 € an den Jugendfeuerwehr…" at bounding box center [760, 559] width 1078 height 39
click at [740, 565] on p "Nun konnten die Spendenschecks in Höhe von jeweils 400 € an den Jugendfeuerwehr…" at bounding box center [760, 559] width 1078 height 39
click at [914, 566] on p "Nun konnten die Spendenschecks in Höhe von jeweils 400 € an den Jugendfeuerwehr…" at bounding box center [760, 559] width 1078 height 39
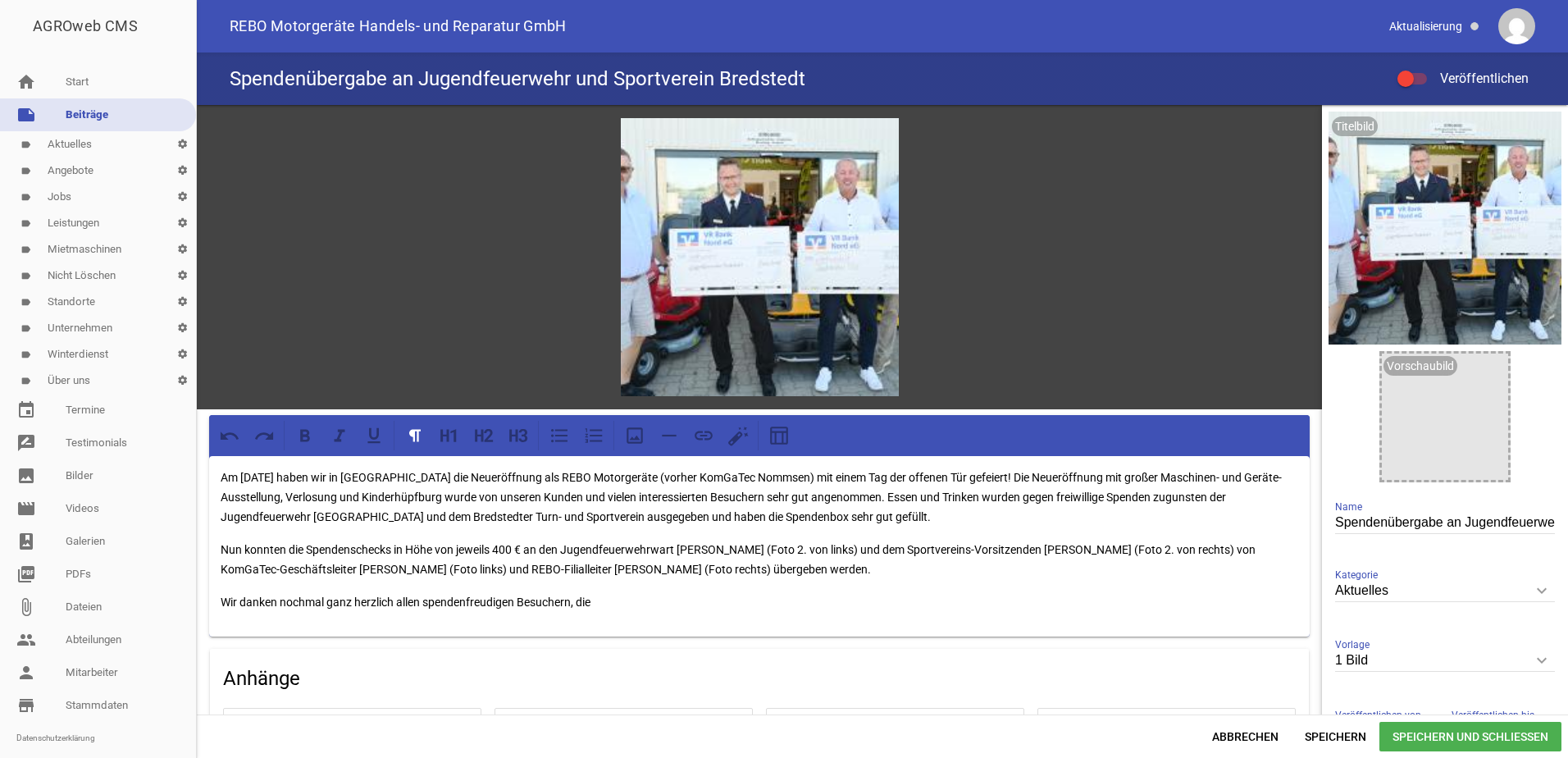
click at [425, 600] on p "Wir danken nochmal ganz herzlich allen spendenfreudigen Besuchern, die" at bounding box center [760, 602] width 1078 height 19
click at [604, 603] on p "Wir danken nochmal ganz herzlich allen spendenfreudigen Besuchern, die" at bounding box center [760, 602] width 1078 height 19
click at [724, 600] on p "Wir danken nochmal ganz herzlich allen spendenfreudigen Besuchern, die diese gr…" at bounding box center [760, 602] width 1078 height 19
click at [960, 607] on p "Wir danken nochmal ganz herzlich allen spendenfreudigen Besuchern, die diese gr…" at bounding box center [760, 602] width 1078 height 19
click at [294, 600] on p "Wir danken nochmal ganz herzlich allen spendenfreudigen Besuchern, die diese gr…" at bounding box center [760, 602] width 1078 height 19
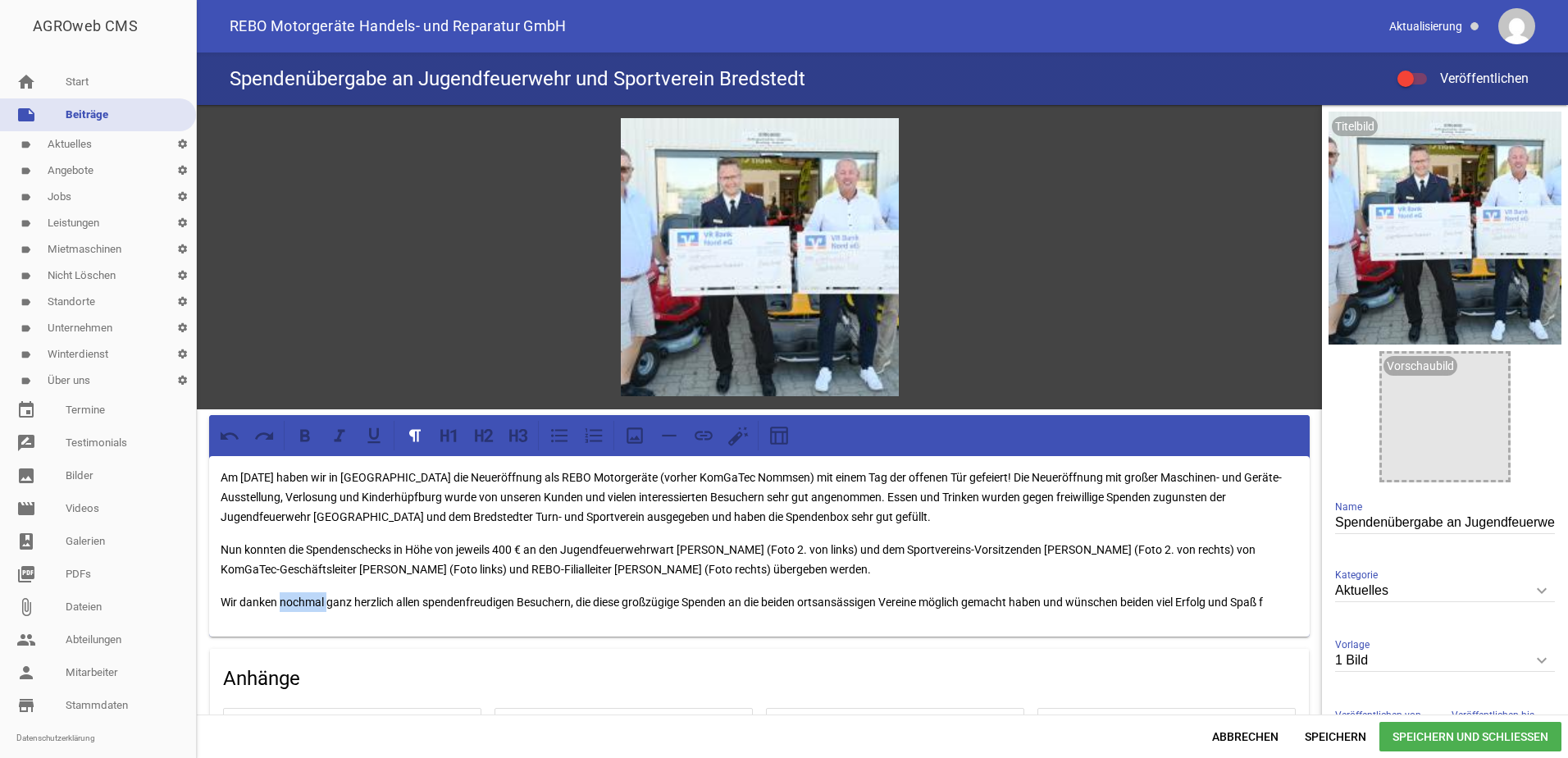
click at [294, 600] on p "Wir danken nochmal ganz herzlich allen spendenfreudigen Besuchern, die diese gr…" at bounding box center [760, 602] width 1078 height 19
click at [666, 597] on p "Wir danken ganz herzlich allen spendenfreudigen Besuchern, die diese großzügige…" at bounding box center [760, 602] width 1078 height 19
click at [636, 599] on p "Wir danken ganz herzlich allen spendenfreudigen Besuchern, die diese großzügige…" at bounding box center [760, 602] width 1078 height 19
drag, startPoint x: 690, startPoint y: 600, endPoint x: 648, endPoint y: 600, distance: 42.0
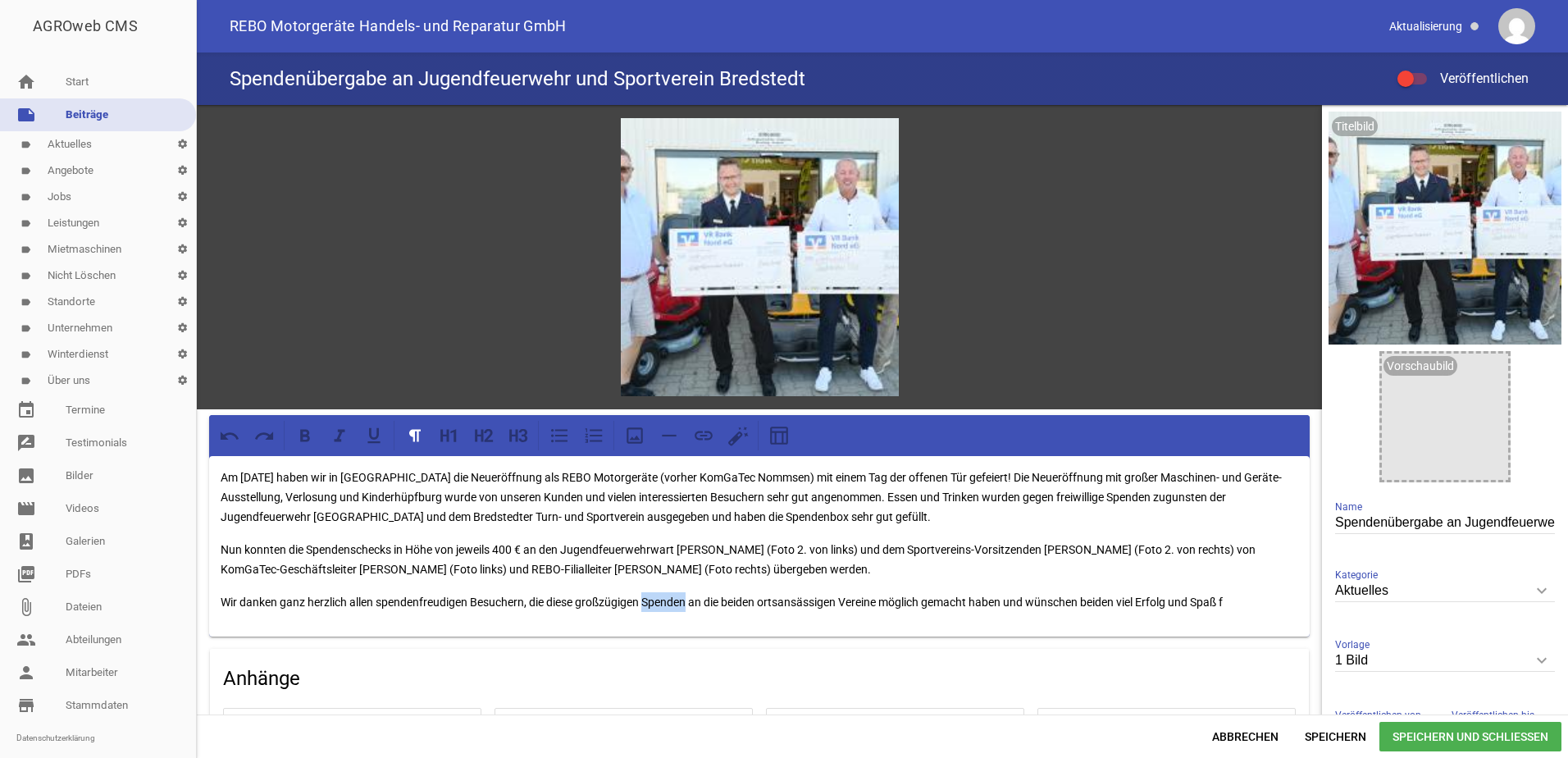
click at [648, 600] on p "Wir danken ganz herzlich allen spendenfreudigen Besuchern, die diese großzügige…" at bounding box center [760, 602] width 1078 height 19
click at [1009, 601] on p "Wir danken ganz herzlich allen spendenfreudigen Besuchern, die diese großzügige…" at bounding box center [760, 602] width 1078 height 19
click at [1026, 600] on p "Wir danken ganz herzlich allen spendenfreudigen Besuchern, die diese großzügige…" at bounding box center [760, 602] width 1078 height 19
click at [1130, 599] on p "Wir danken ganz herzlich allen spendenfreudigen Besuchern, die diese großzügige…" at bounding box center [760, 602] width 1078 height 19
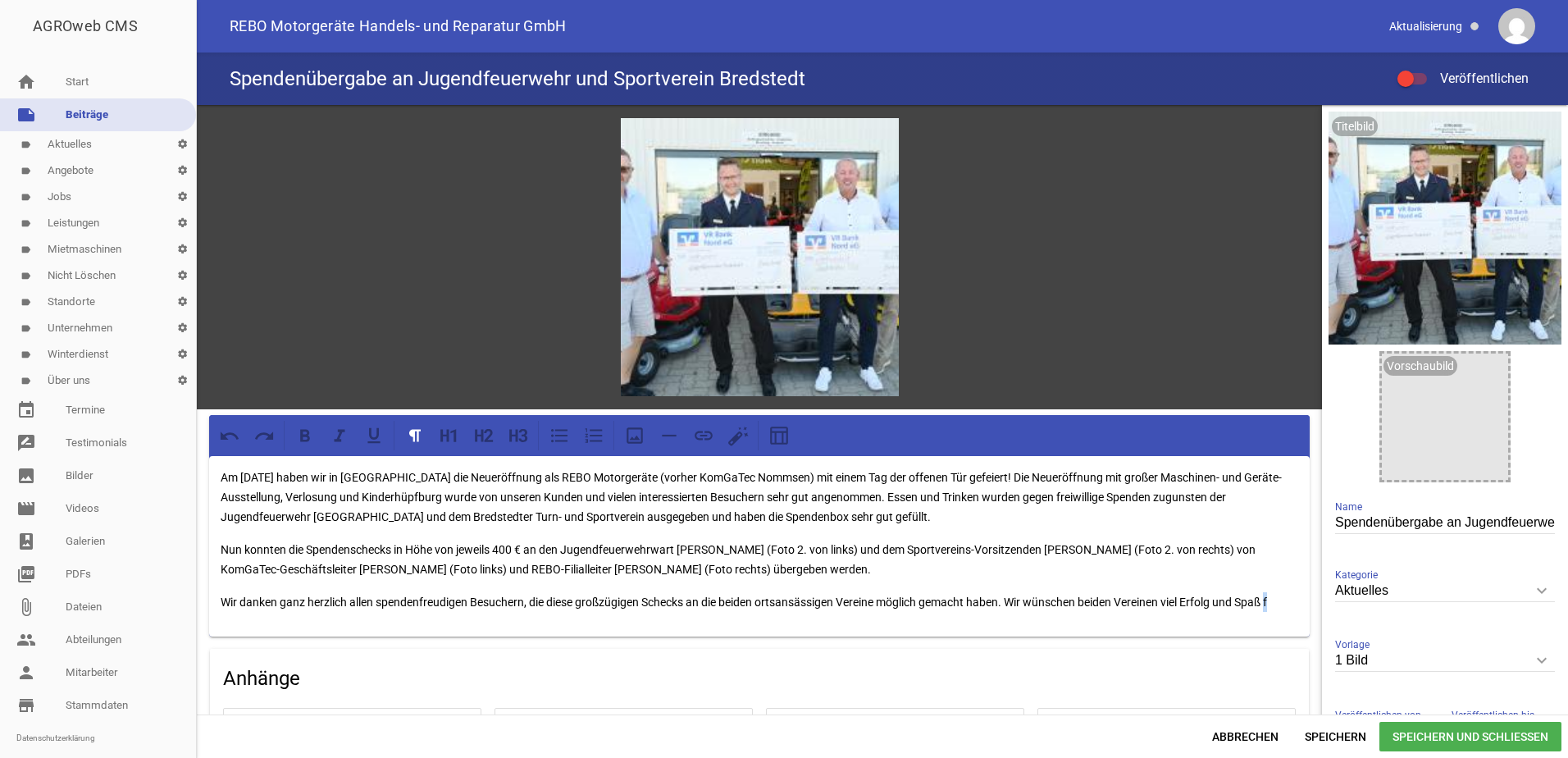
click at [1279, 597] on p "Wir danken ganz herzlich allen spendenfreudigen Besuchern, die diese großzügige…" at bounding box center [760, 602] width 1078 height 19
click at [1194, 604] on p "Wir danken ganz herzlich allen spendenfreudigen Besuchern, die diese großzügige…" at bounding box center [760, 612] width 1078 height 39
click at [1279, 598] on p "Wir danken ganz herzlich allen spendenfreudigen Besuchern, die diese großzügige…" at bounding box center [760, 612] width 1078 height 39
drag, startPoint x: 383, startPoint y: 619, endPoint x: 493, endPoint y: 655, distance: 115.7
click at [316, 614] on p "Wir danken ganz herzlich allen spendenfreudigen Besuchern, die diese großzügige…" at bounding box center [760, 612] width 1078 height 39
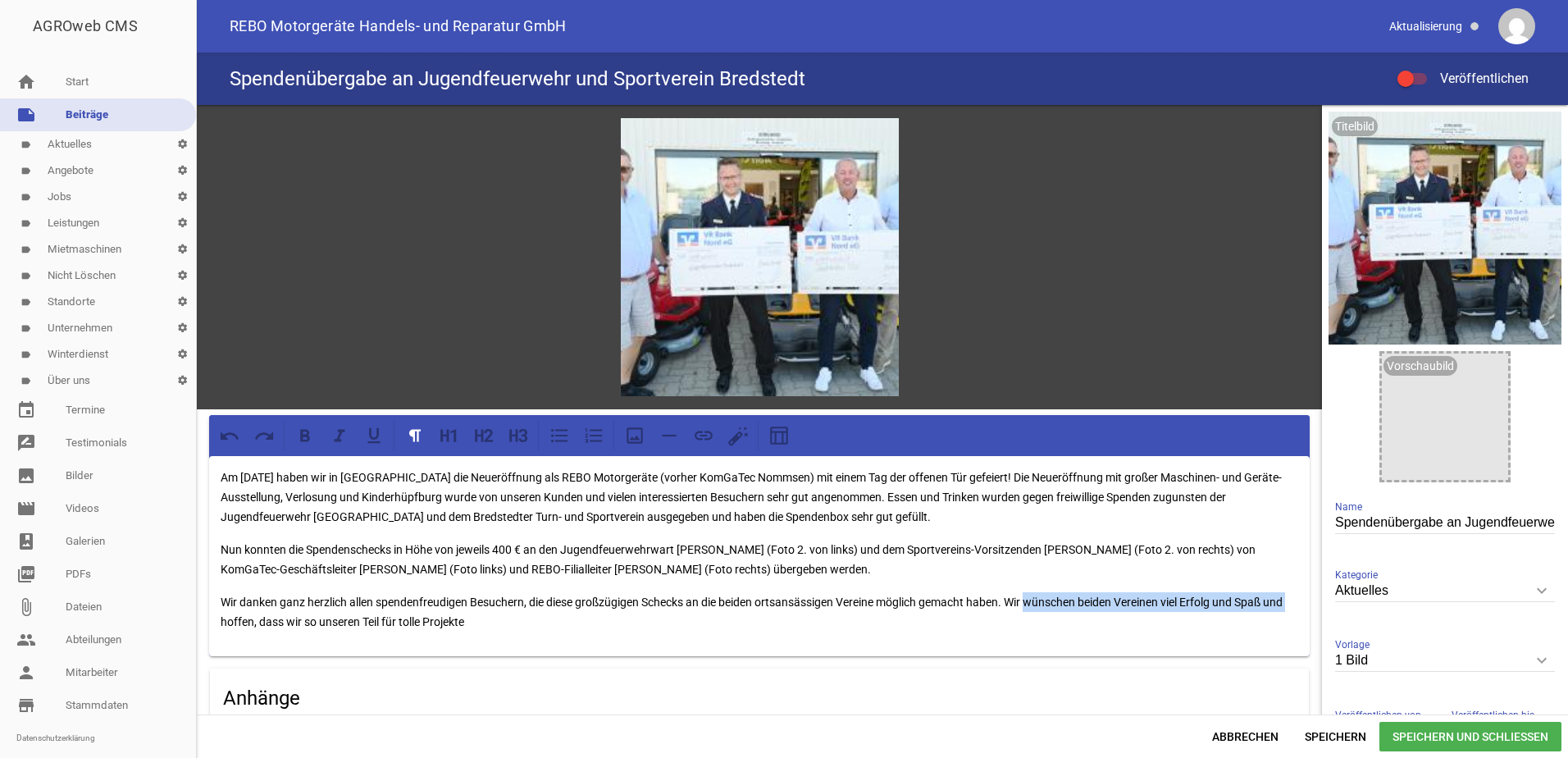
drag, startPoint x: 1035, startPoint y: 600, endPoint x: 243, endPoint y: 625, distance: 792.4
click at [243, 625] on p "Wir danken ganz herzlich allen spendenfreudigen Besuchern, die diese großzügige…" at bounding box center [760, 612] width 1078 height 39
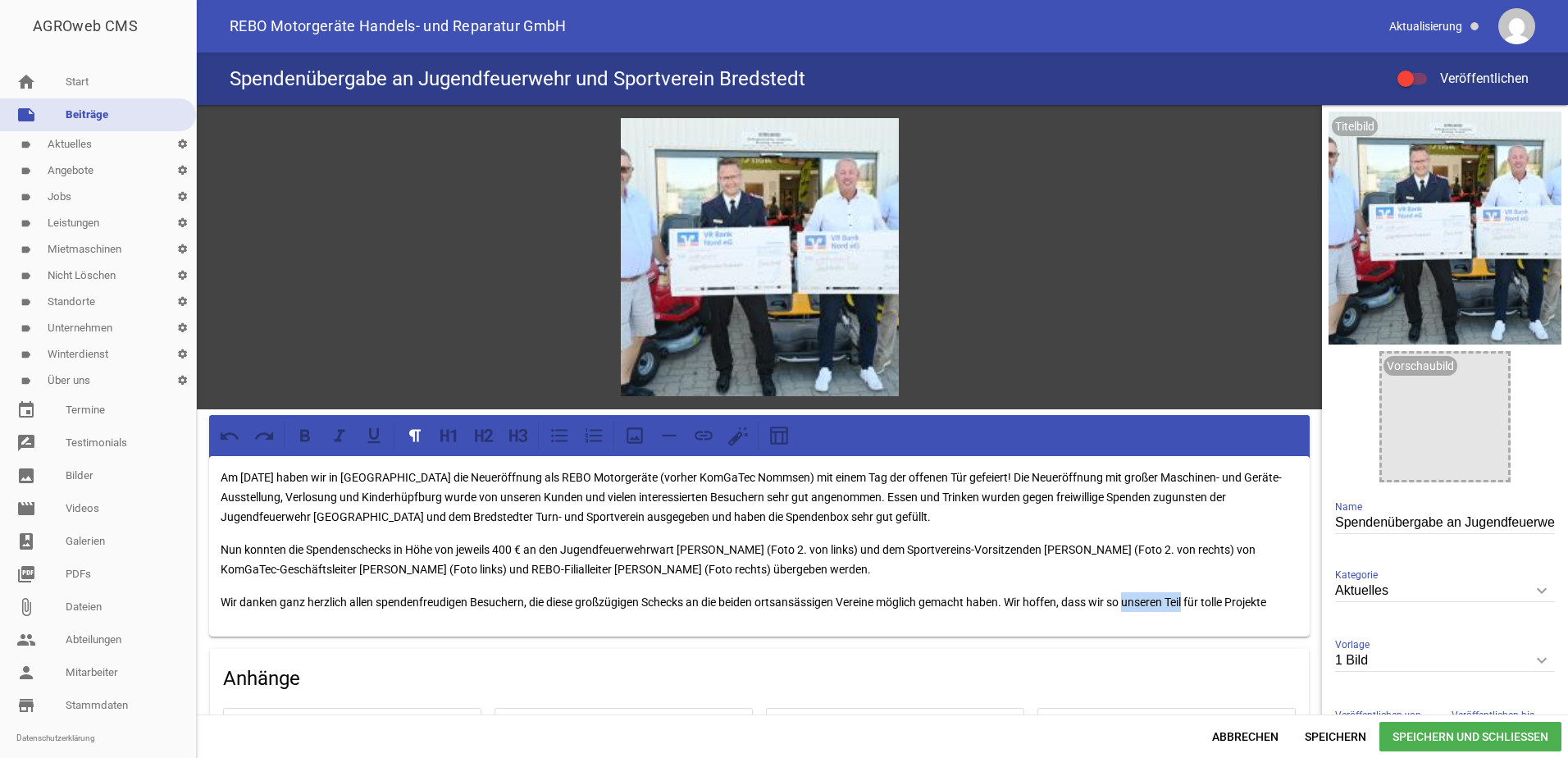
drag, startPoint x: 1196, startPoint y: 600, endPoint x: 1135, endPoint y: 599, distance: 61.0
click at [1135, 599] on p "Wir danken ganz herzlich allen spendenfreudigen Besuchern, die diese großzügige…" at bounding box center [760, 602] width 1078 height 19
click at [270, 617] on p "Wir danken ganz herzlich allen spendenfreudigen Besuchern, die diese großzügige…" at bounding box center [760, 612] width 1078 height 39
click at [356, 621] on p "Wir danken ganz herzlich allen spendenfreudigen Besuchern, die diese großzügige…" at bounding box center [760, 612] width 1078 height 39
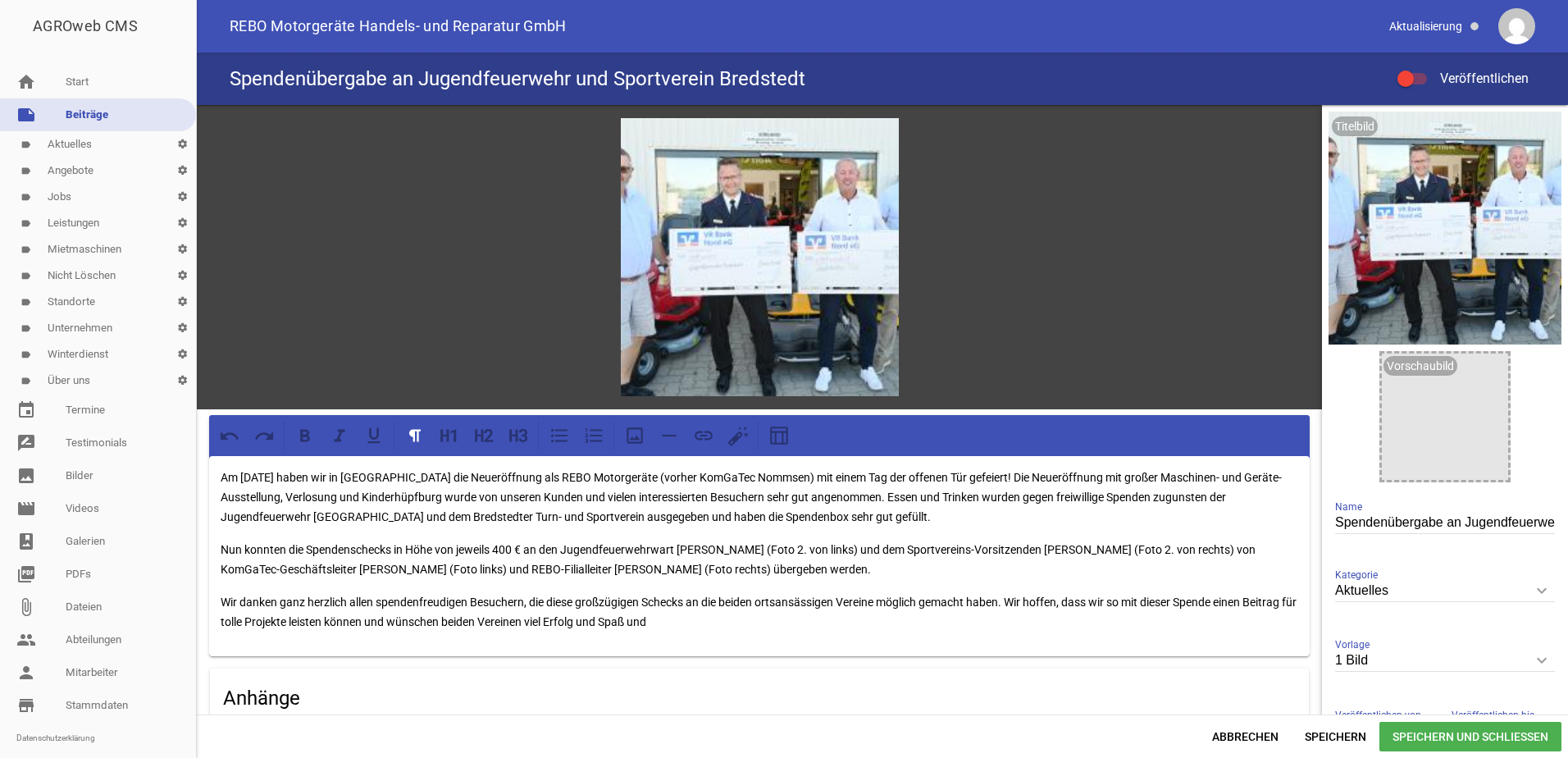
click at [586, 619] on p "Wir danken ganz herzlich allen spendenfreudigen Besuchern, die diese großzügige…" at bounding box center [760, 612] width 1078 height 39
drag, startPoint x: 766, startPoint y: 617, endPoint x: 736, endPoint y: 617, distance: 30.0
click at [736, 617] on p "Wir danken ganz herzlich allen spendenfreudigen Besuchern, die diese großzügige…" at bounding box center [760, 612] width 1078 height 39
click at [1125, 600] on p "Wir danken ganz herzlich allen spendenfreudigen Besuchern, die diese großzügige…" at bounding box center [760, 612] width 1078 height 39
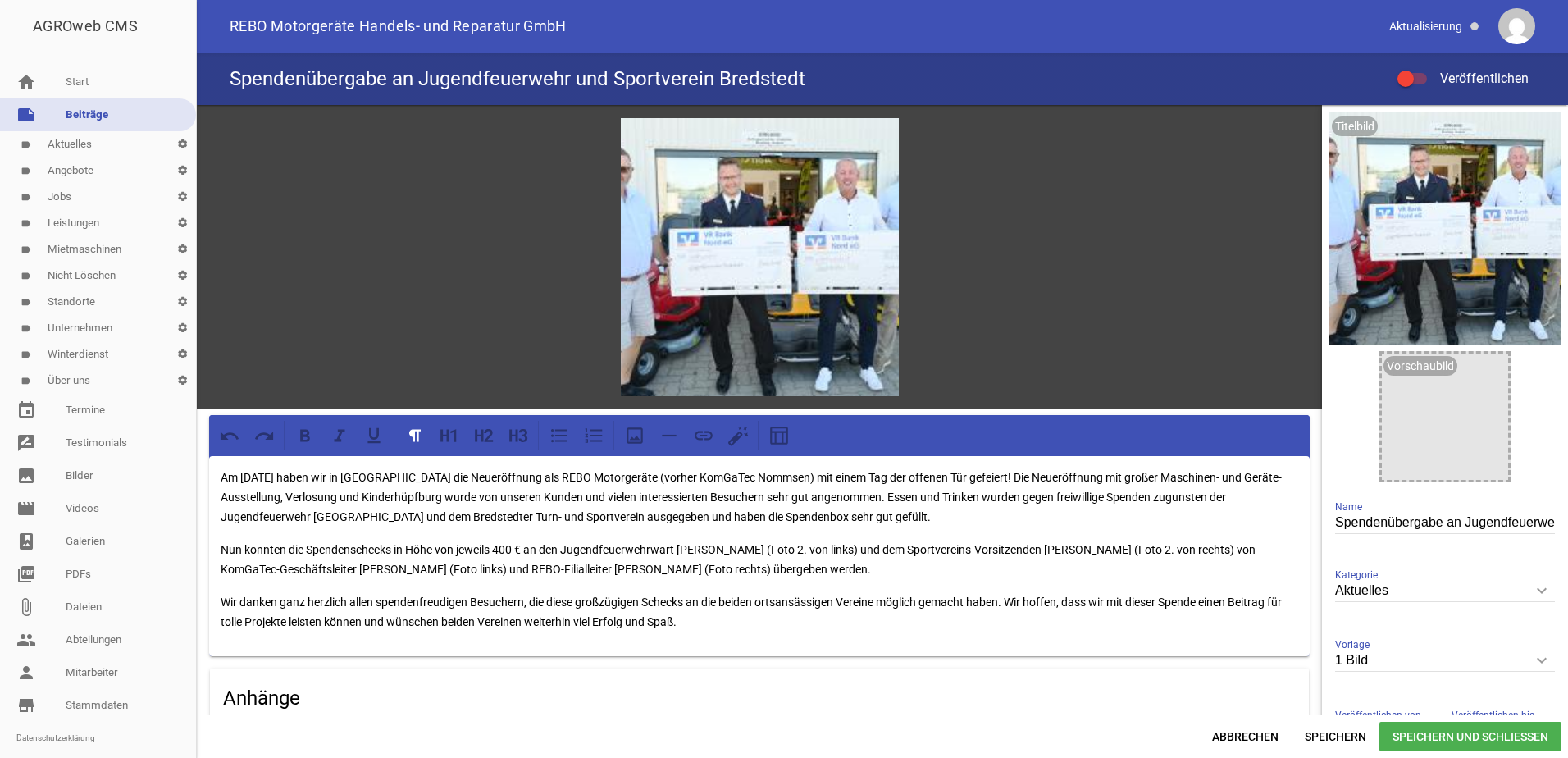
click at [696, 618] on p "Wir danken ganz herzlich allen spendenfreudigen Besuchern, die diese großzügige…" at bounding box center [760, 612] width 1078 height 39
click at [305, 616] on p "Wir danken ganz herzlich allen spendenfreudigen Besuchern, die diese großzügige…" at bounding box center [760, 612] width 1078 height 39
drag, startPoint x: 884, startPoint y: 621, endPoint x: 796, endPoint y: 623, distance: 88.0
click at [796, 623] on p "Wir danken ganz herzlich allen spendenfreudigen Besuchern, die diese großzügige…" at bounding box center [760, 612] width 1078 height 39
click at [849, 623] on p "Wir danken ganz herzlich allen spendenfreudigen Besuchern, die diese großzügige…" at bounding box center [760, 612] width 1078 height 39
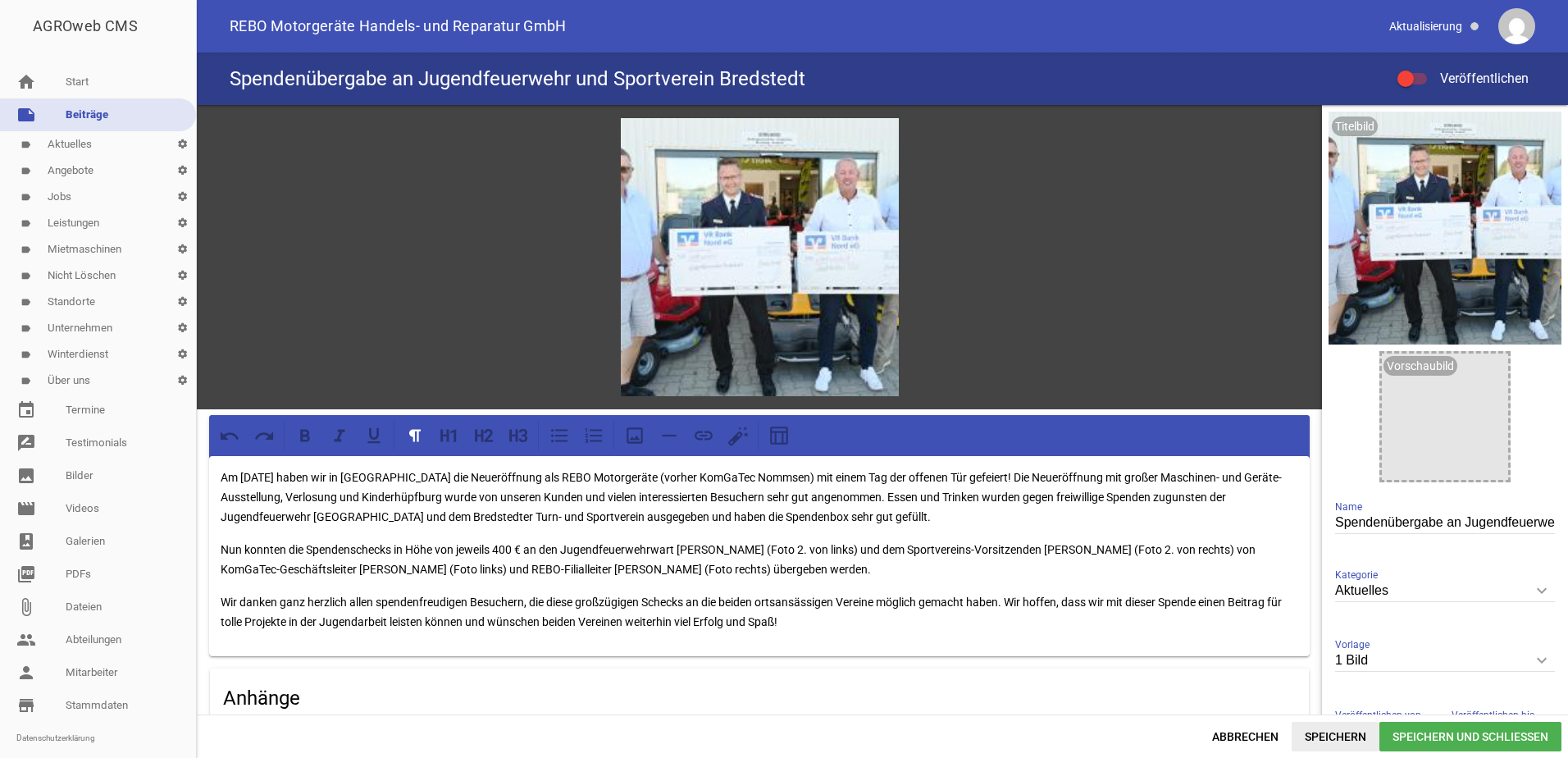
click at [1347, 736] on span "Speichern" at bounding box center [1336, 737] width 88 height 30
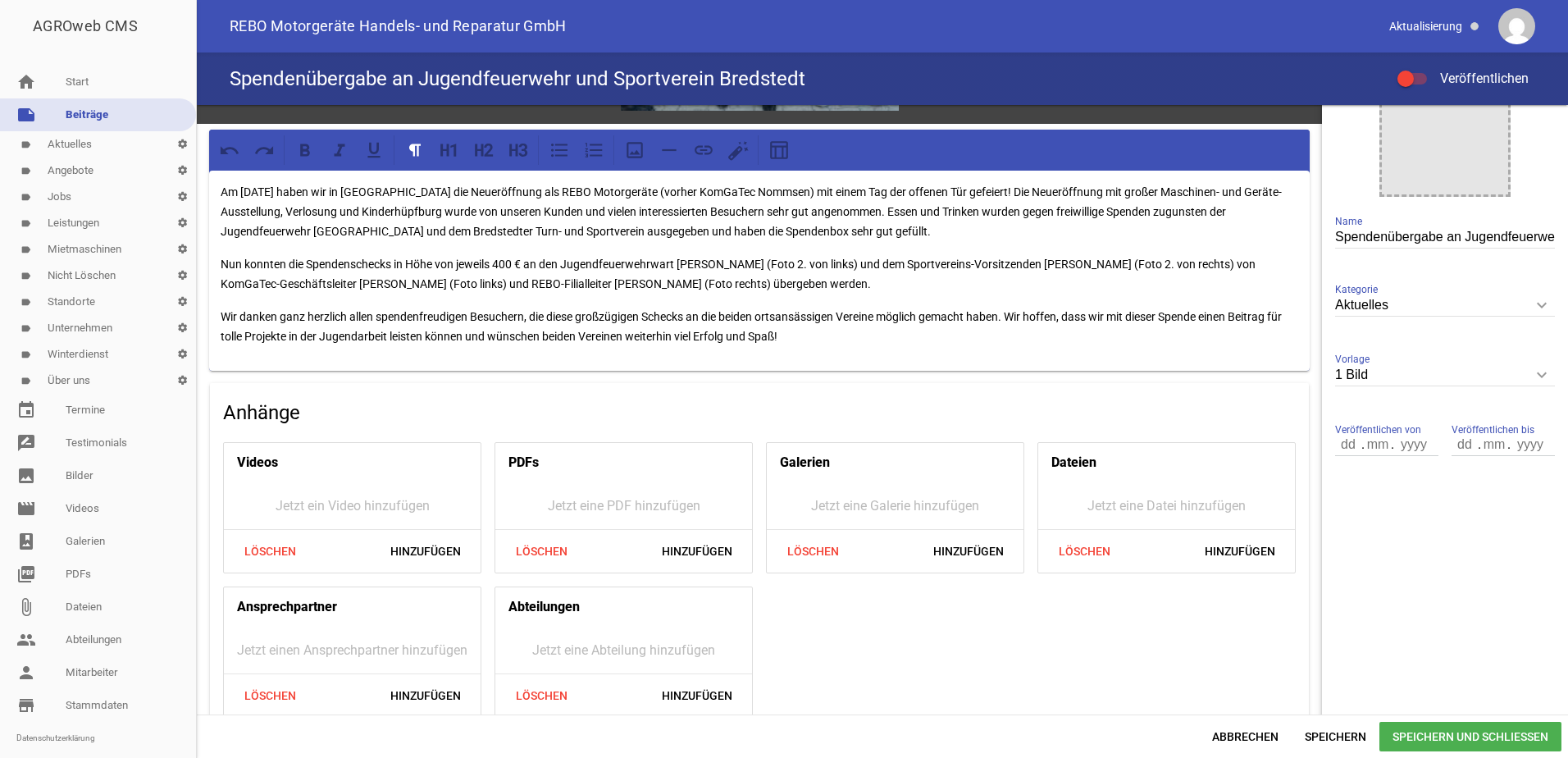
scroll to position [307, 0]
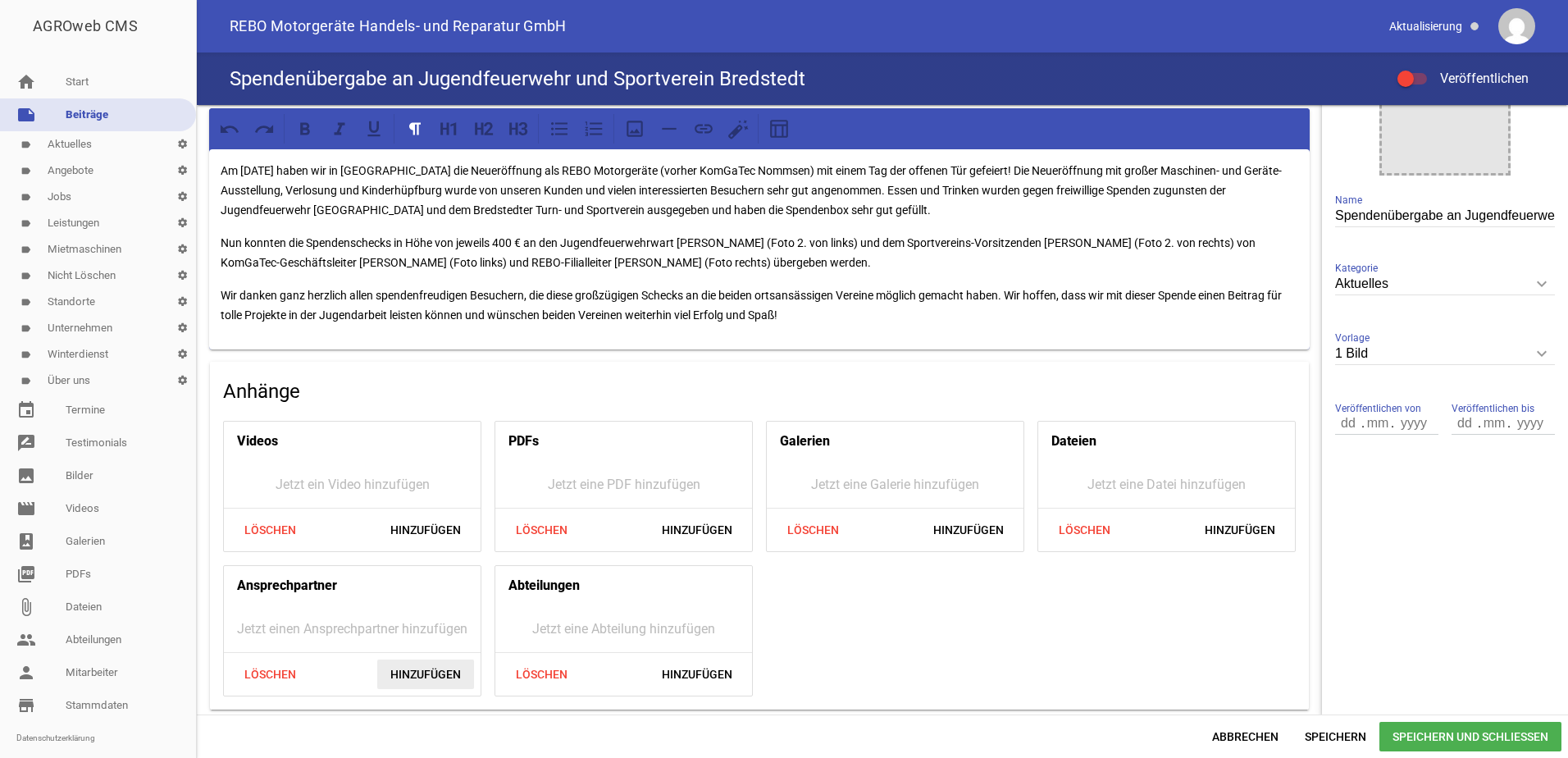
click at [446, 674] on span "Hinzufügen" at bounding box center [425, 675] width 97 height 30
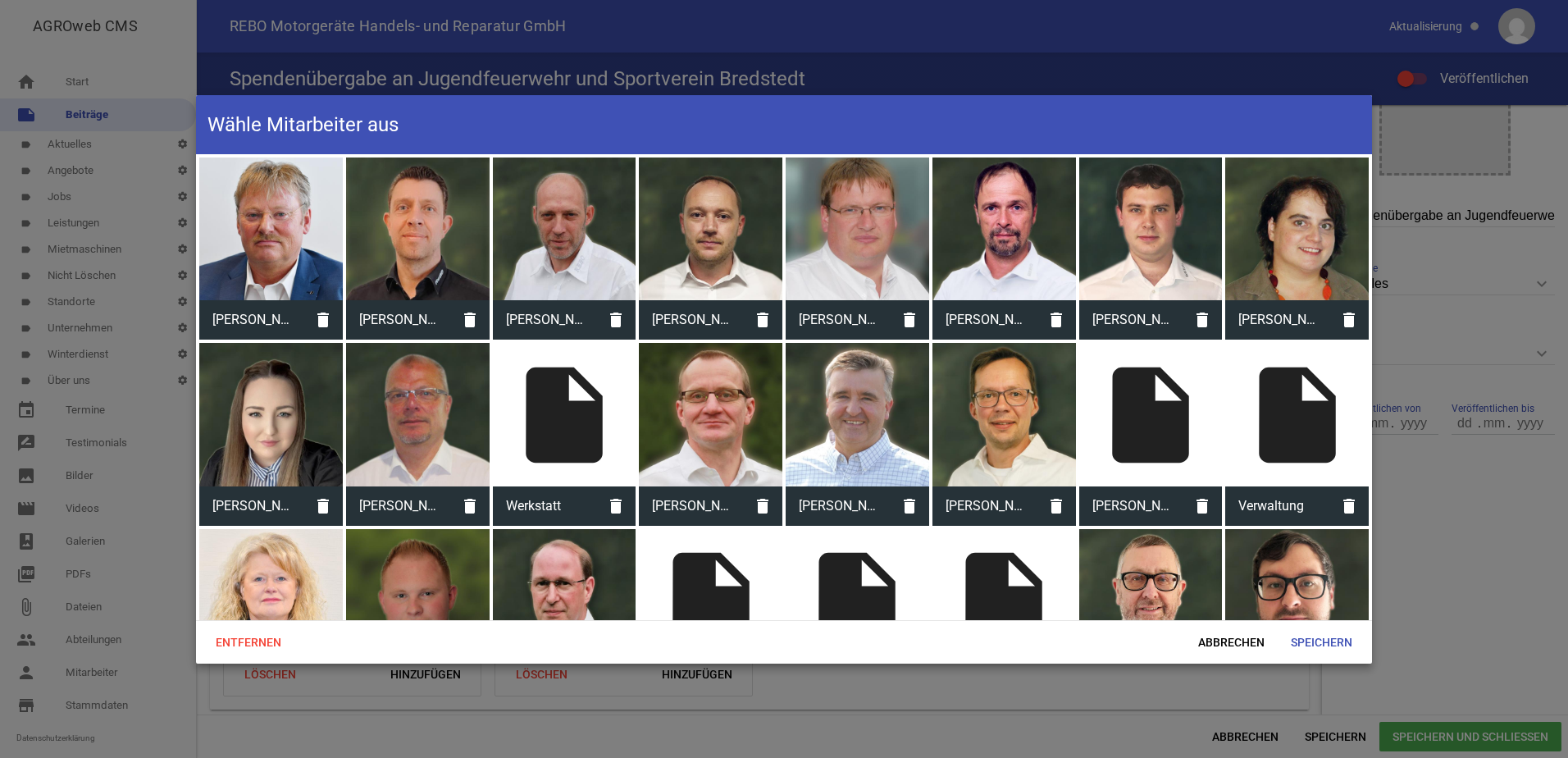
click at [273, 257] on div at bounding box center [271, 229] width 144 height 144
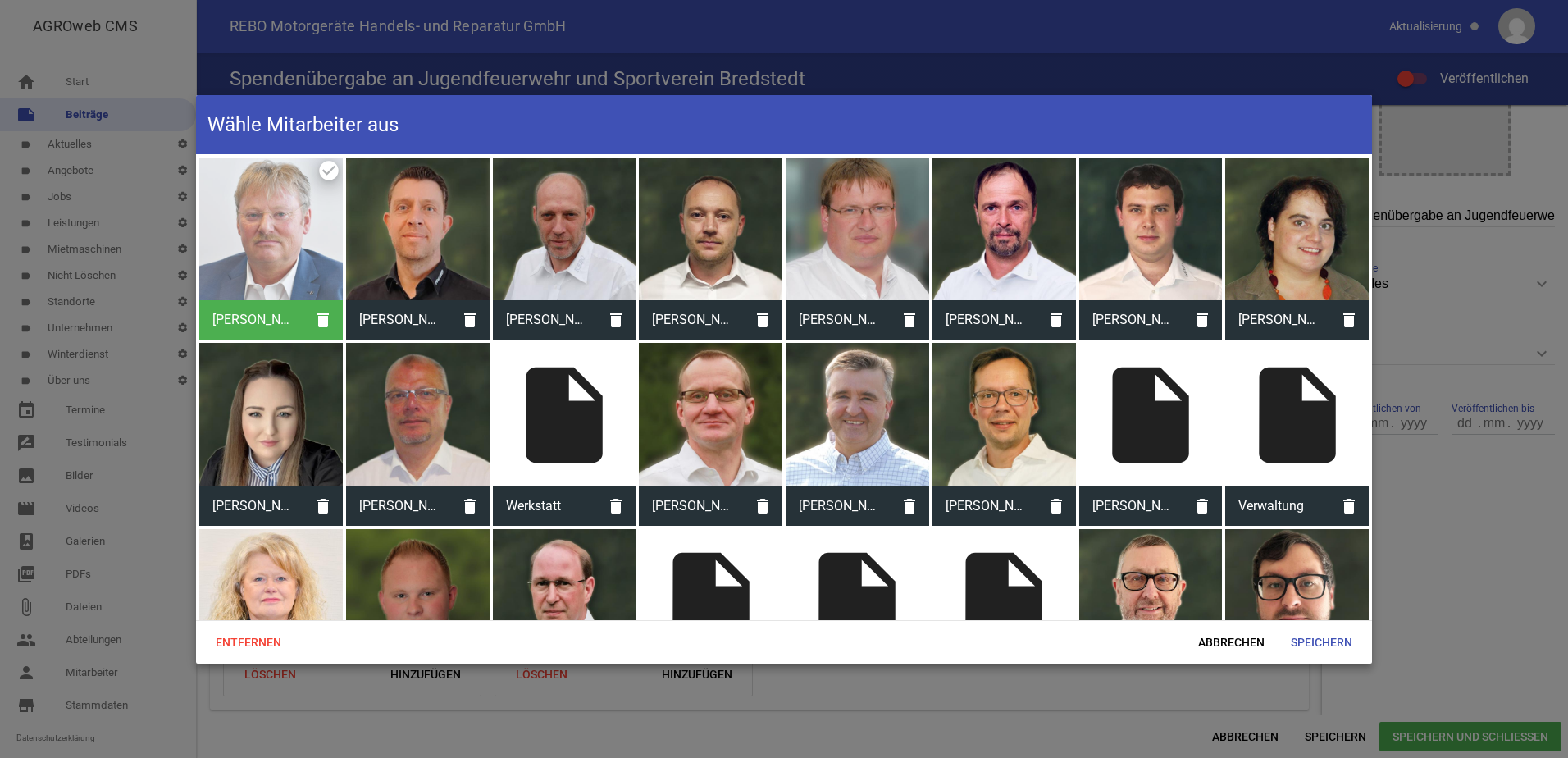
click at [1136, 581] on div at bounding box center [1152, 601] width 144 height 144
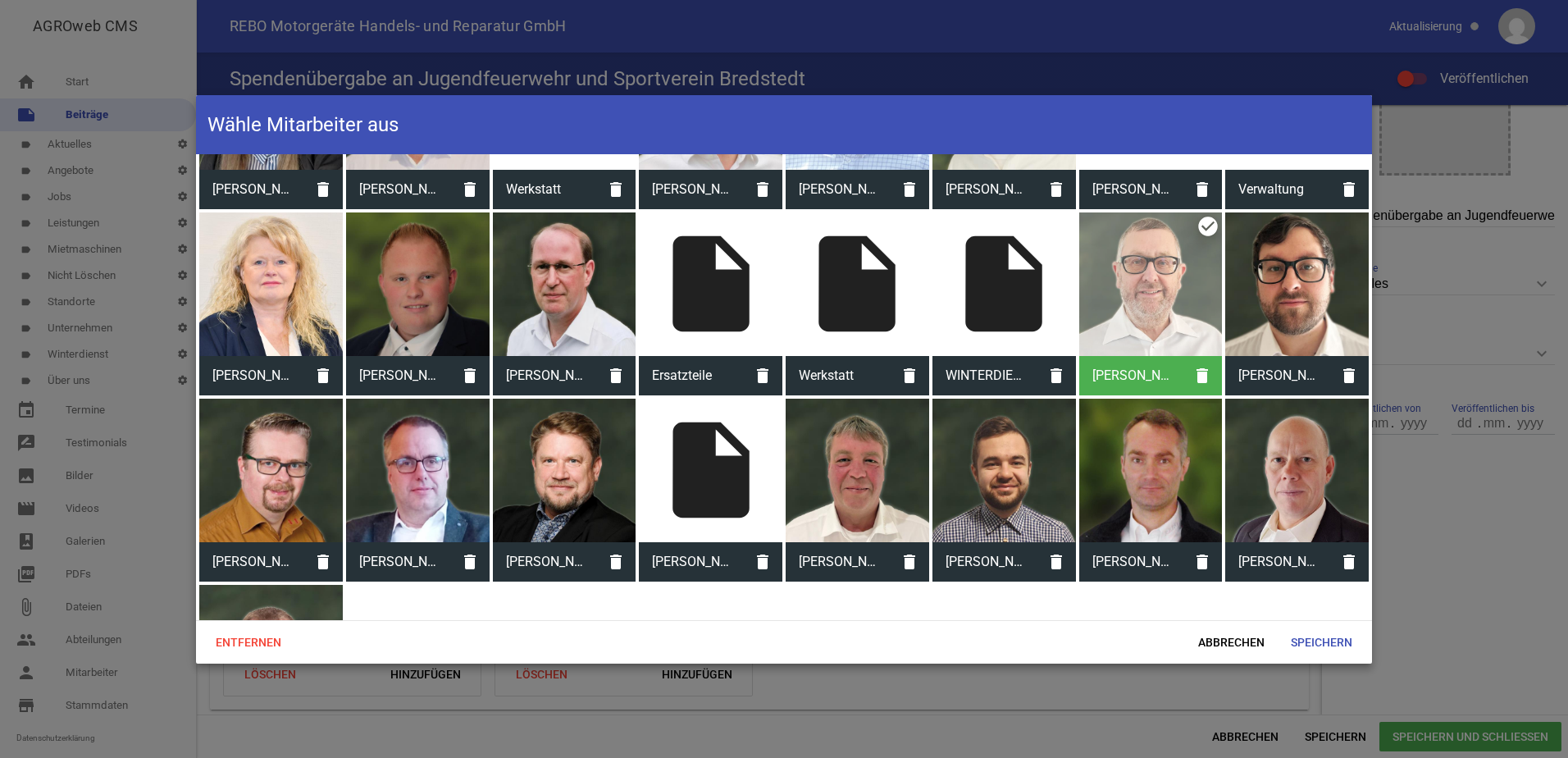
scroll to position [328, 0]
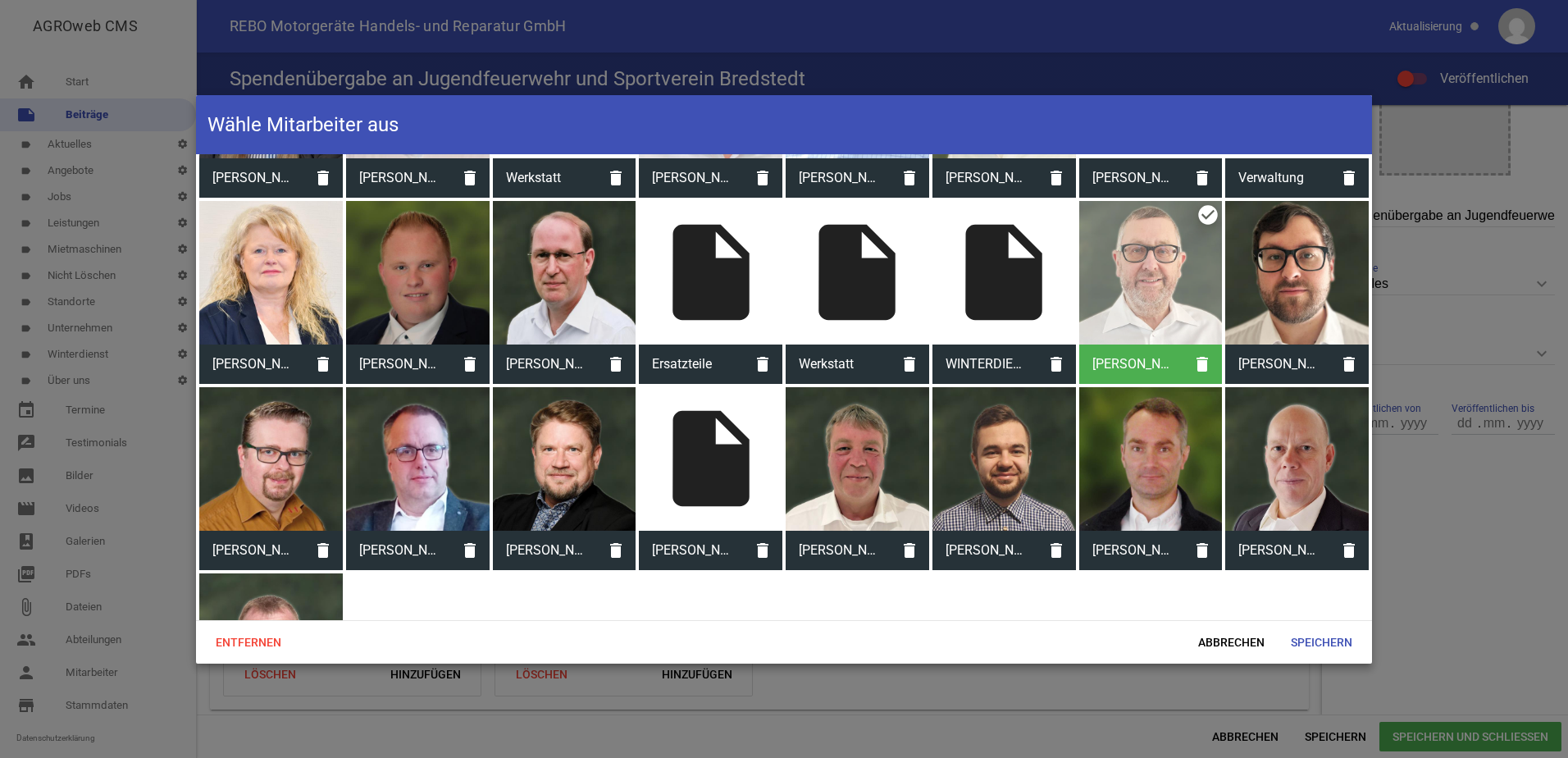
click at [442, 495] on div at bounding box center [418, 459] width 144 height 144
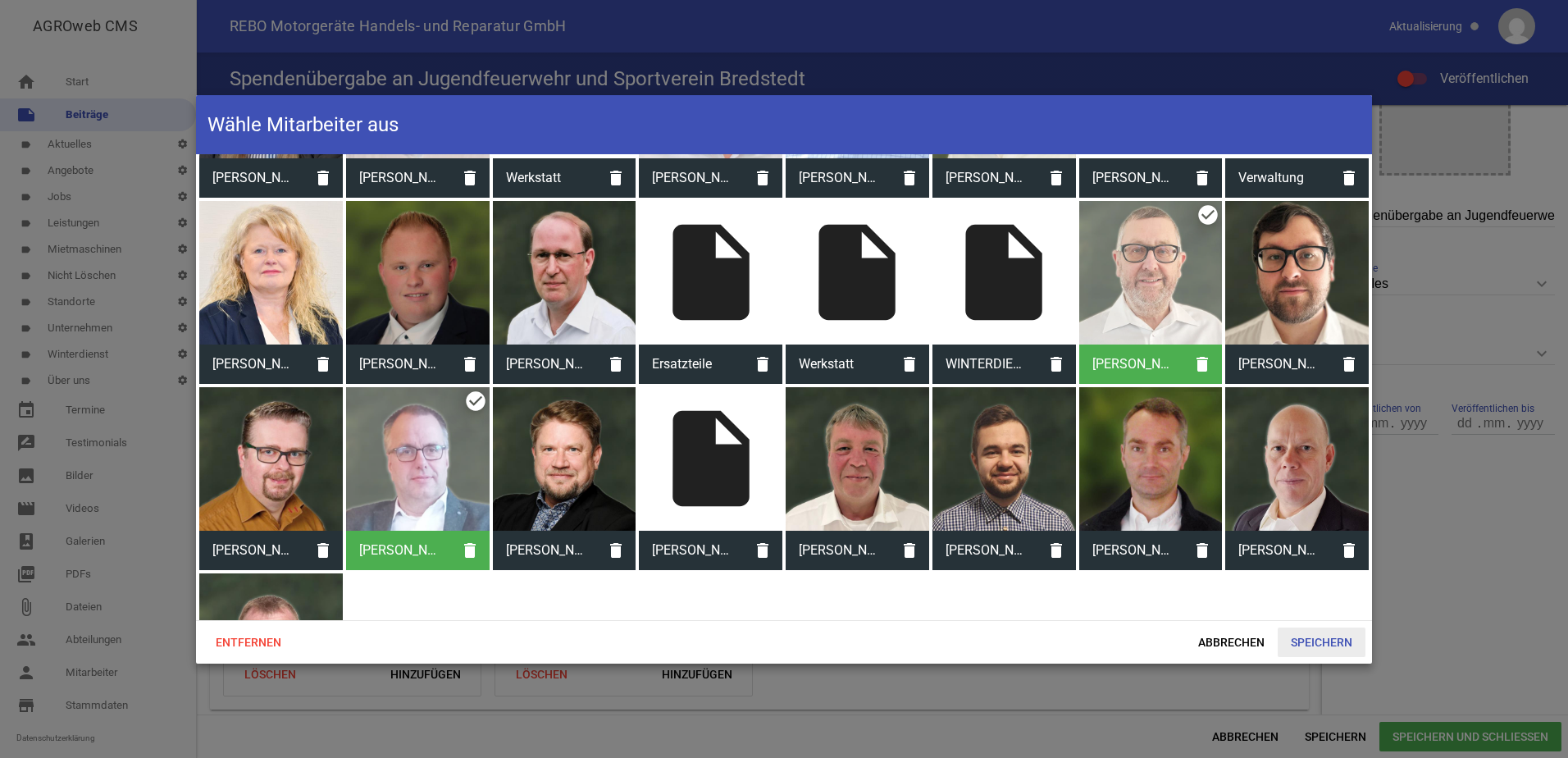
click at [1316, 639] on span "Speichern" at bounding box center [1322, 642] width 88 height 30
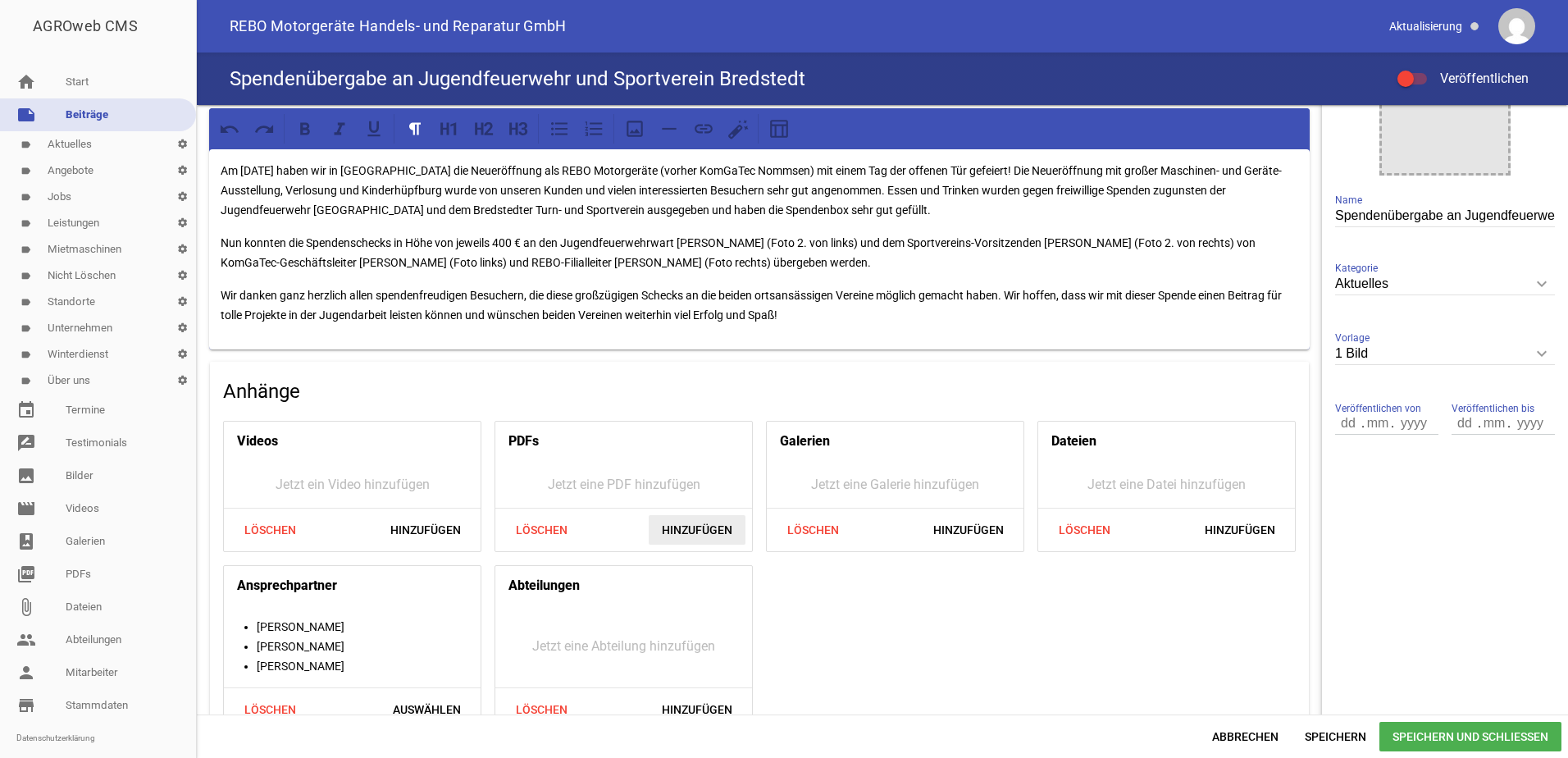
click at [700, 533] on span "Hinzufügen" at bounding box center [697, 530] width 97 height 30
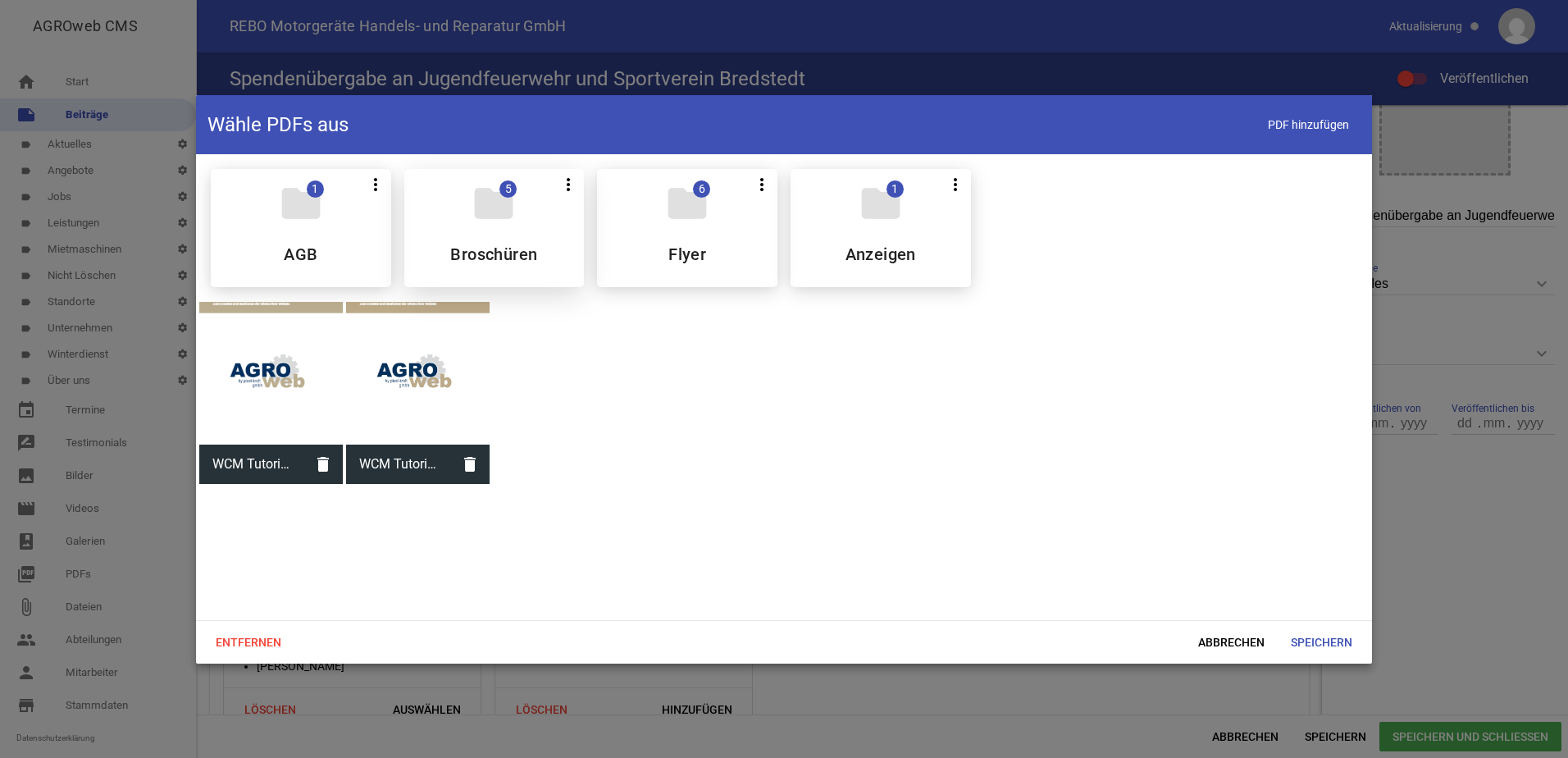
click at [523, 252] on h5 "Broschüren" at bounding box center [494, 254] width 87 height 17
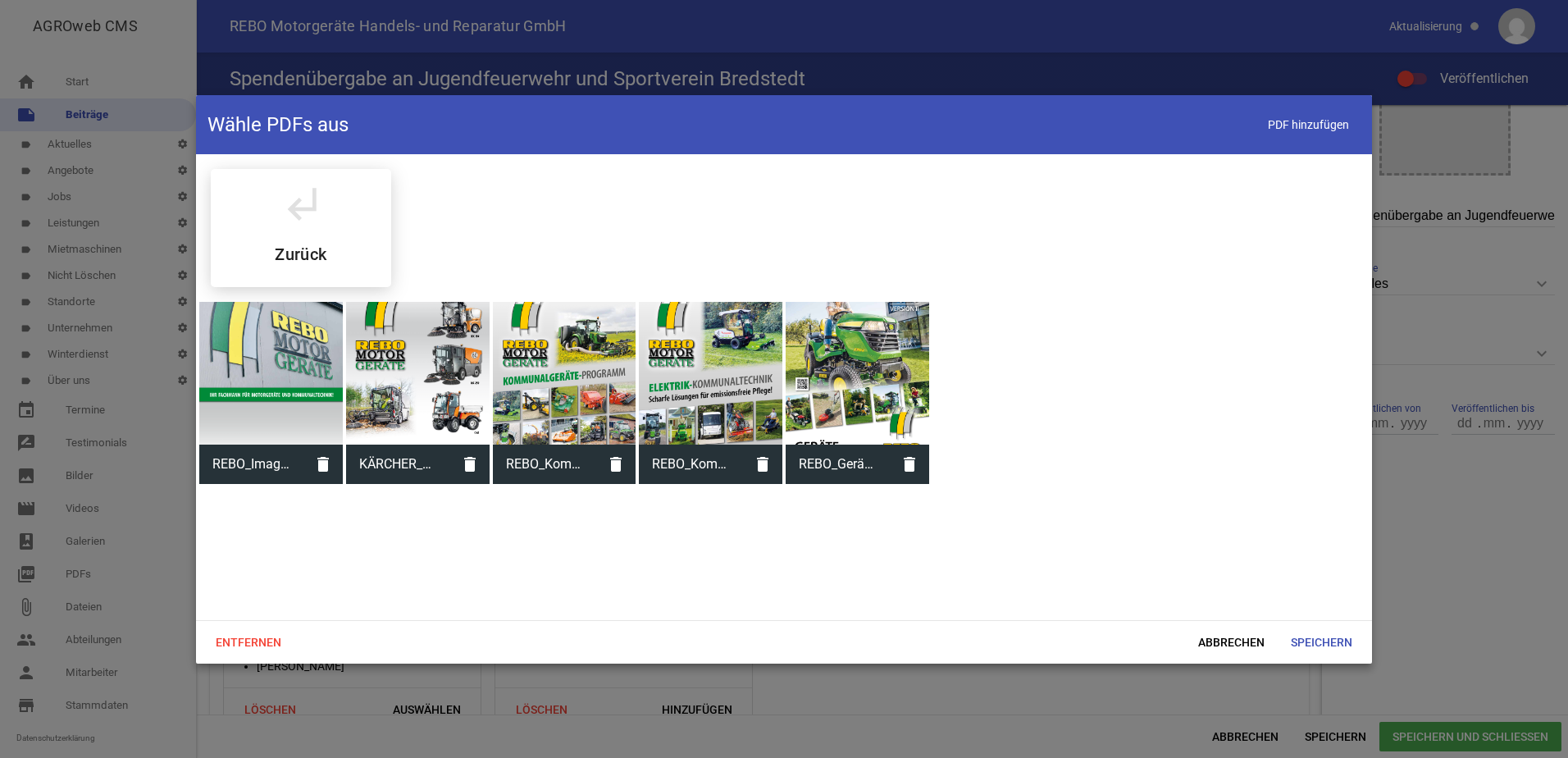
click at [286, 353] on div at bounding box center [271, 374] width 144 height 144
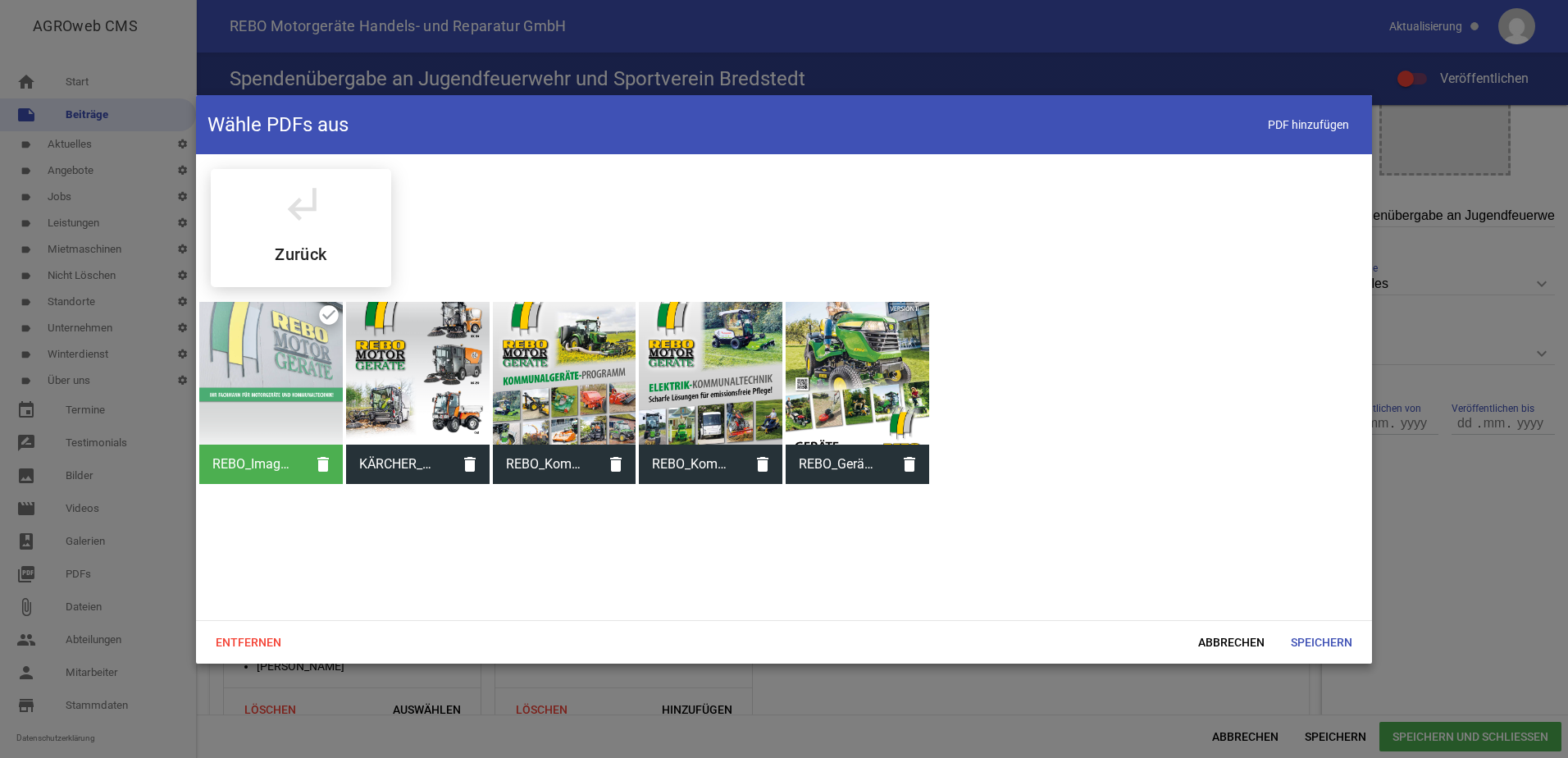
click at [421, 361] on div at bounding box center [418, 374] width 144 height 144
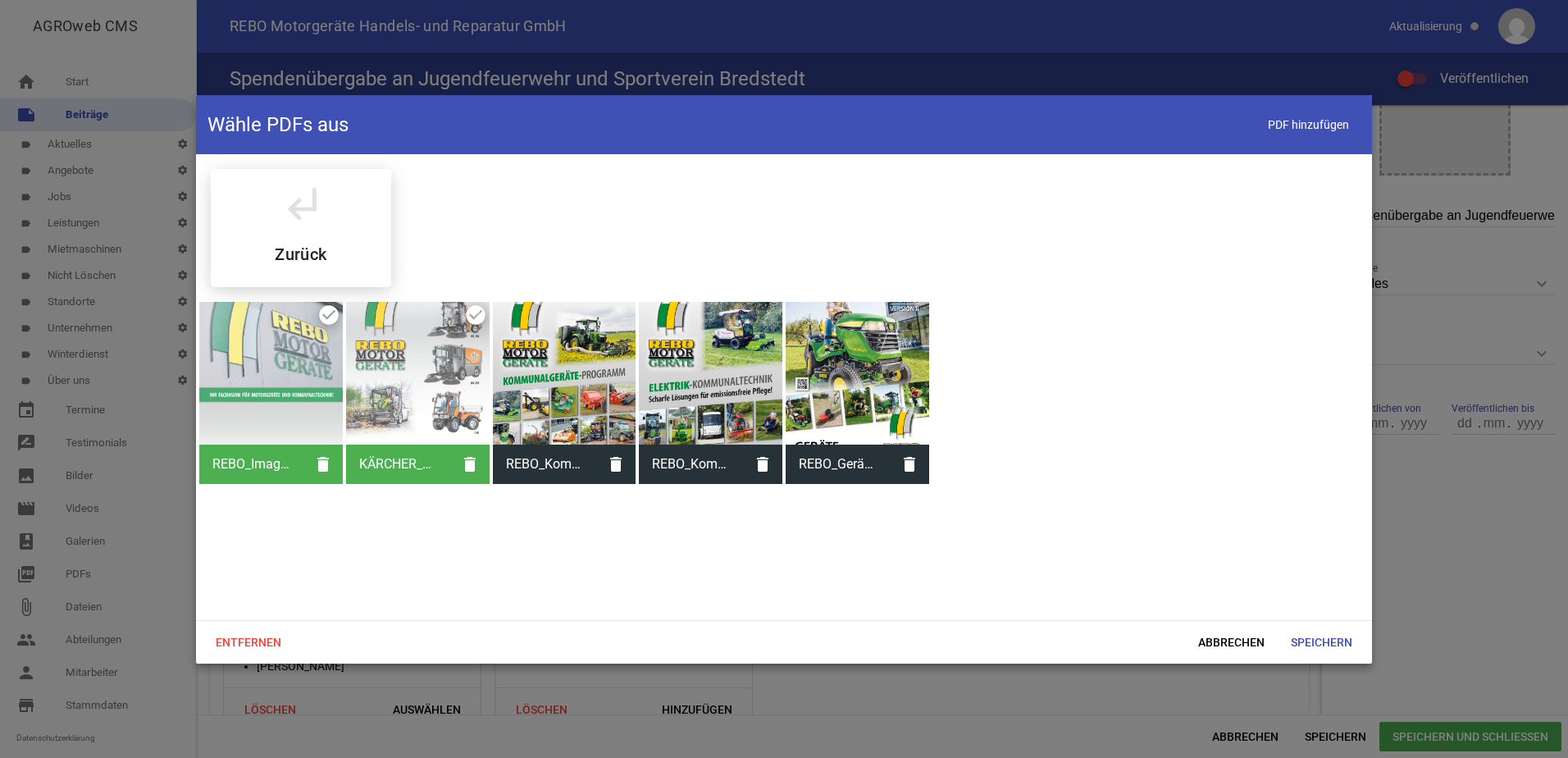
click at [546, 374] on div at bounding box center [564, 374] width 144 height 144
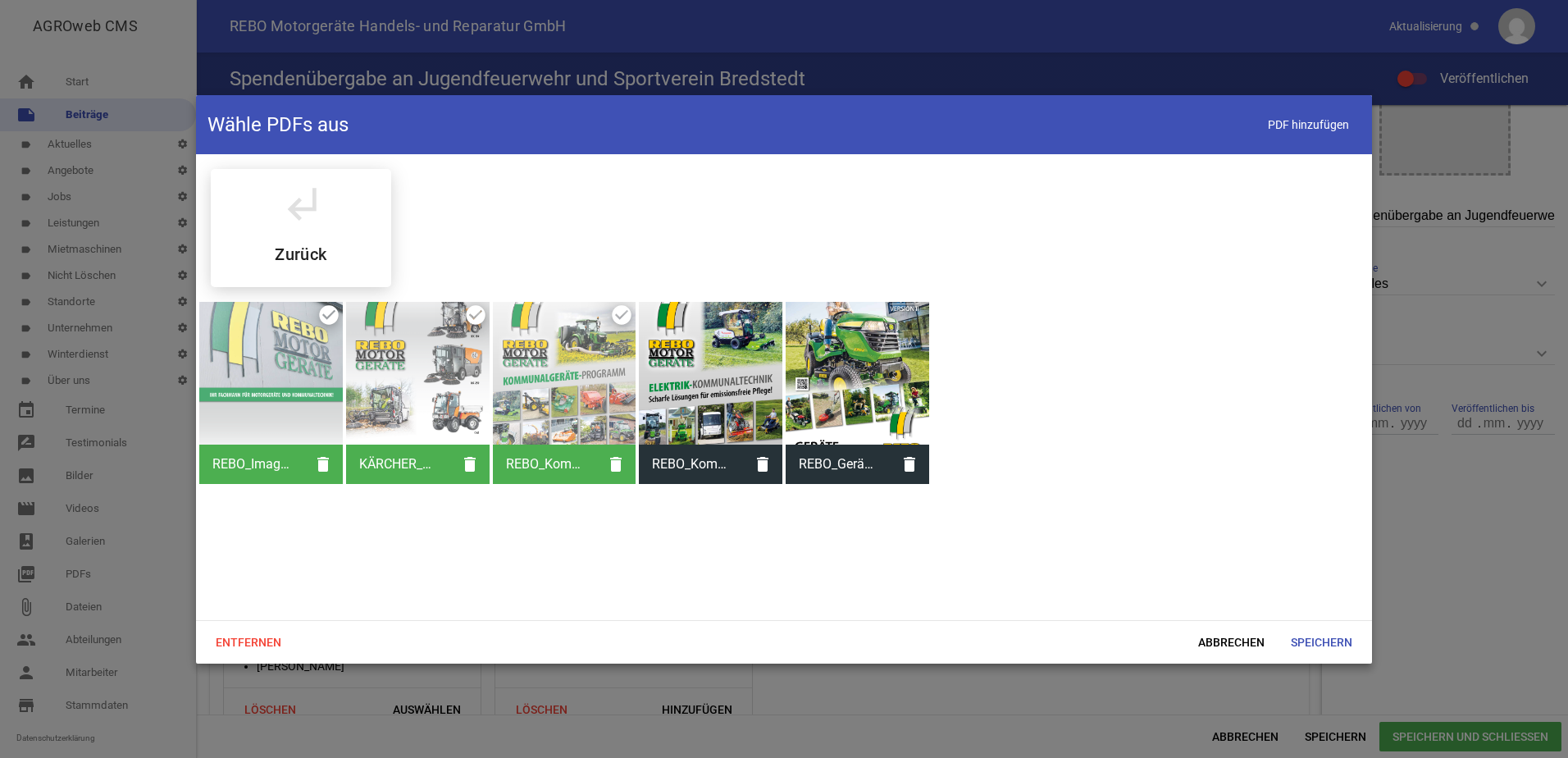
click at [698, 393] on div at bounding box center [710, 374] width 144 height 144
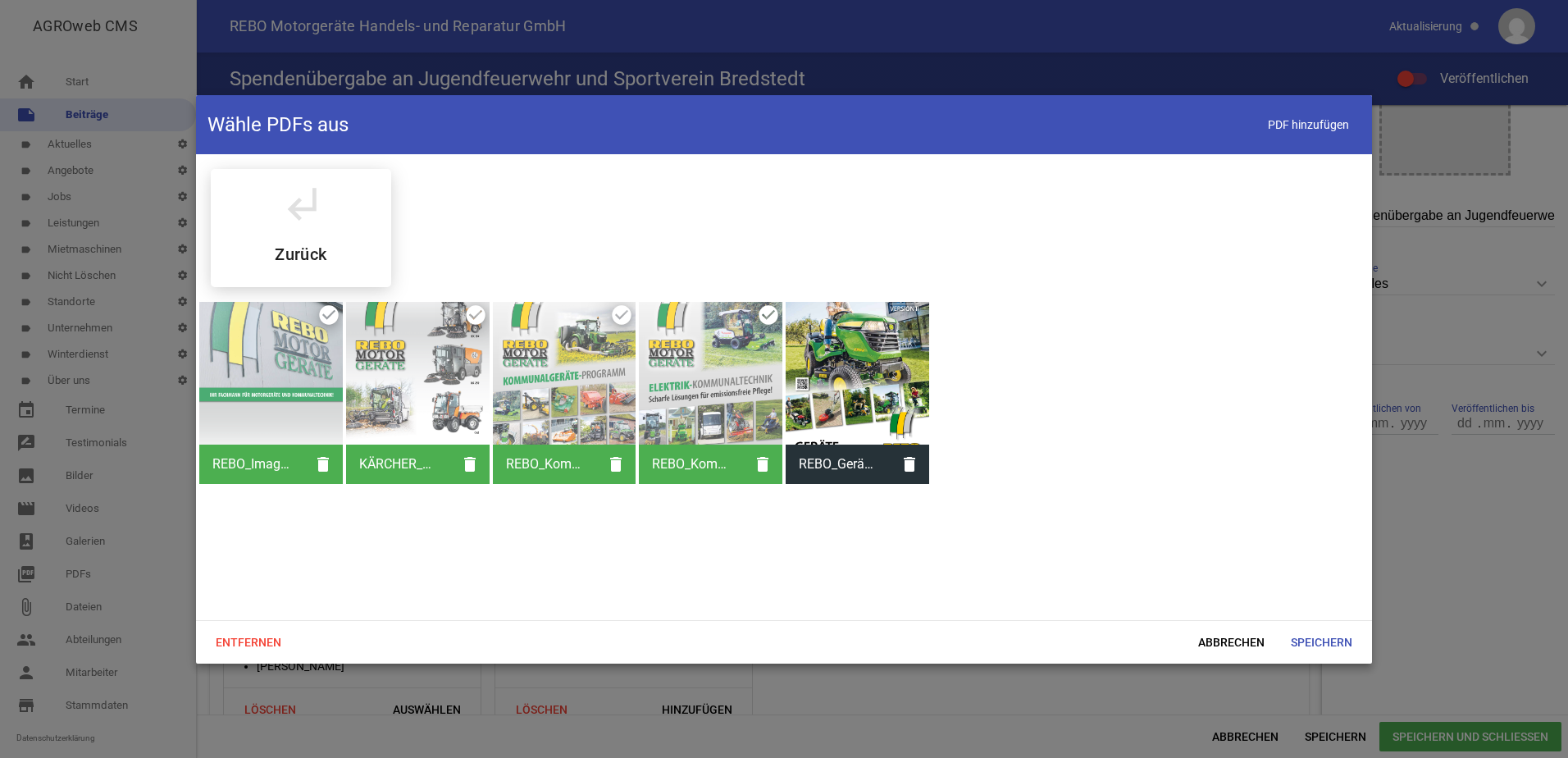
click at [851, 394] on div at bounding box center [858, 374] width 144 height 144
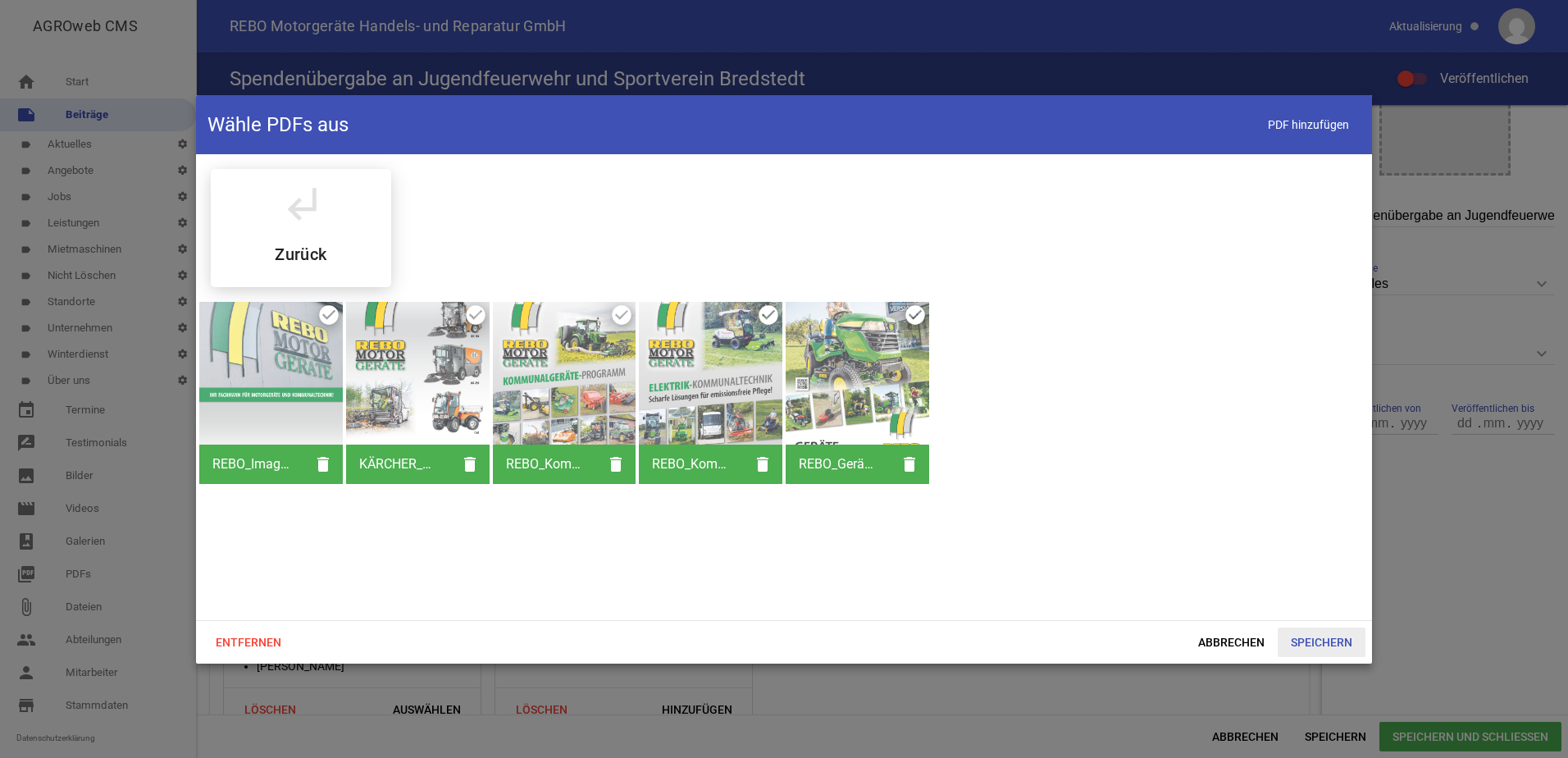
click at [1317, 641] on span "Speichern" at bounding box center [1322, 642] width 88 height 30
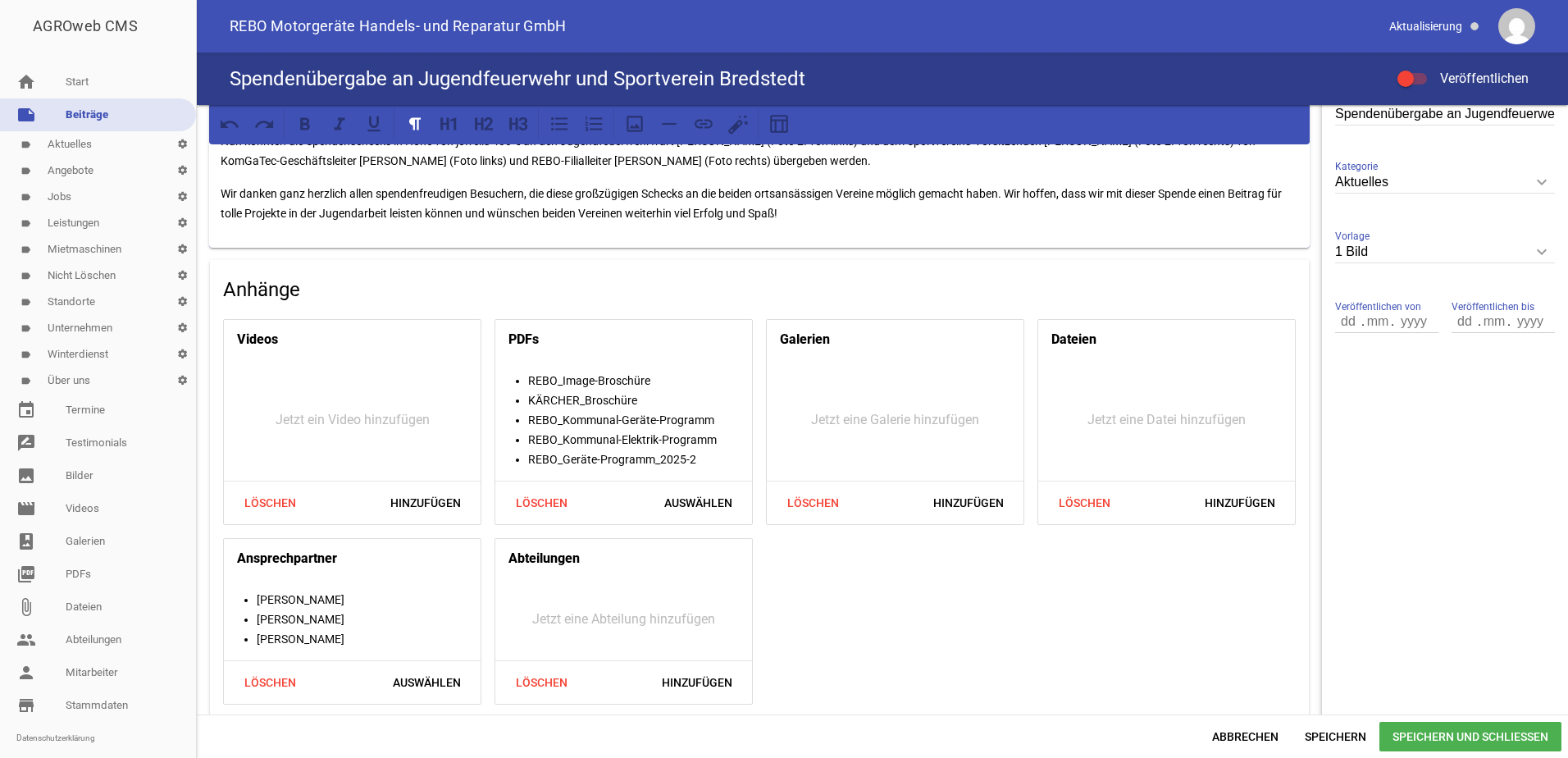
scroll to position [417, 0]
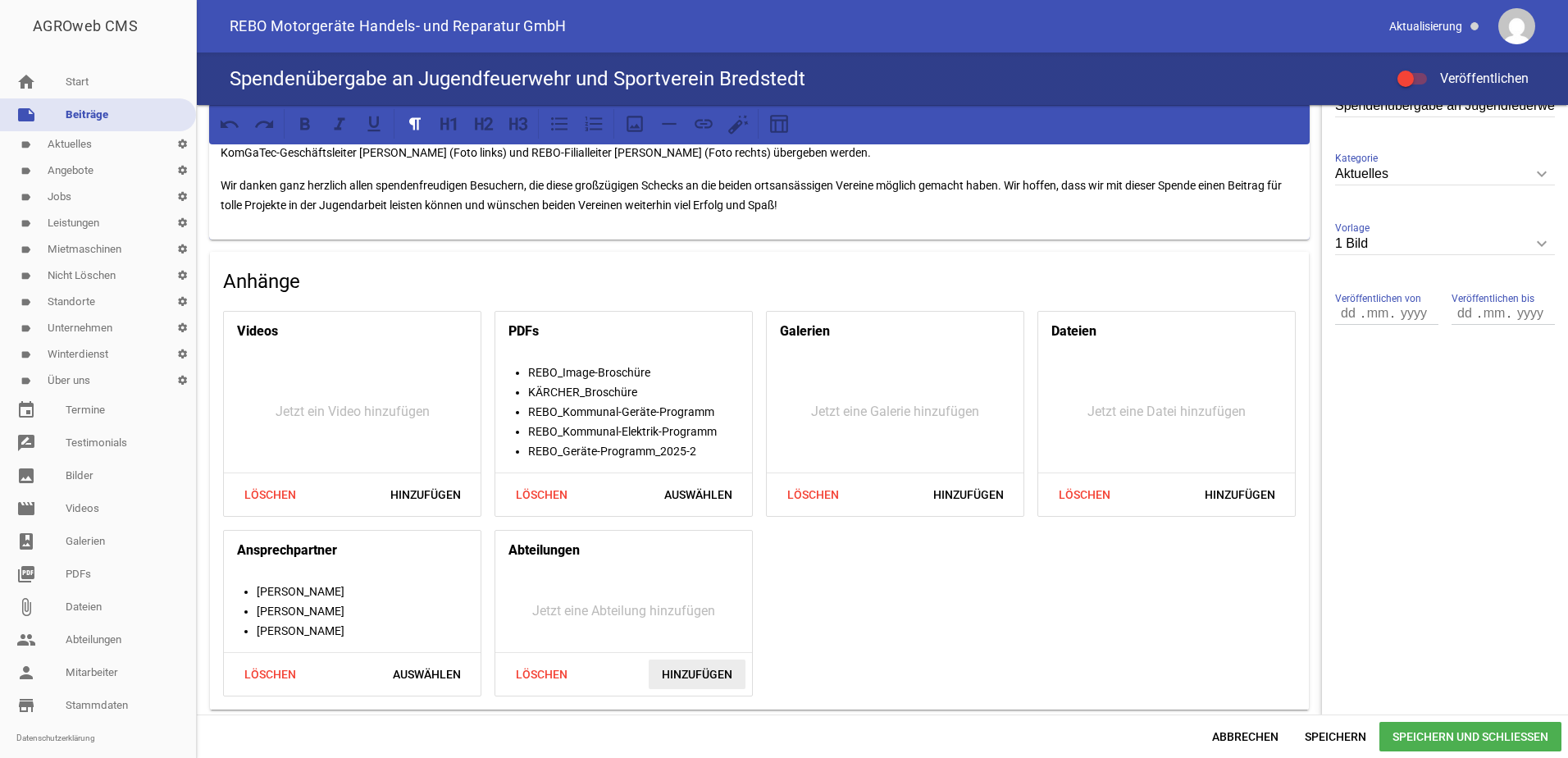
click at [700, 672] on span "Hinzufügen" at bounding box center [697, 675] width 97 height 30
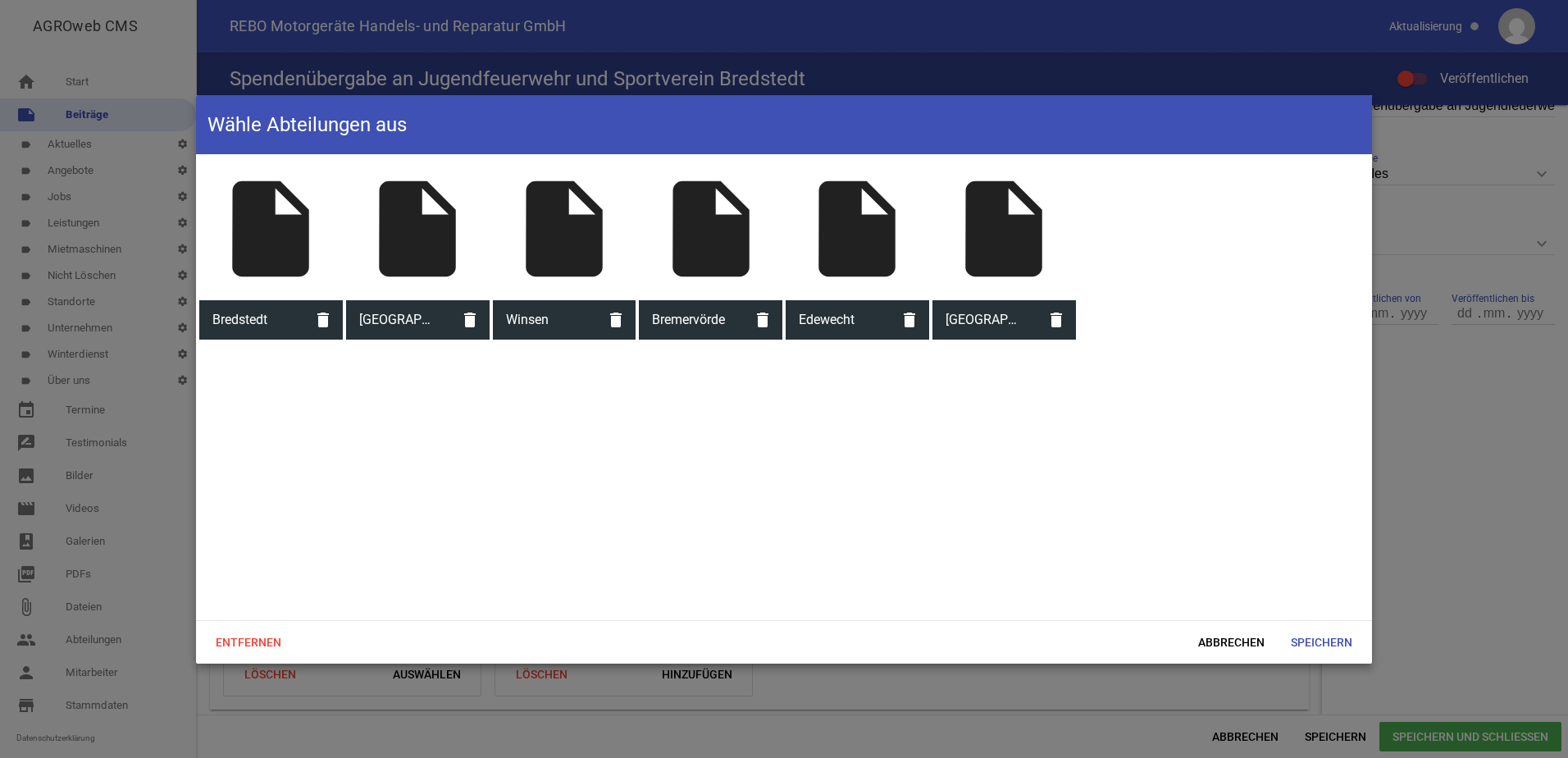
click at [266, 319] on span "Bredstedt" at bounding box center [251, 319] width 104 height 43
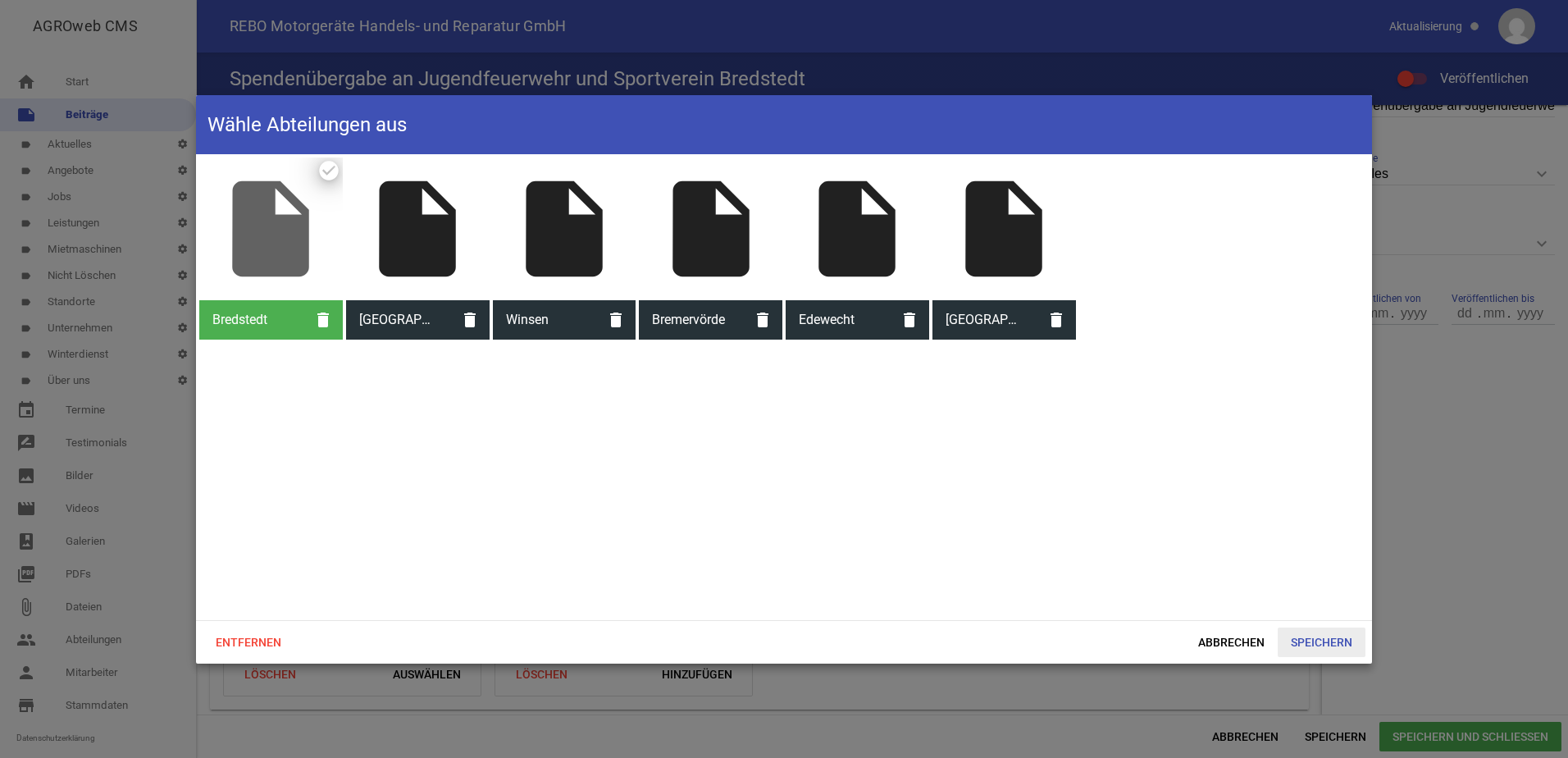
click at [1315, 642] on span "Speichern" at bounding box center [1322, 642] width 88 height 30
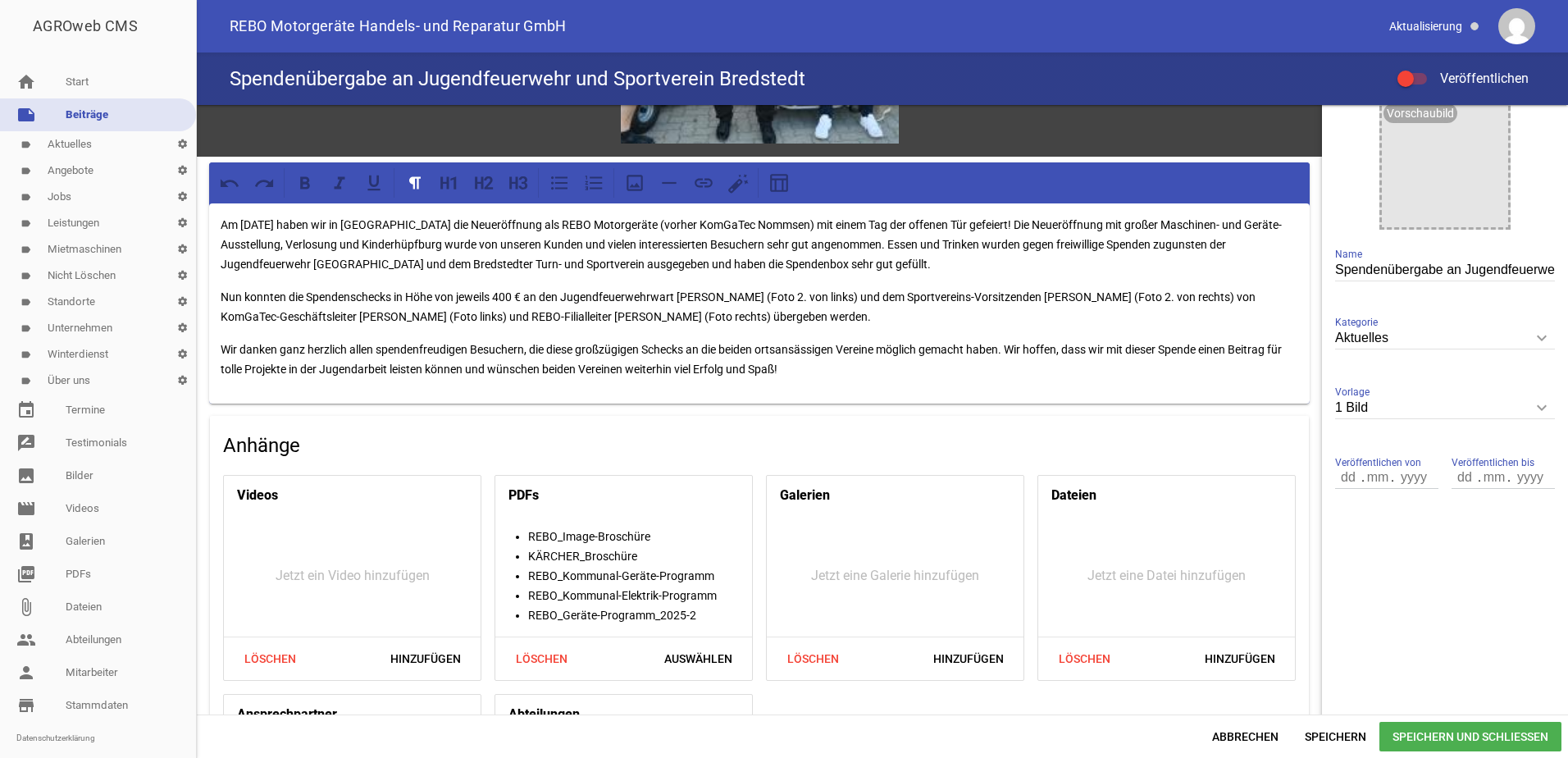
scroll to position [88, 0]
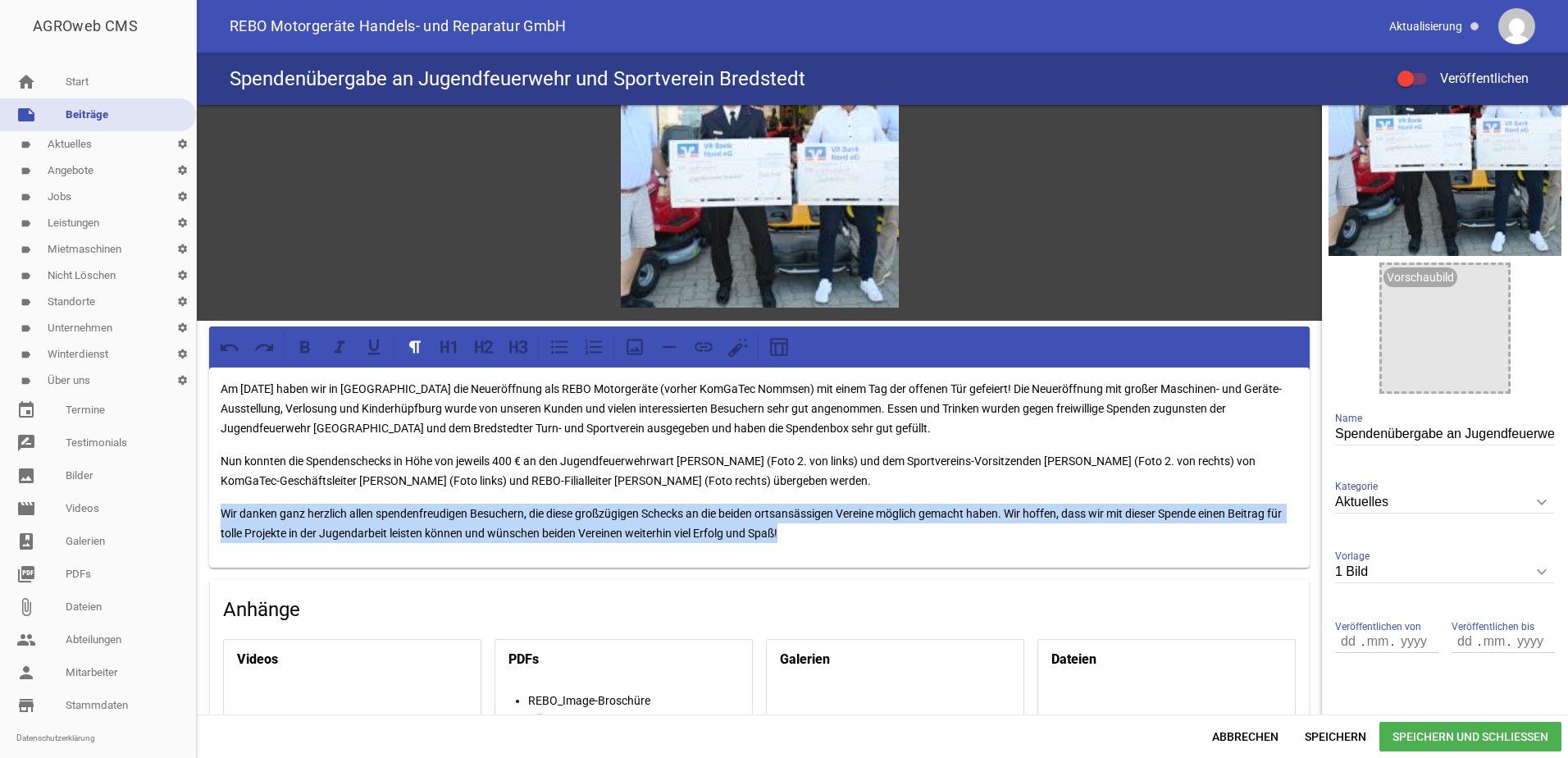
drag, startPoint x: 818, startPoint y: 533, endPoint x: 215, endPoint y: 499, distance: 604.0
click at [215, 499] on div "Am [DATE] haben wir in [GEOGRAPHIC_DATA] die Neueröffnung als REBO Motorgeräte …" at bounding box center [760, 467] width 1101 height 200
click at [307, 346] on icon at bounding box center [304, 347] width 10 height 12
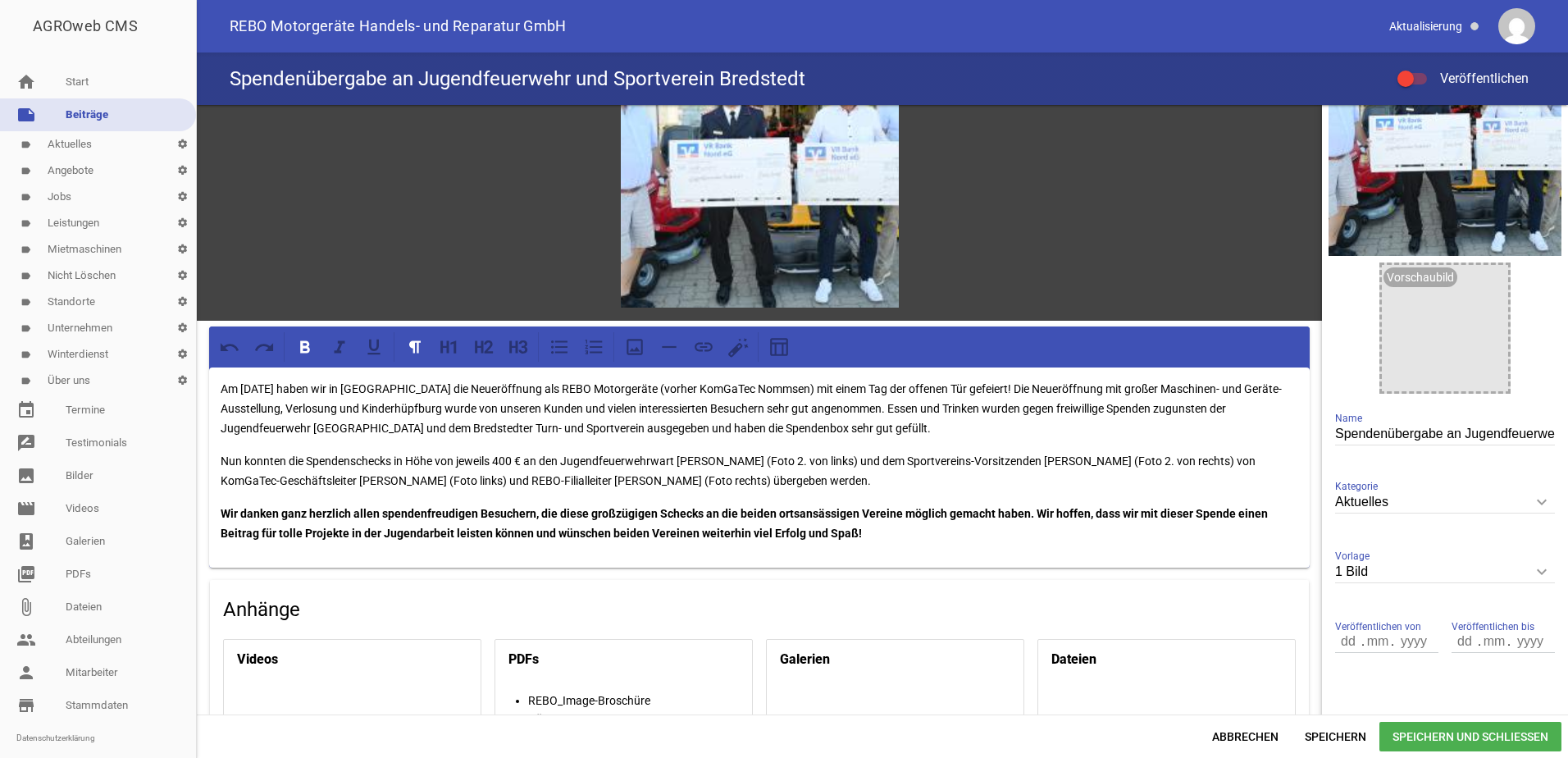
click at [964, 544] on div "Am [DATE] haben wir in [GEOGRAPHIC_DATA] die Neueröffnung als REBO Motorgeräte …" at bounding box center [760, 467] width 1101 height 200
click at [1410, 737] on span "Speichern und Schließen" at bounding box center [1471, 737] width 182 height 30
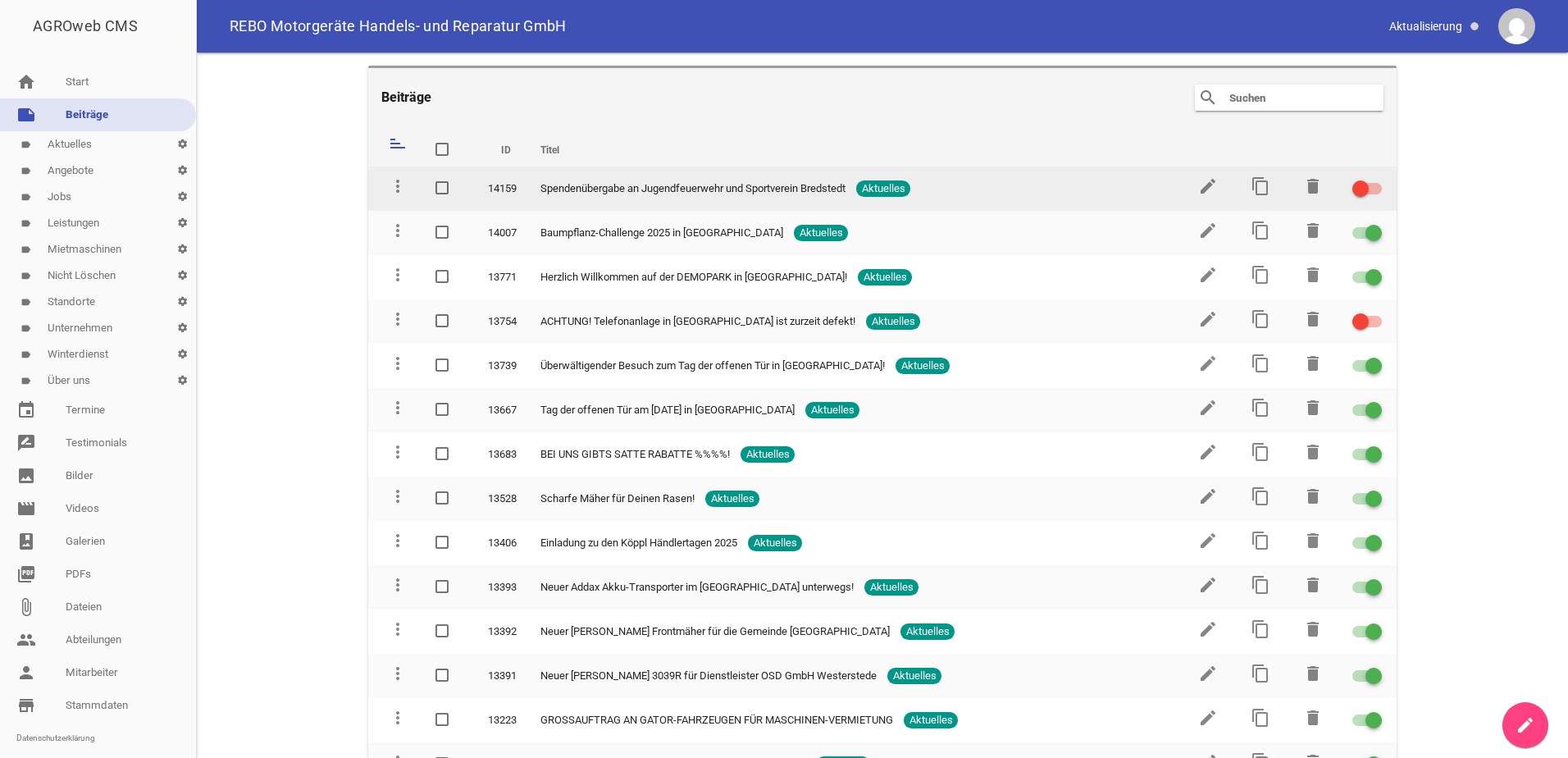
click at [1358, 187] on div at bounding box center [1361, 188] width 17 height 17
click at [1377, 179] on input "checkbox" at bounding box center [1377, 179] width 0 height 0
click at [1199, 180] on icon "edit" at bounding box center [1208, 186] width 19 height 19
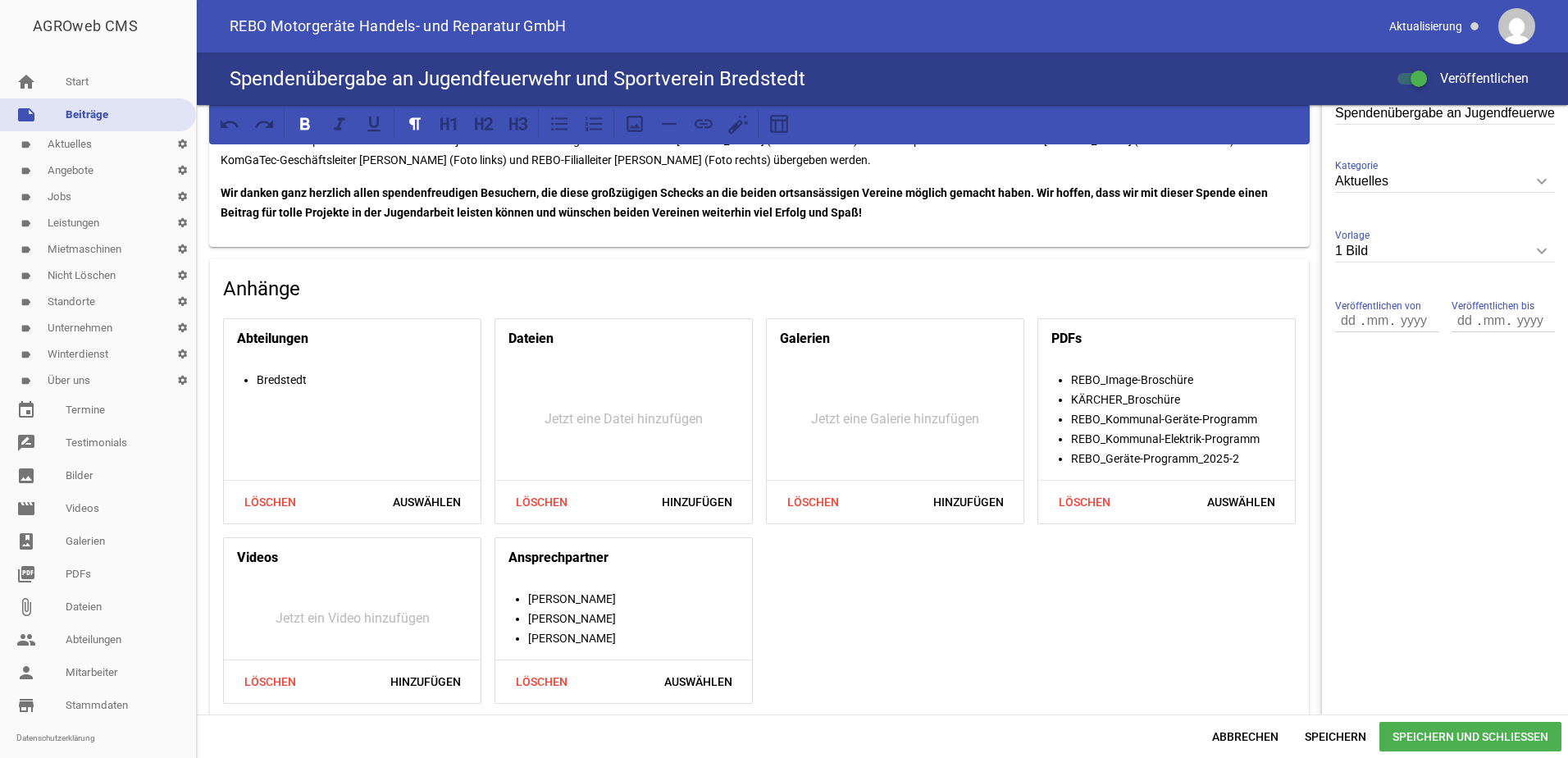
scroll to position [417, 0]
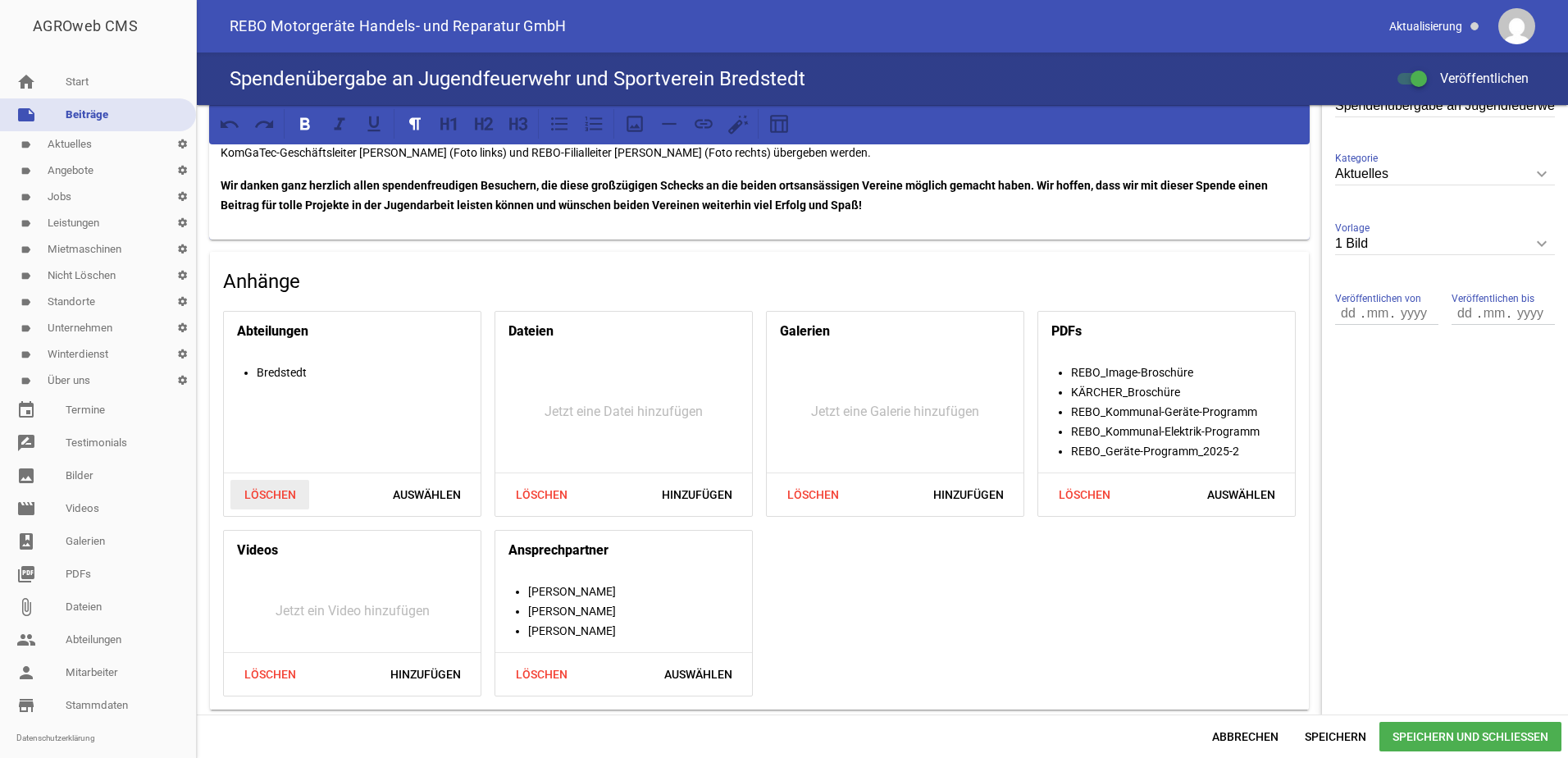
click at [282, 491] on span "Löschen" at bounding box center [270, 495] width 79 height 30
click at [1334, 736] on span "Speichern" at bounding box center [1336, 737] width 88 height 30
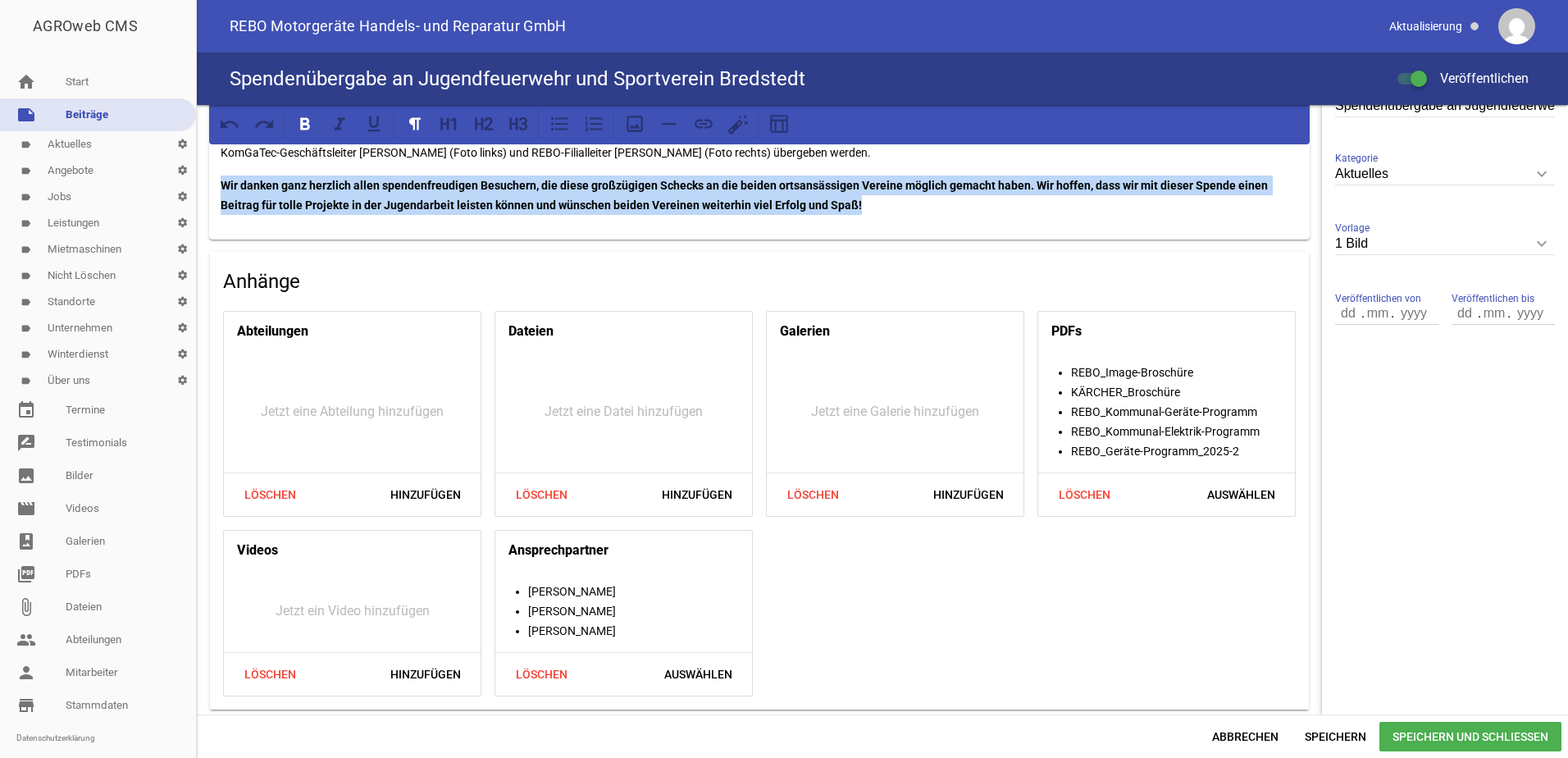
drag, startPoint x: 874, startPoint y: 205, endPoint x: 215, endPoint y: 192, distance: 659.1
click at [215, 193] on div "Am [DATE] haben wir in [GEOGRAPHIC_DATA] die Neueröffnung als REBO Motorgeräte …" at bounding box center [760, 139] width 1101 height 200
click at [514, 123] on icon at bounding box center [513, 123] width 8 height 12
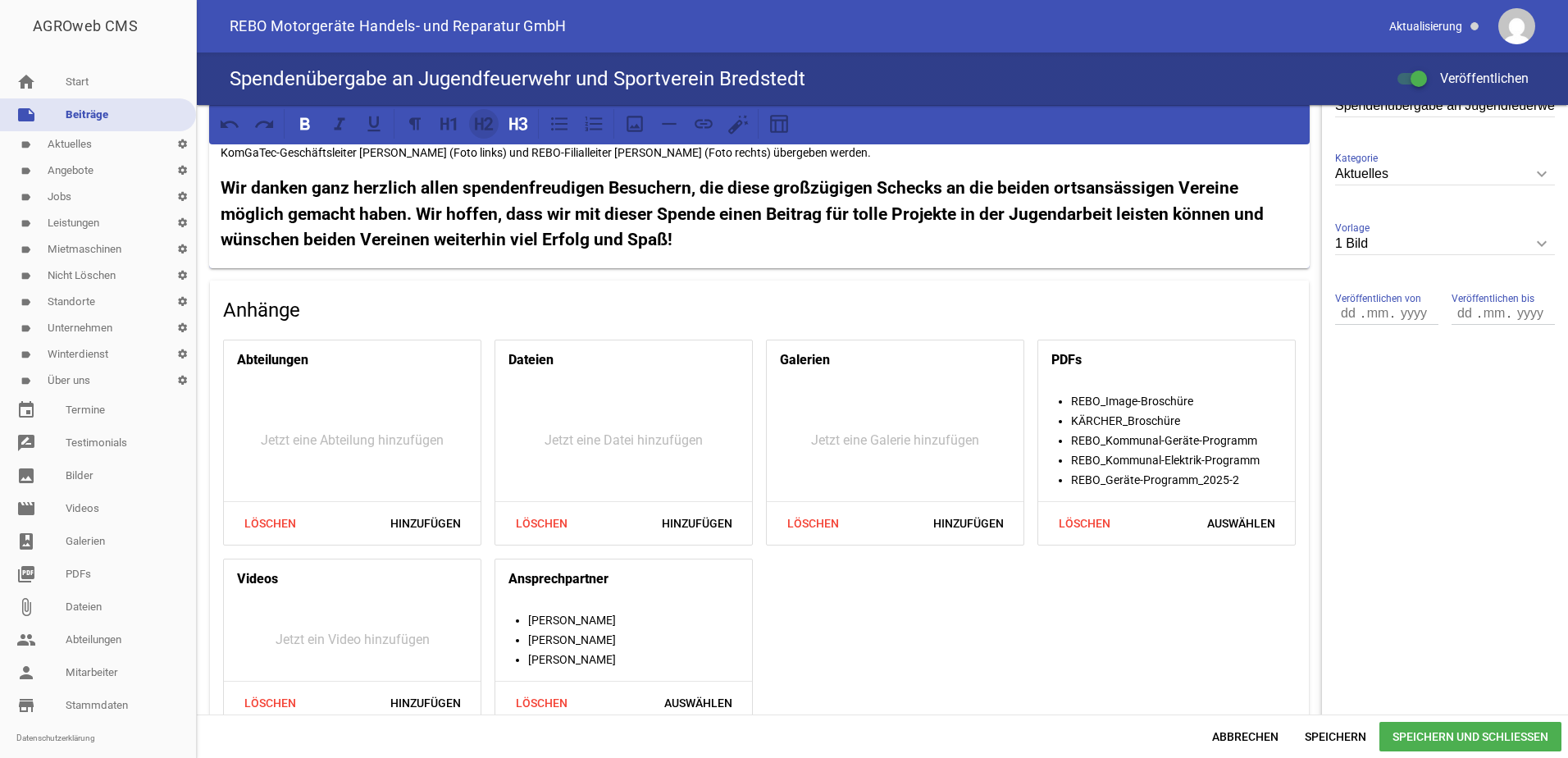
click at [484, 126] on icon at bounding box center [484, 123] width 21 height 21
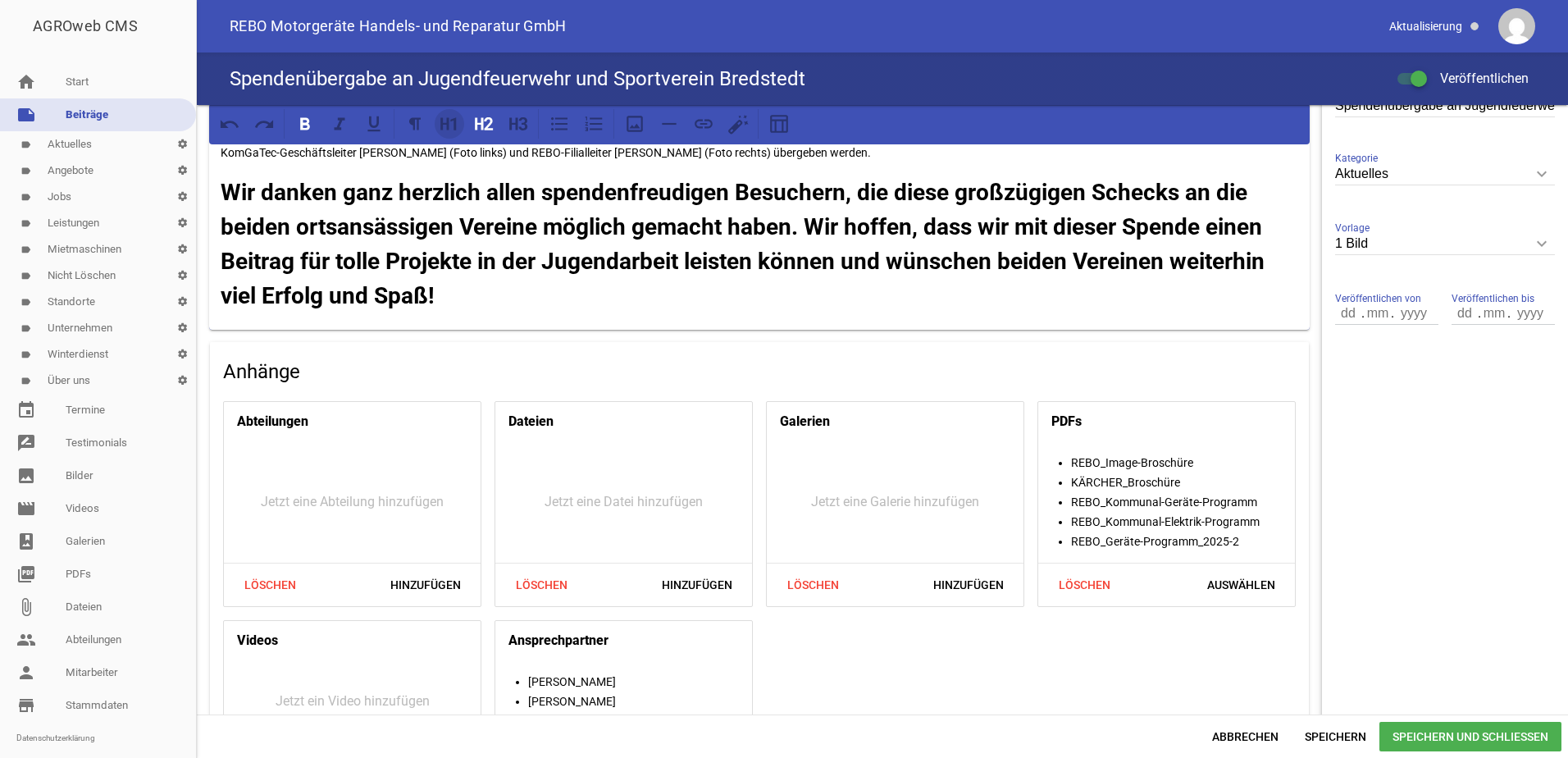
click at [455, 128] on icon at bounding box center [453, 123] width 6 height 13
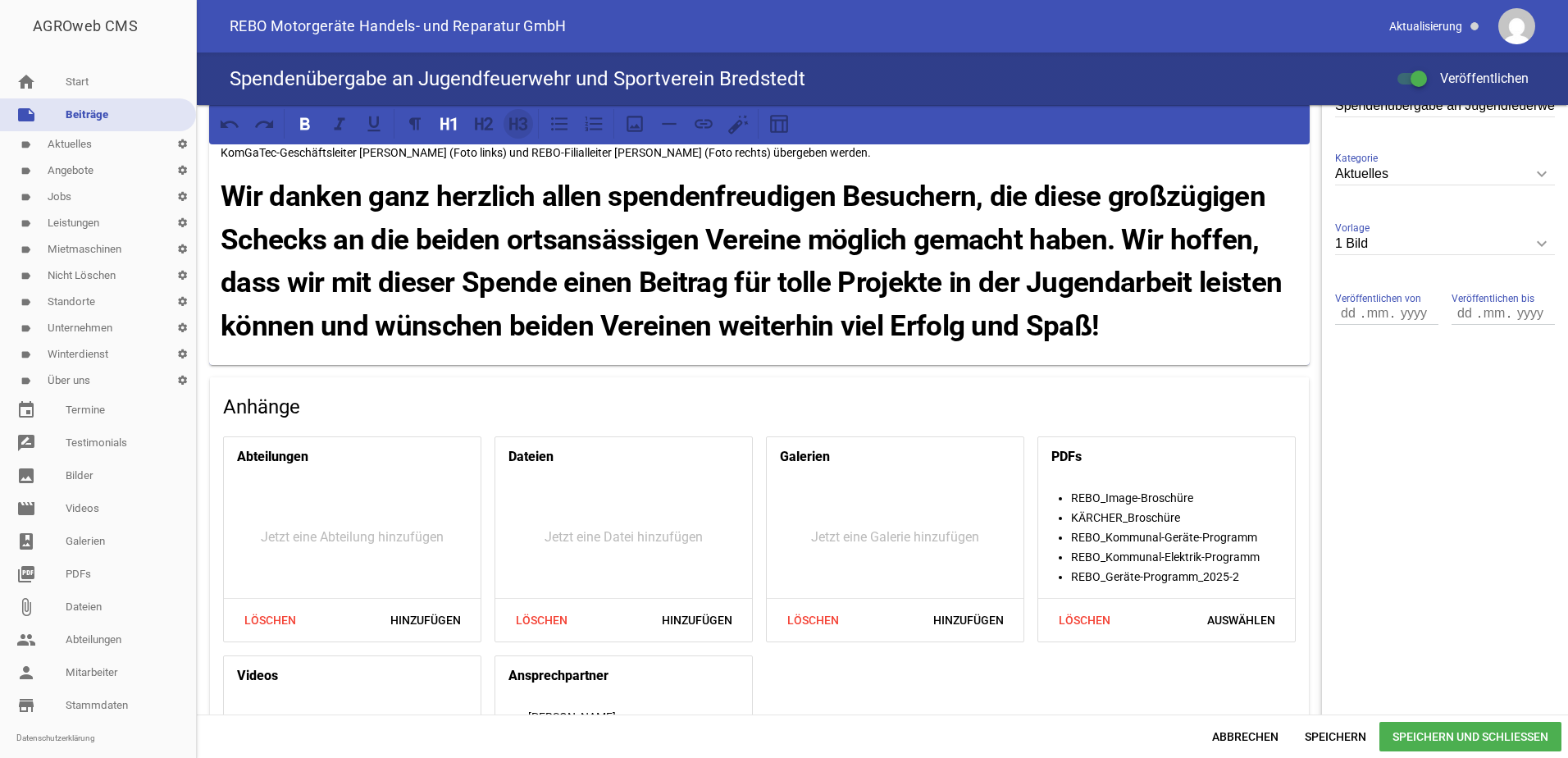
click at [513, 123] on icon at bounding box center [518, 123] width 21 height 21
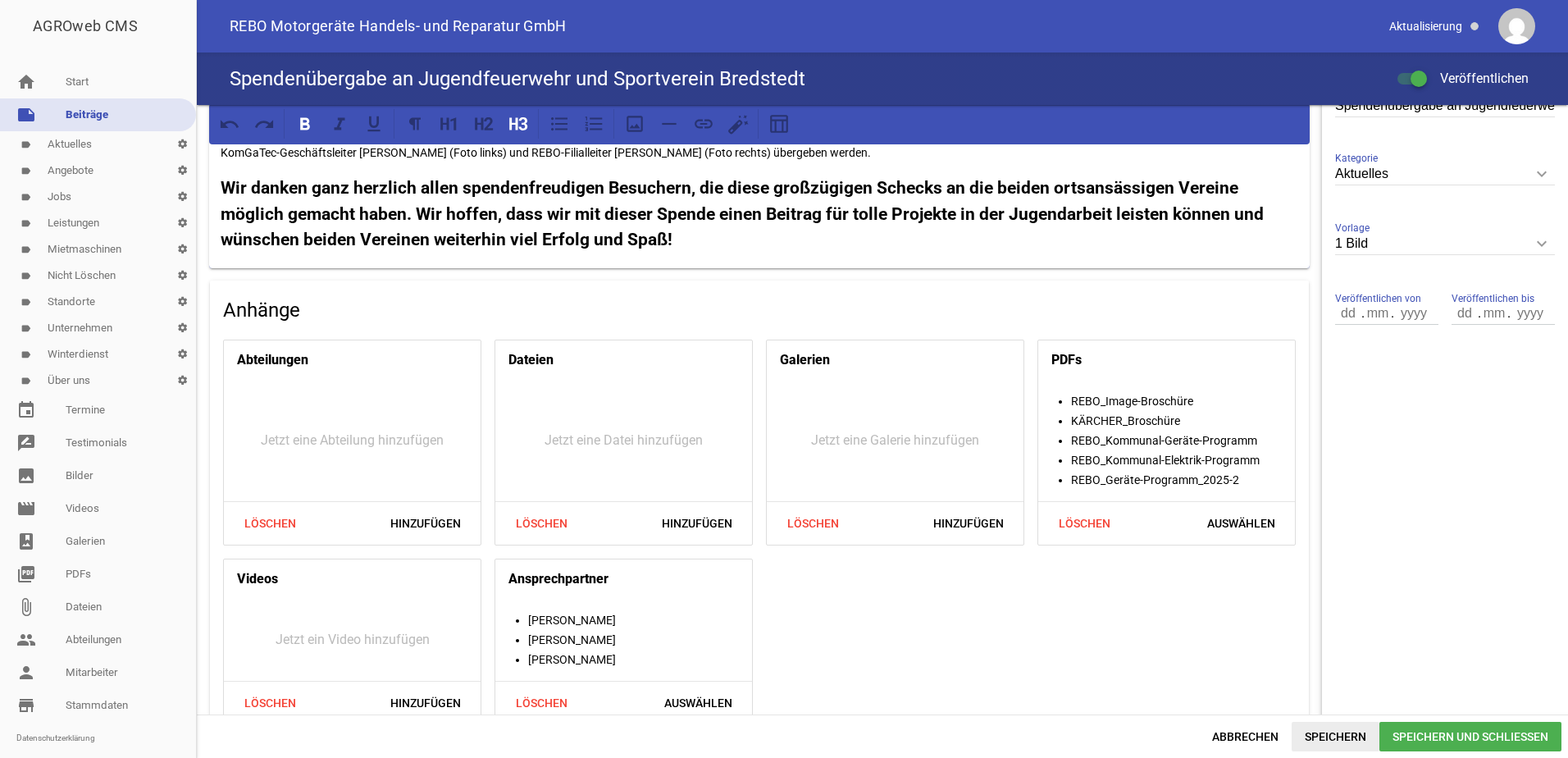
click at [1333, 734] on span "Speichern" at bounding box center [1336, 737] width 88 height 30
click at [1116, 215] on strong "Wir danken ganz herzlich allen spendenfreudigen Besuchern, die diese großzügige…" at bounding box center [744, 214] width 1047 height 72
click at [1115, 214] on strong "Wir danken ganz herzlich allen spendenfreudigen Besuchern, die diese großzügige…" at bounding box center [744, 214] width 1047 height 72
click at [240, 237] on strong "Wir danken ganz herzlich allen spendenfreudigen Besuchern, die diese großzügige…" at bounding box center [743, 214] width 1046 height 72
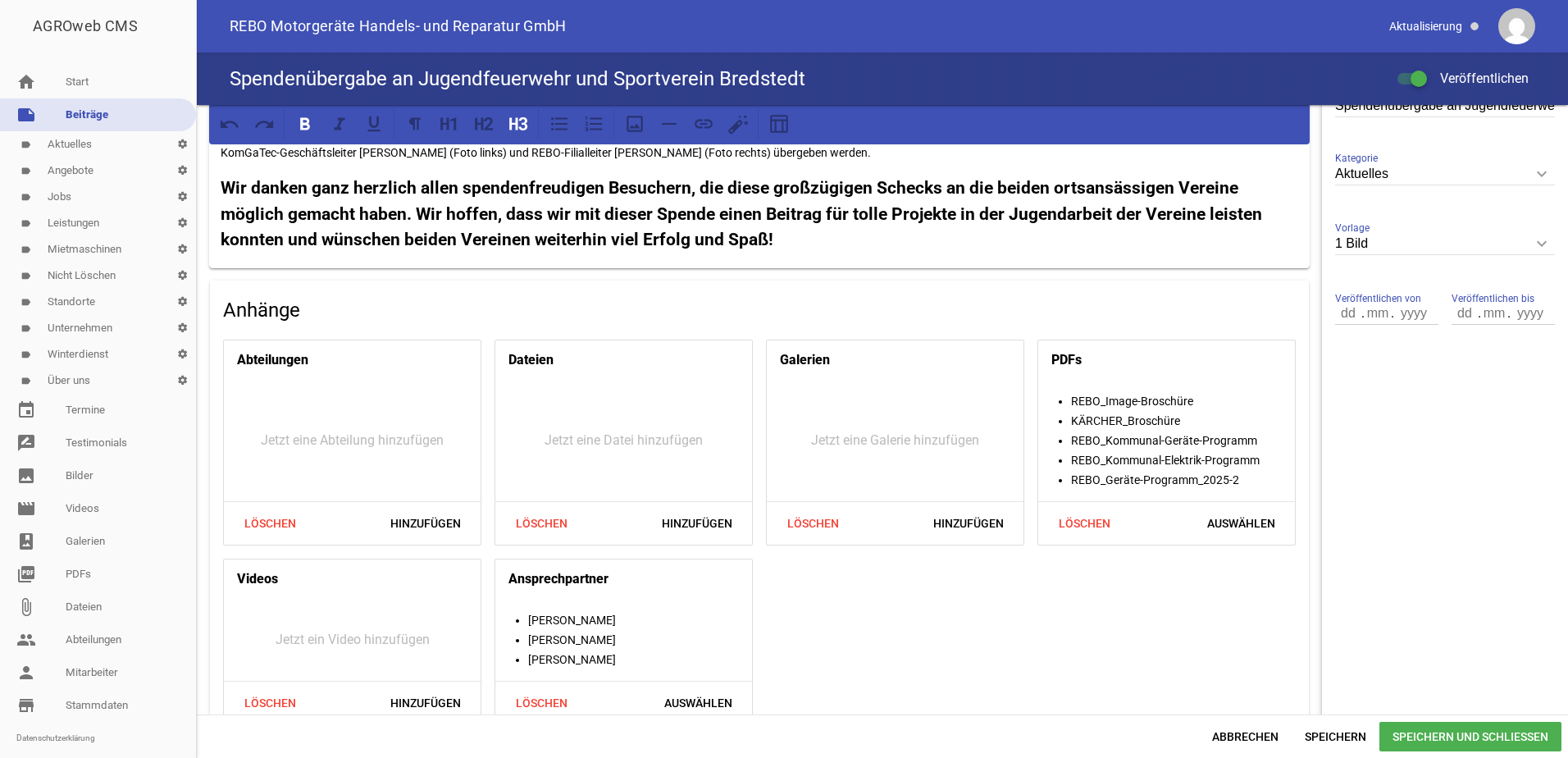
click at [503, 237] on strong "Wir danken ganz herzlich allen spendenfreudigen Besuchern, die diese großzügige…" at bounding box center [743, 214] width 1046 height 72
click at [521, 237] on strong "Wir danken ganz herzlich allen spendenfreudigen Besuchern, die diese großzügige…" at bounding box center [743, 214] width 1046 height 72
drag, startPoint x: 531, startPoint y: 238, endPoint x: 406, endPoint y: 236, distance: 125.0
click at [406, 236] on strong "Wir danken ganz herzlich allen spendenfreudigen Besuchern, die diese großzügige…" at bounding box center [743, 214] width 1046 height 72
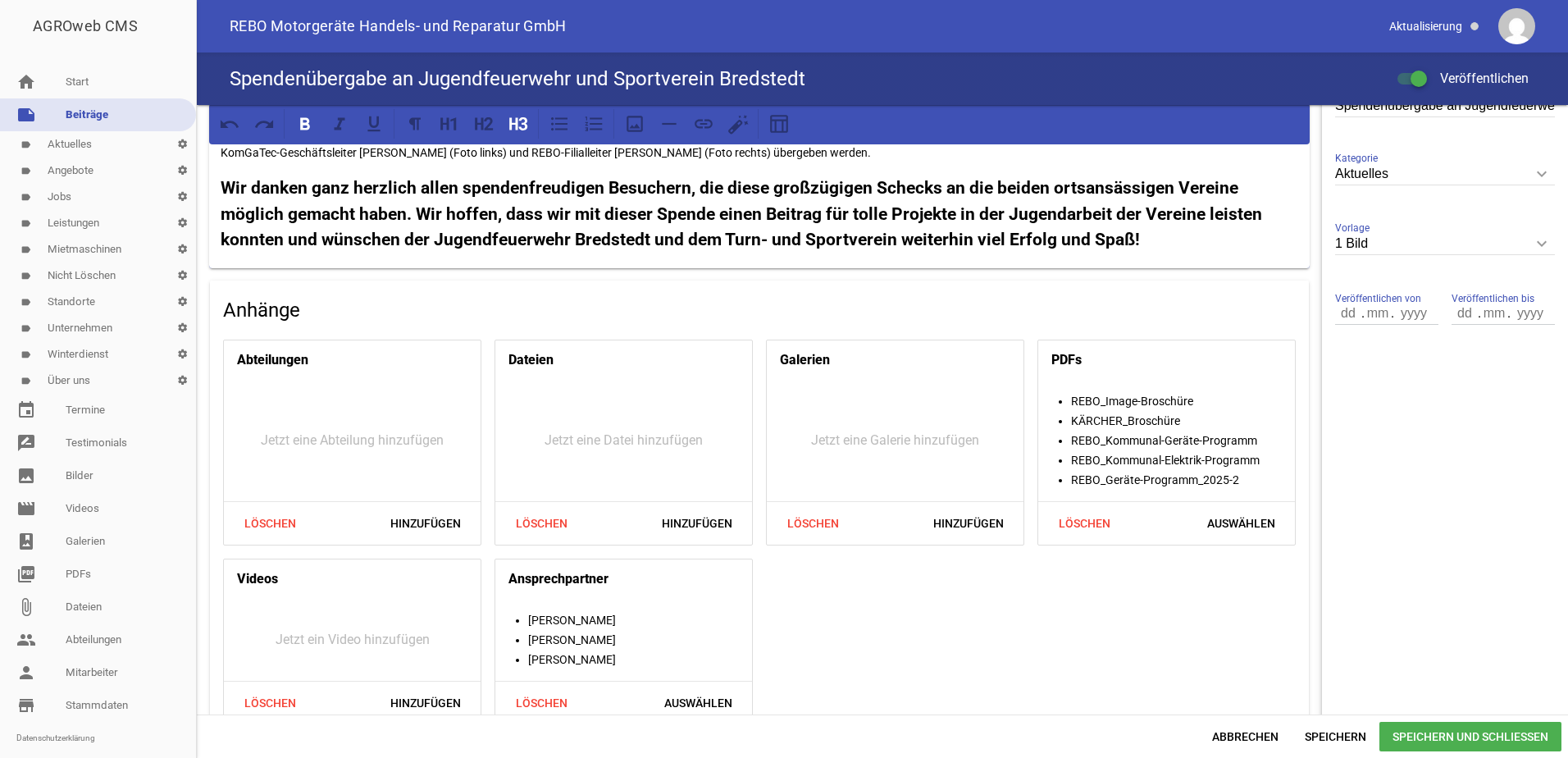
click at [725, 237] on strong "Wir danken ganz herzlich allen spendenfreudigen Besuchern, die diese großzügige…" at bounding box center [743, 214] width 1046 height 72
click at [1323, 733] on span "Speichern" at bounding box center [1336, 737] width 88 height 30
click at [1434, 737] on span "Speichern und Schließen" at bounding box center [1471, 737] width 182 height 30
